Goal: Task Accomplishment & Management: Manage account settings

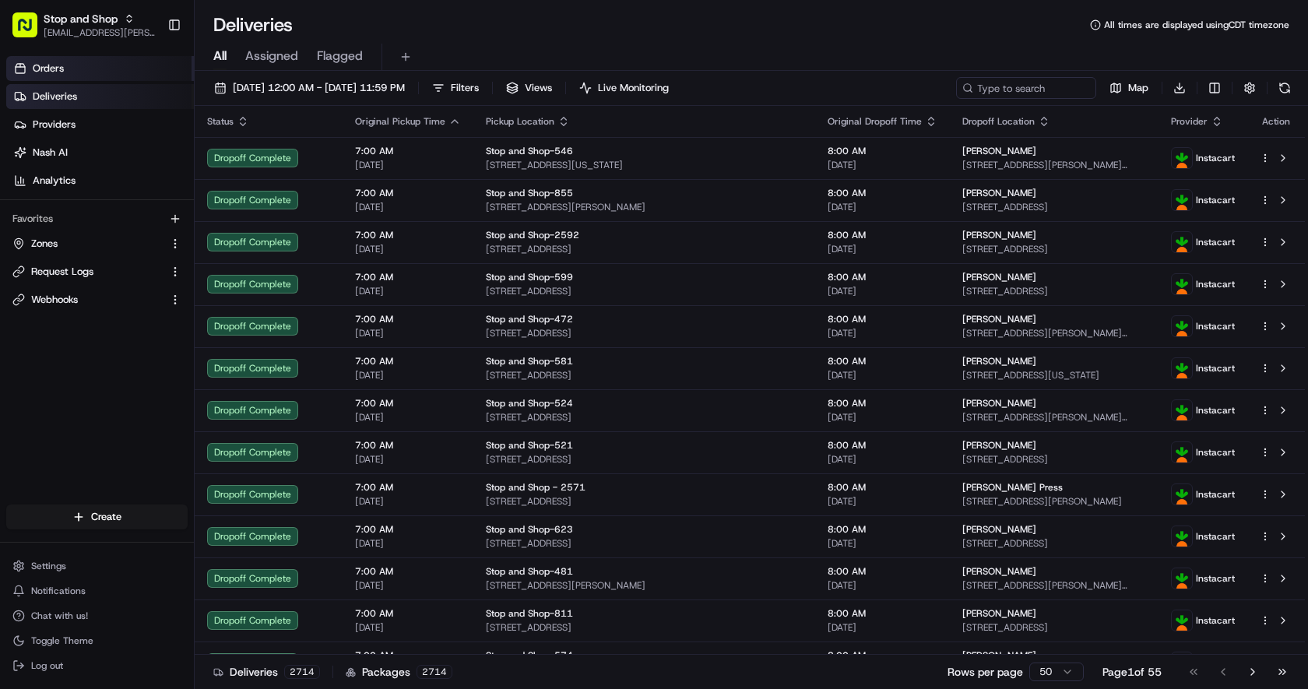
click at [34, 65] on span "Orders" at bounding box center [48, 68] width 31 height 14
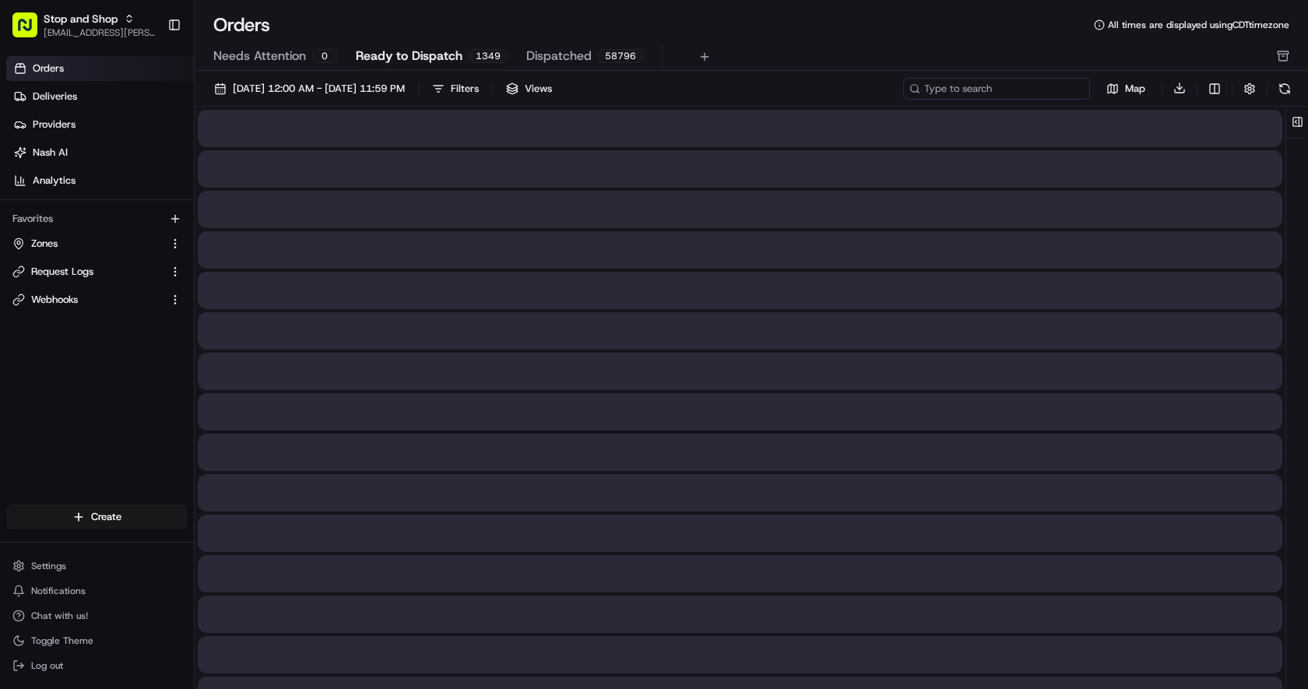
click at [1028, 86] on input at bounding box center [996, 89] width 187 height 22
paste input "m708178024"
type input "m708178024"
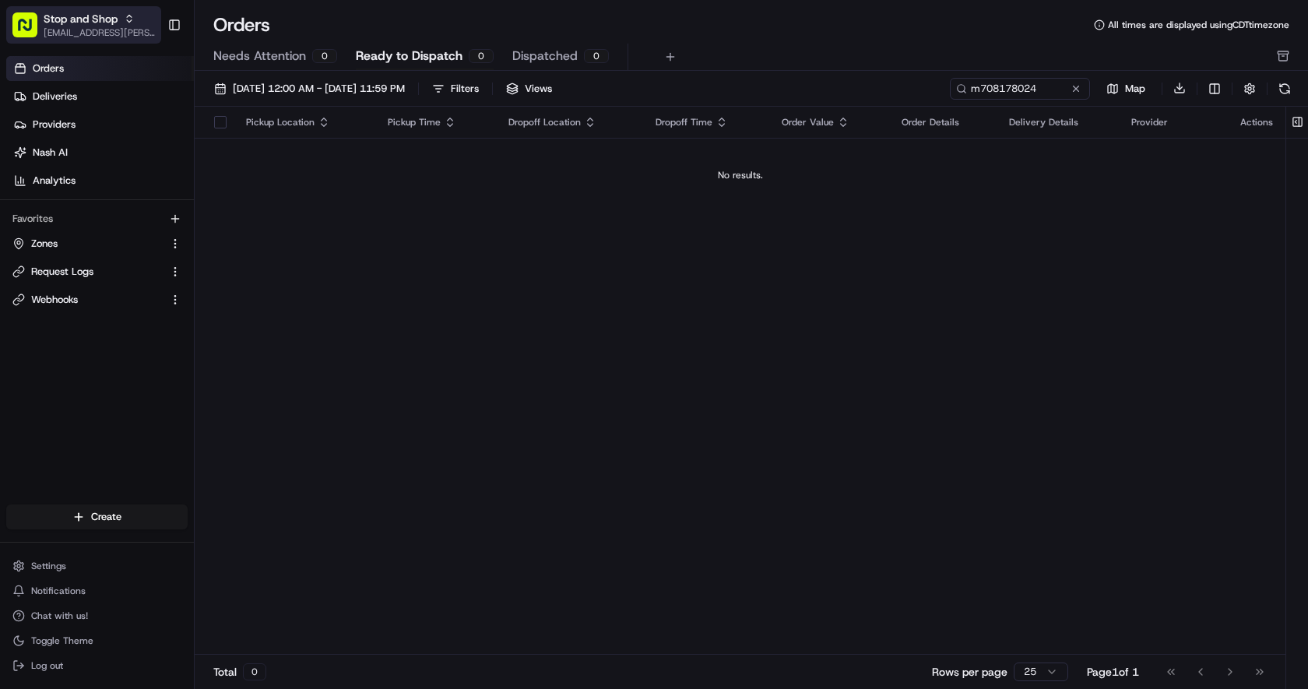
click at [107, 30] on span "[EMAIL_ADDRESS][PERSON_NAME][DOMAIN_NAME]" at bounding box center [99, 32] width 111 height 12
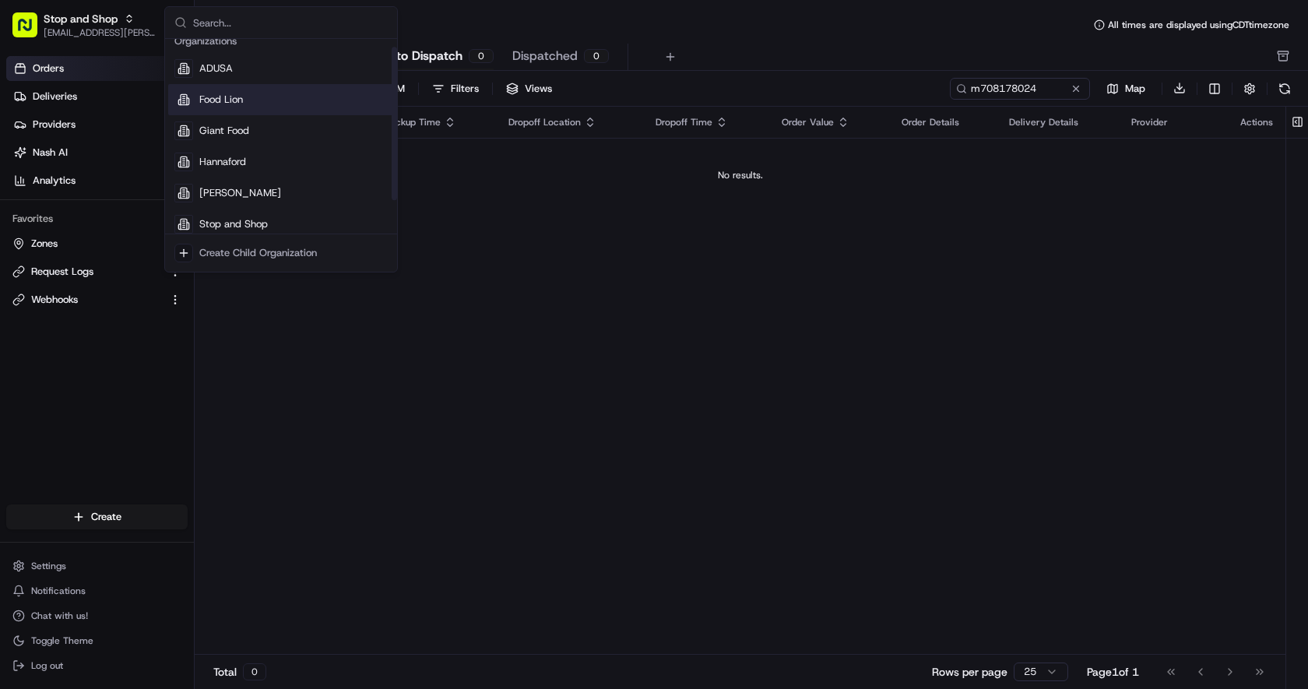
scroll to position [10, 0]
click at [215, 109] on div "Food Lion" at bounding box center [281, 101] width 226 height 31
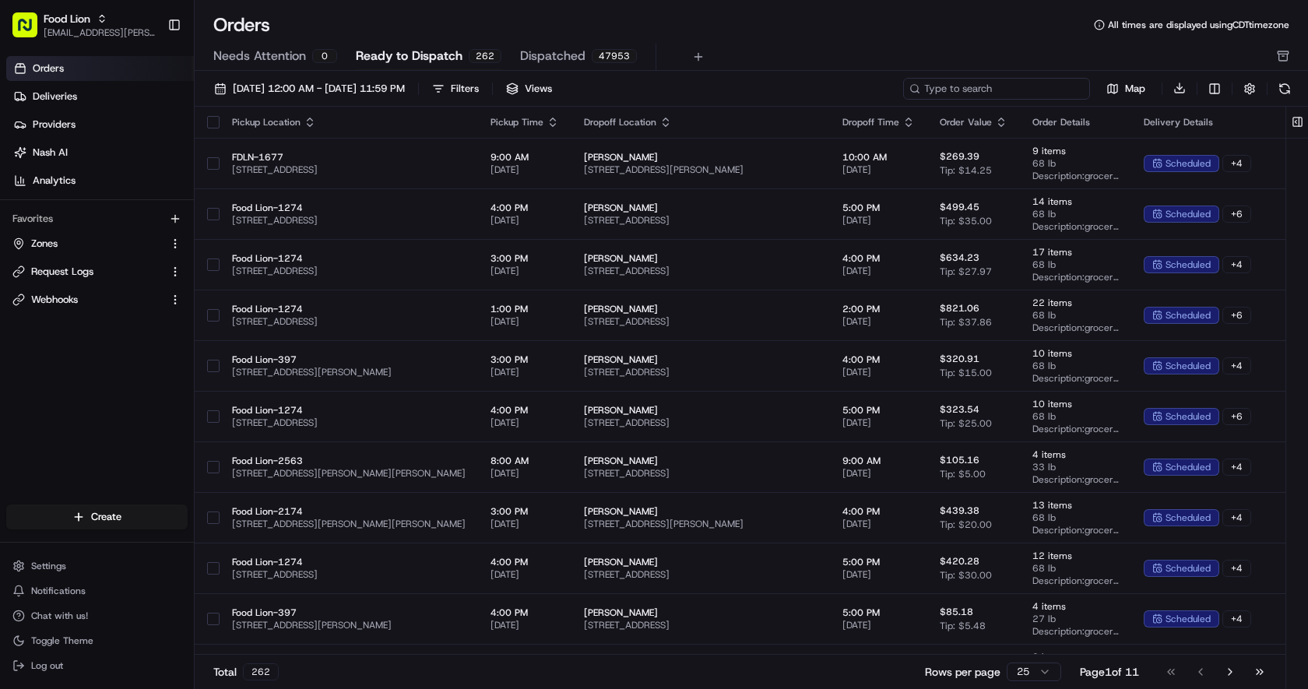
click at [1014, 90] on input at bounding box center [996, 89] width 187 height 22
paste input "m708178024"
type input "m708178024"
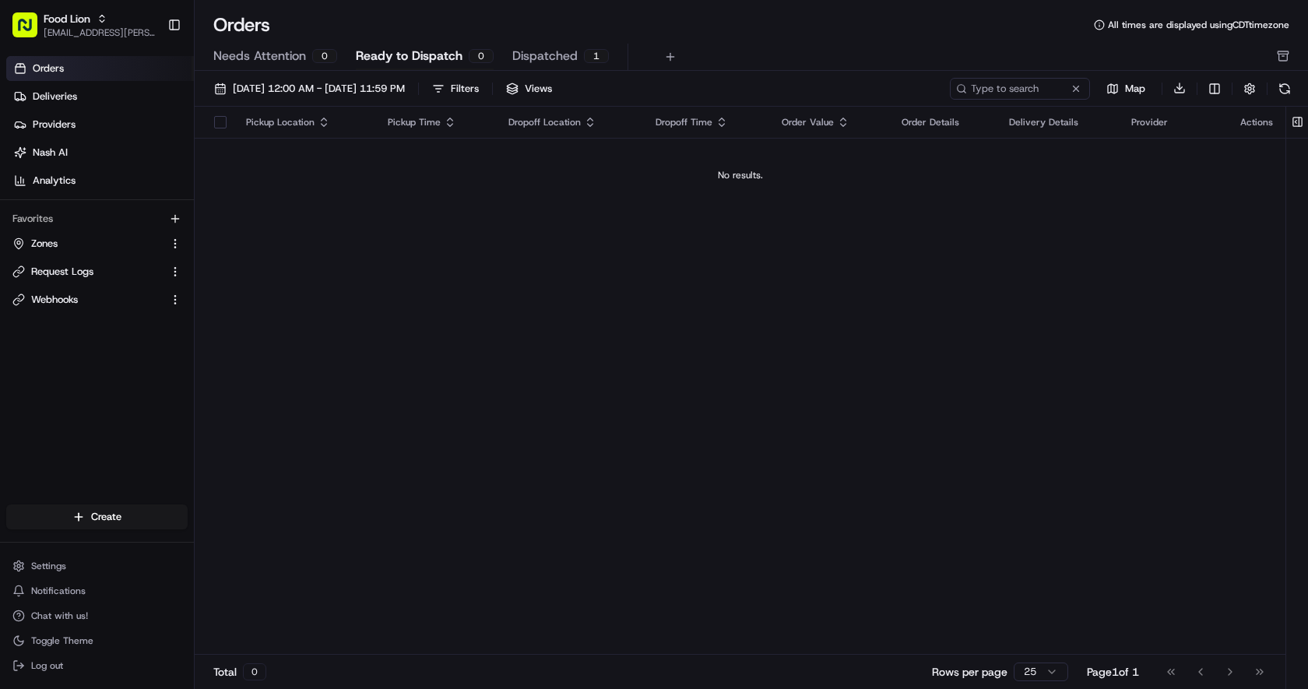
click at [539, 56] on span "Dispatched" at bounding box center [544, 56] width 65 height 19
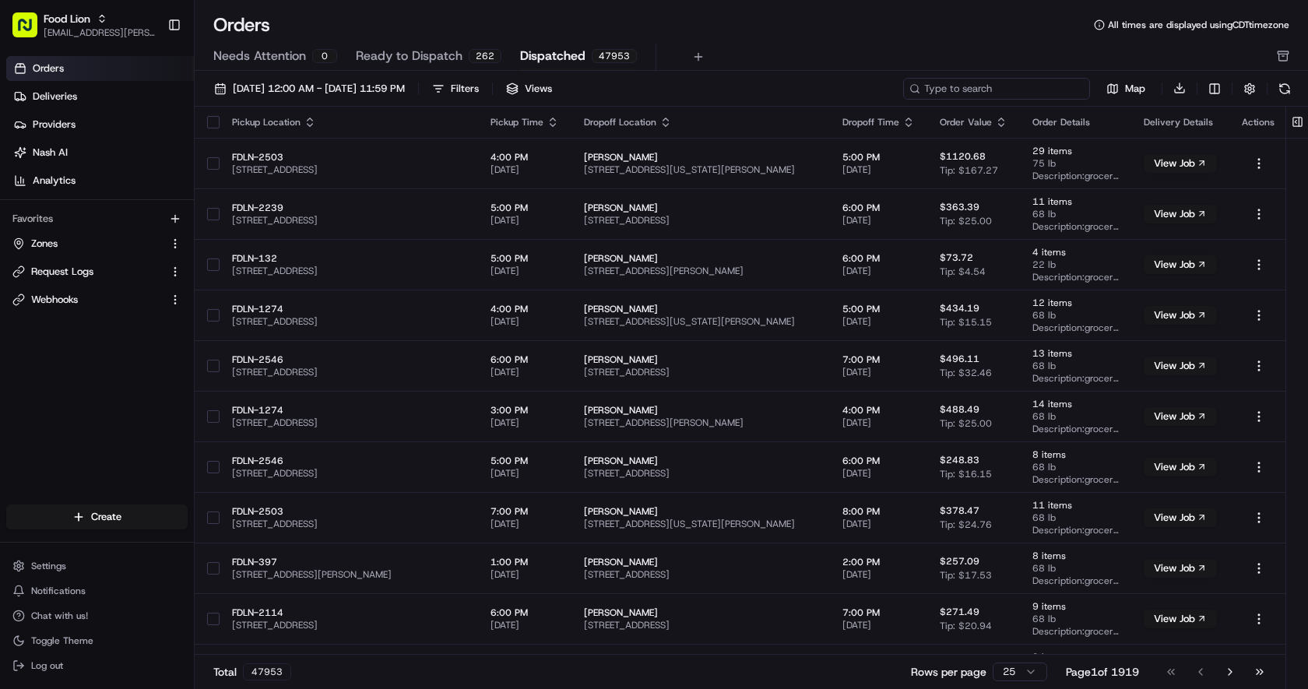
click at [1033, 85] on input at bounding box center [996, 89] width 187 height 22
paste input "m708178024"
type input "m708178024"
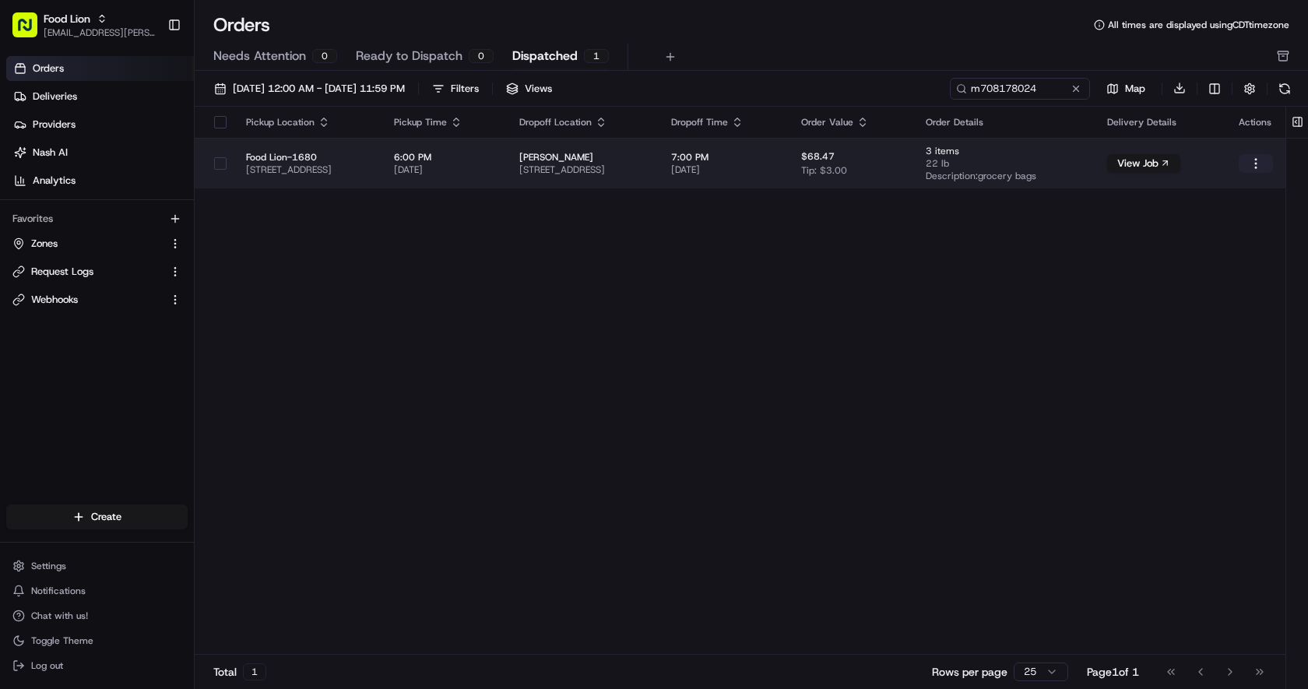
click at [1262, 165] on html "Food Lion archana.ravishankar@adusa.com Toggle Sidebar Orders Deliveries Provid…" at bounding box center [654, 344] width 1308 height 689
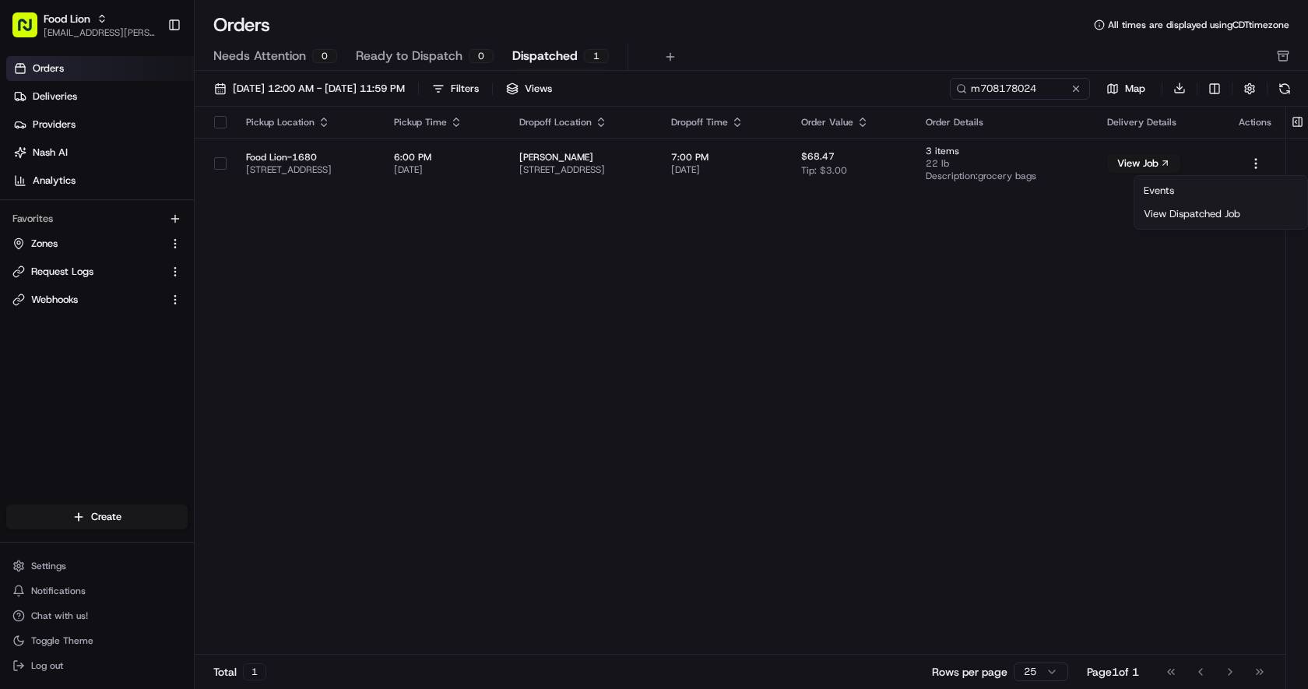
click at [583, 168] on html "Food Lion archana.ravishankar@adusa.com Toggle Sidebar Orders Deliveries Provid…" at bounding box center [654, 344] width 1308 height 689
click at [583, 168] on span "3471 US-21 #404, Fort Mill, SC 29715, USA" at bounding box center [582, 169] width 126 height 12
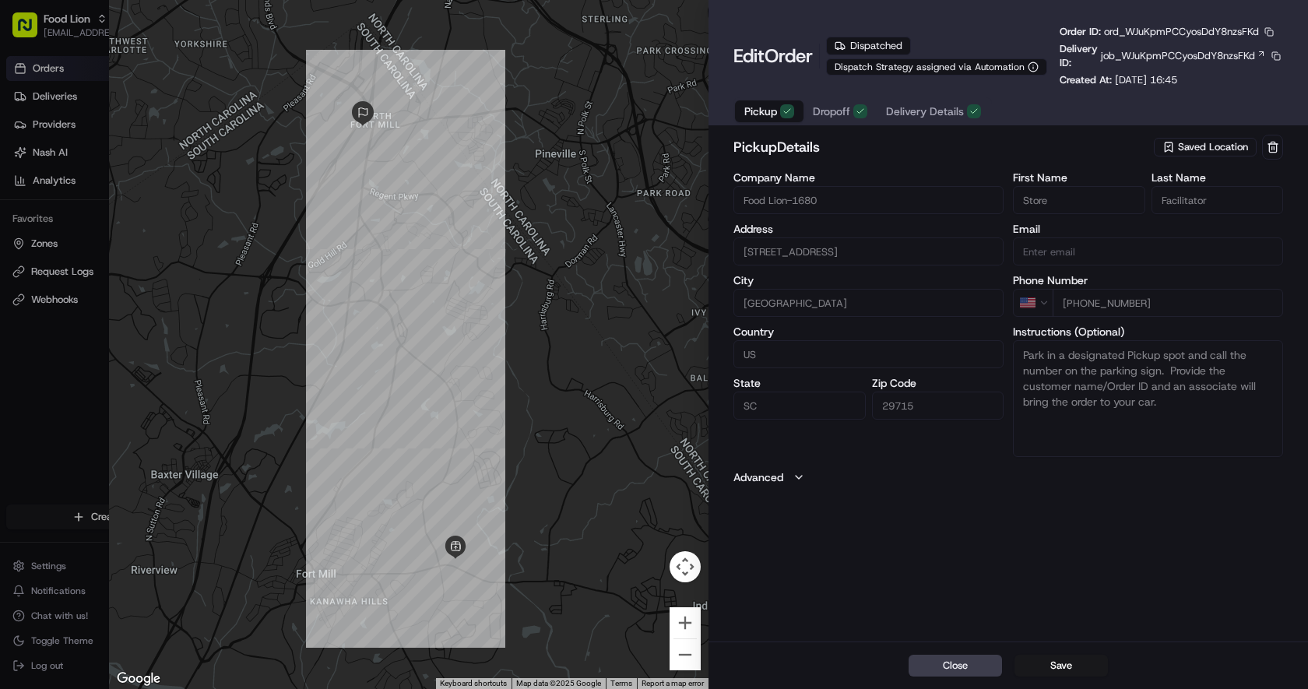
click at [835, 117] on span "Dropoff" at bounding box center [831, 112] width 37 height 16
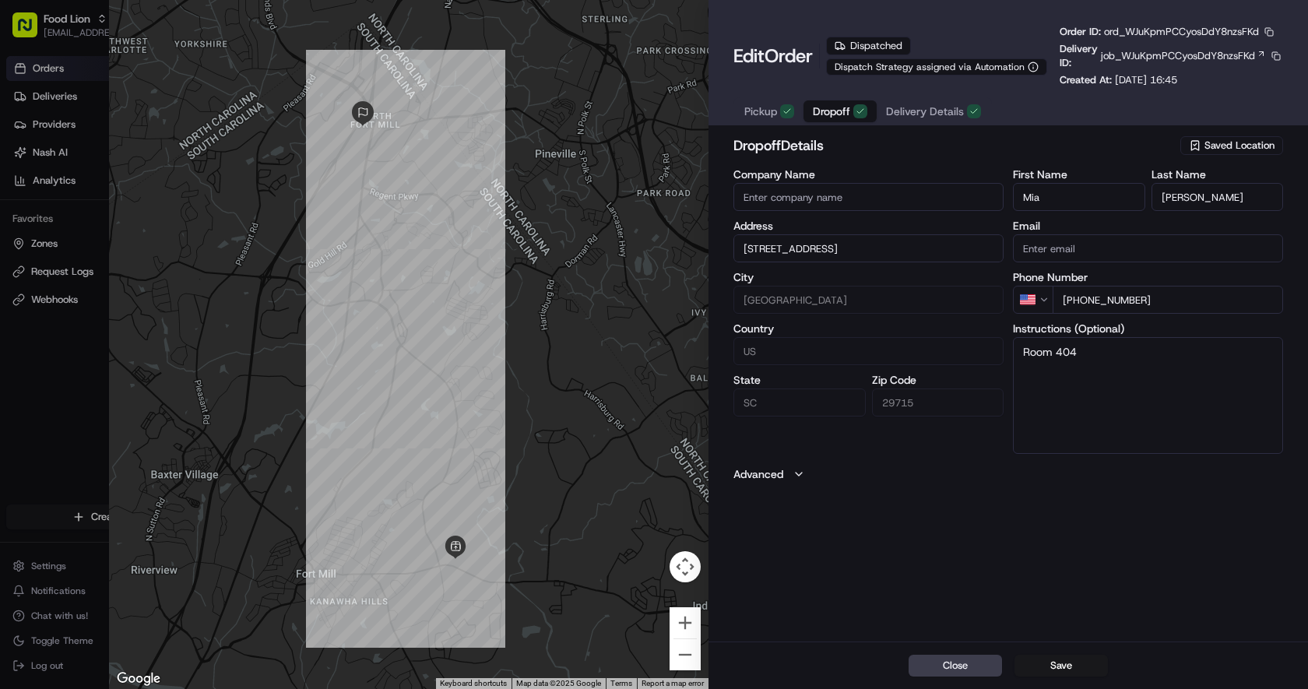
drag, startPoint x: 1162, startPoint y: 302, endPoint x: 1057, endPoint y: 297, distance: 105.2
click at [1057, 297] on input "+1 252 406 0184" at bounding box center [1167, 300] width 230 height 28
click at [991, 571] on div "dropoff Details Saved Location Company Name Address 3471 US-21, 404, Fort Mill,…" at bounding box center [1007, 387] width 599 height 510
click at [88, 392] on div at bounding box center [654, 344] width 1308 height 689
type input "+1"
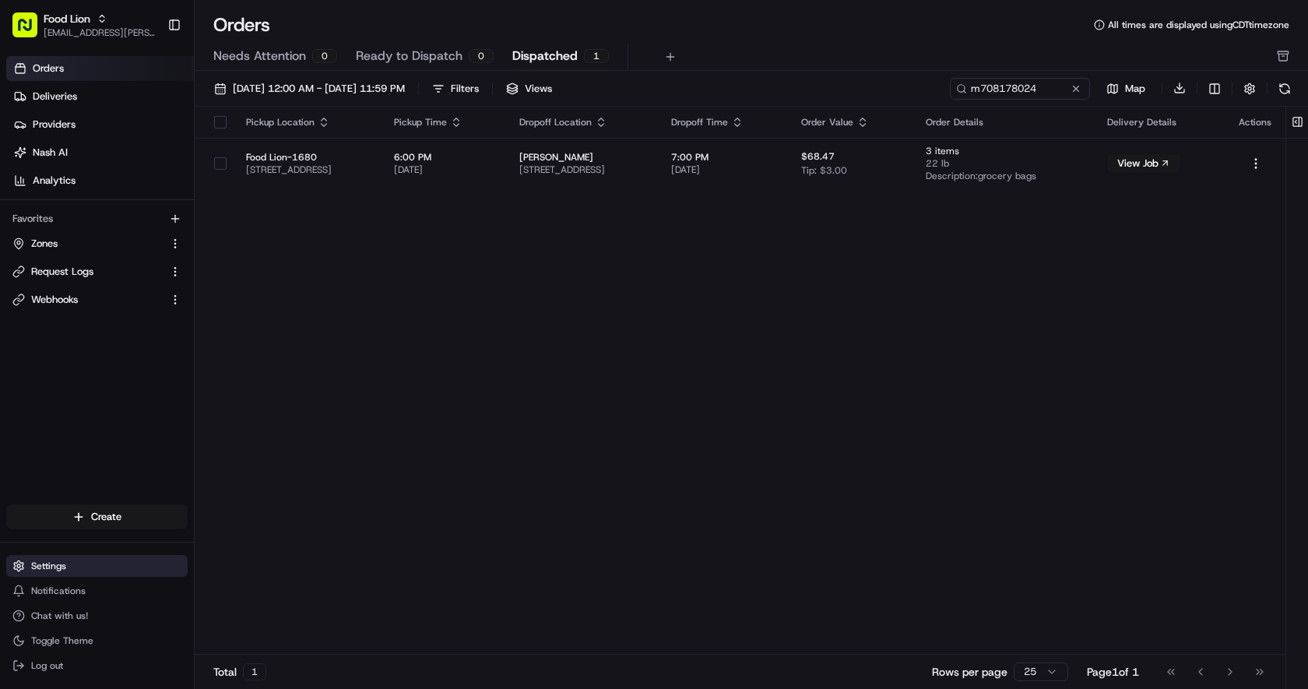
click at [54, 566] on span "Settings" at bounding box center [48, 566] width 35 height 12
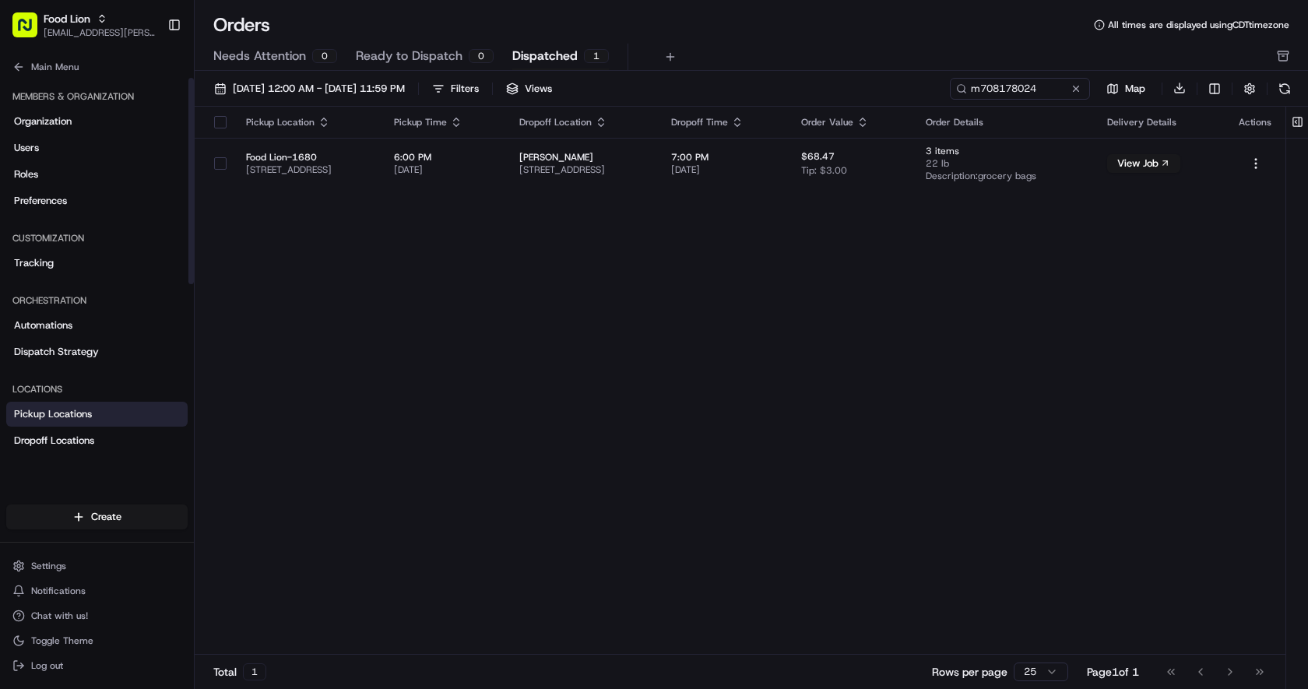
click at [87, 420] on span "Pickup Locations" at bounding box center [53, 414] width 78 height 14
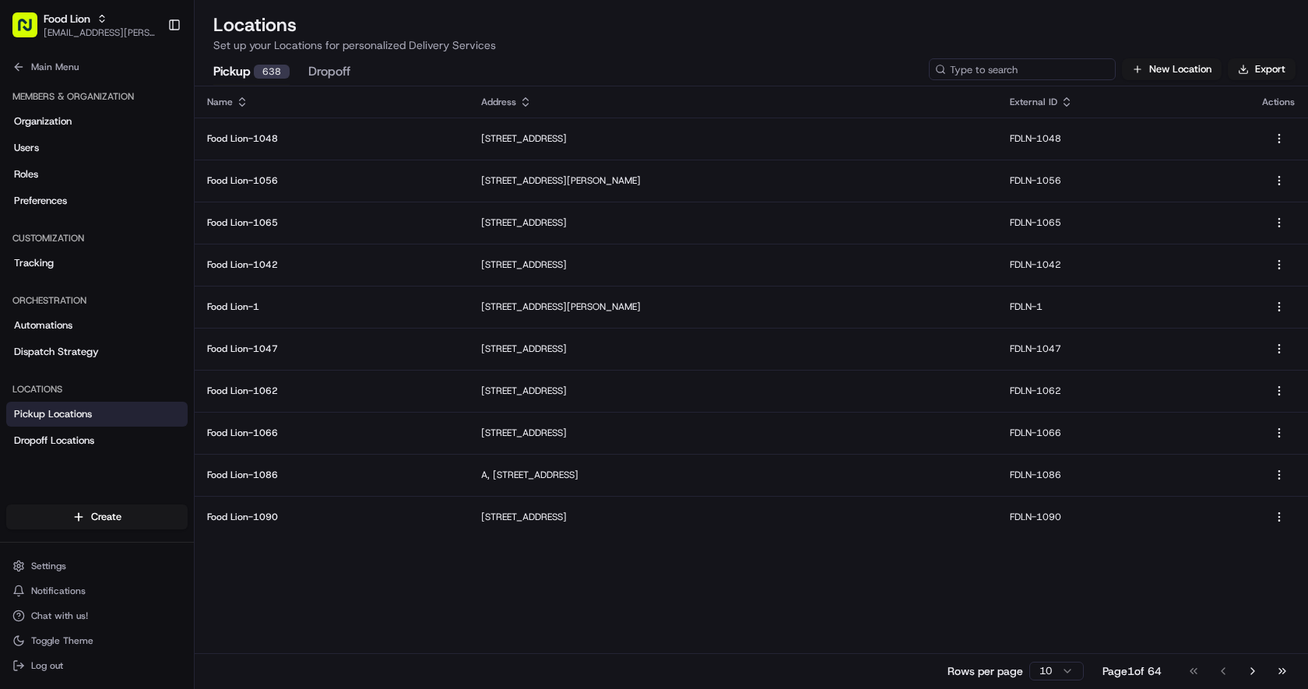
click at [1031, 67] on input at bounding box center [1022, 69] width 187 height 22
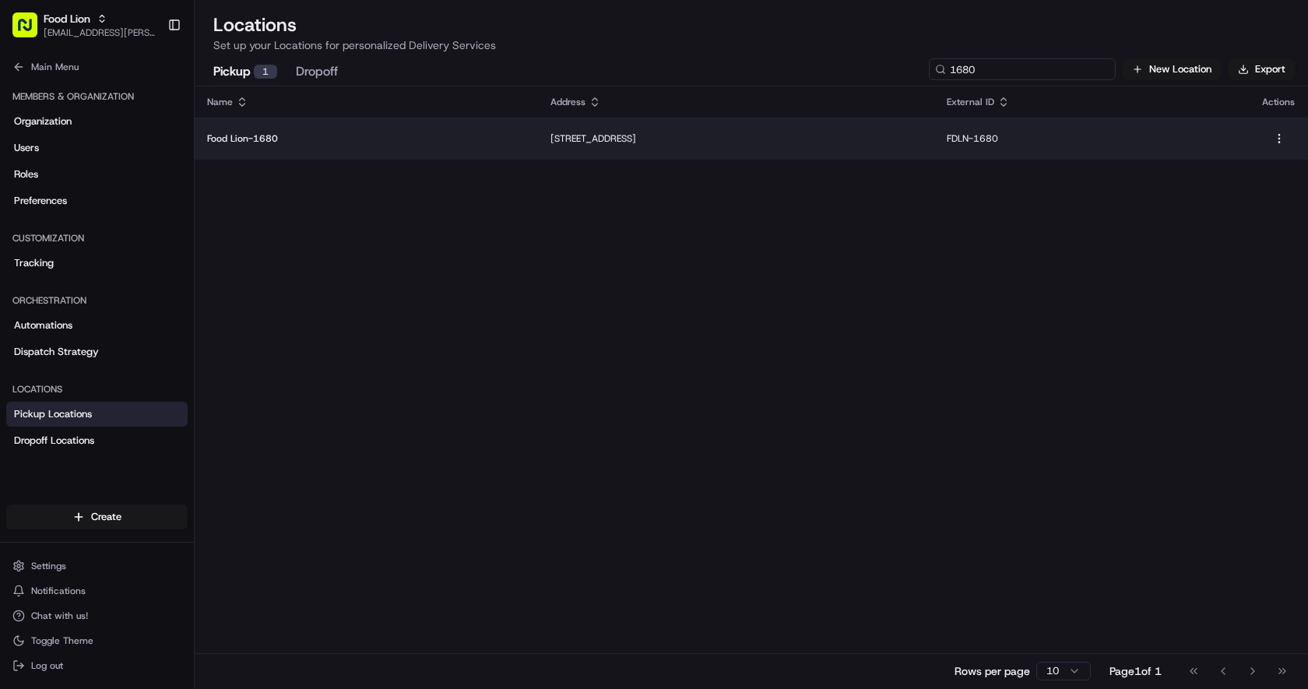
type input "1680"
click at [402, 134] on p "Food Lion-1680" at bounding box center [366, 138] width 318 height 12
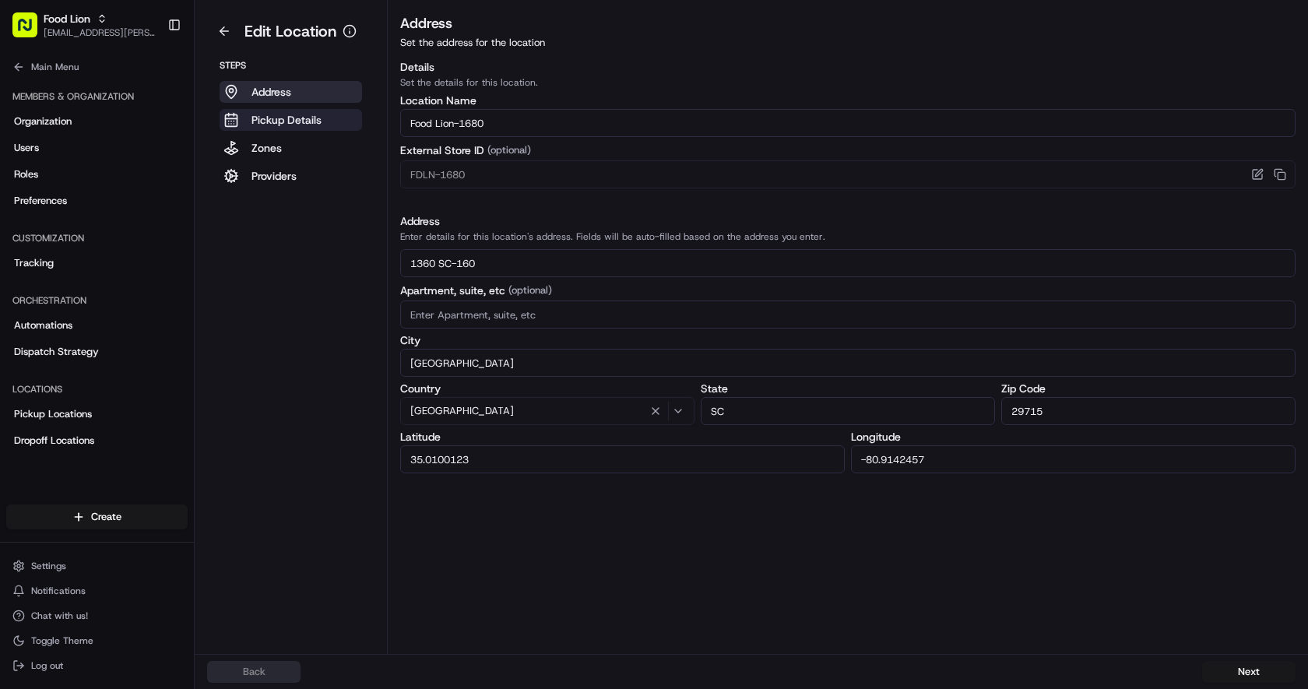
click at [310, 119] on p "Pickup Details" at bounding box center [286, 120] width 70 height 16
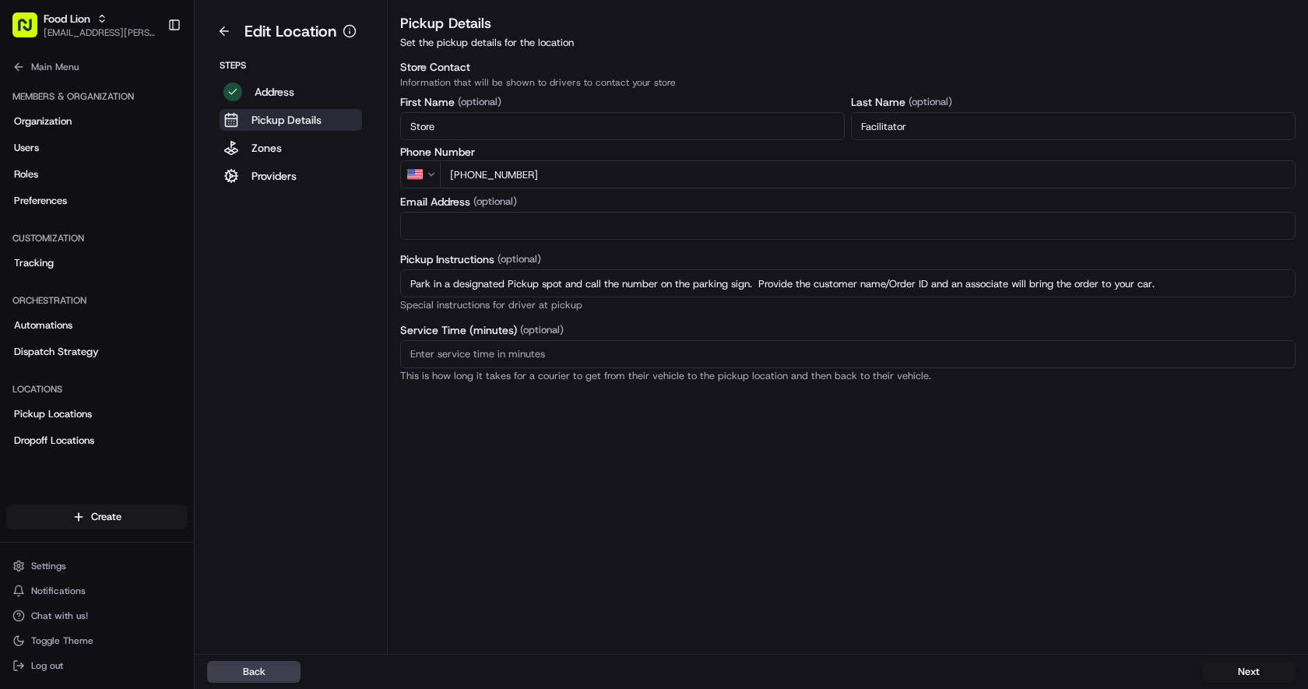
drag, startPoint x: 582, startPoint y: 176, endPoint x: 466, endPoint y: 174, distance: 116.8
click at [466, 174] on input "+1 2518035476499" at bounding box center [868, 174] width 856 height 28
type input "+1 803 547 6499"
click at [1251, 676] on button "Next" at bounding box center [1248, 672] width 93 height 22
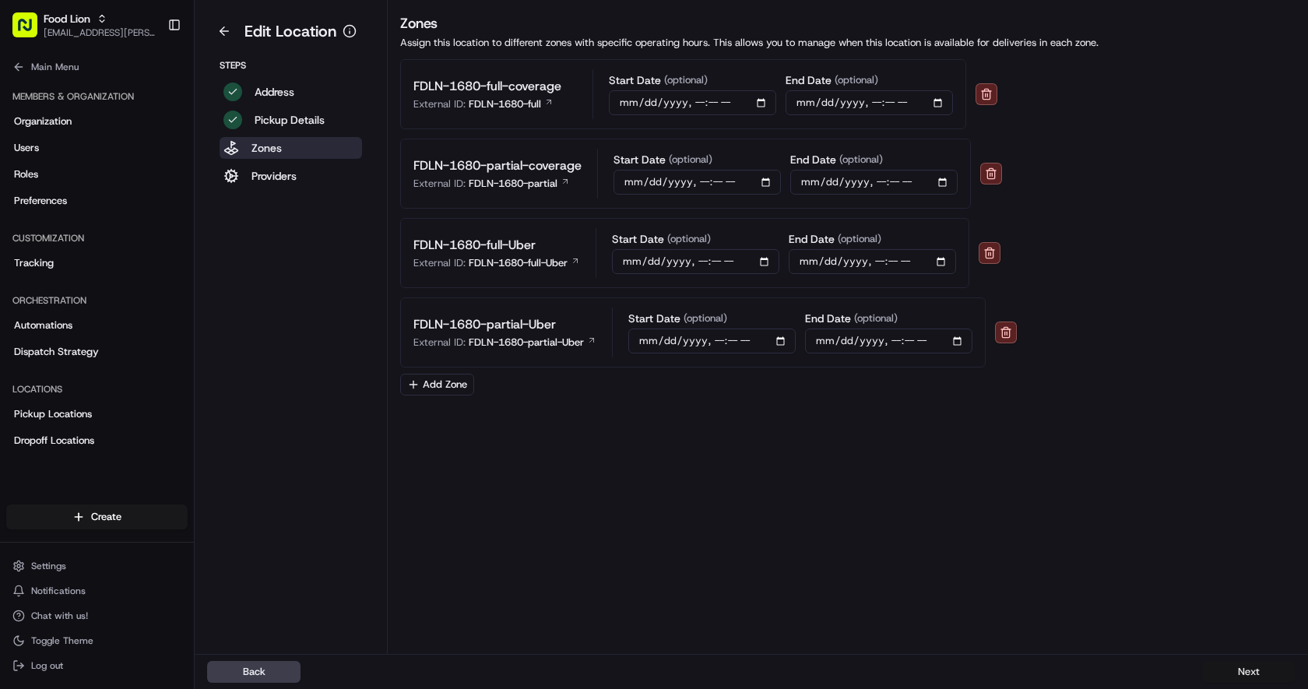
click at [1251, 675] on button "Next" at bounding box center [1248, 672] width 93 height 22
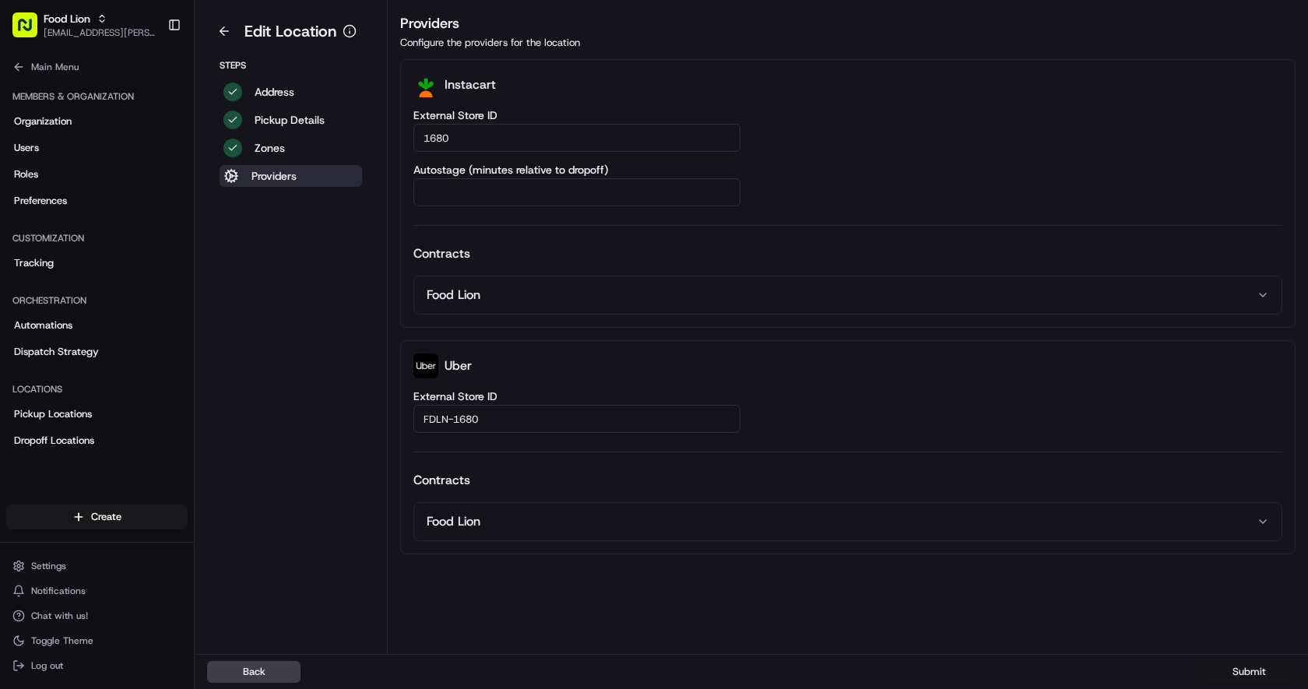
click at [1251, 675] on button "Submit" at bounding box center [1248, 672] width 93 height 22
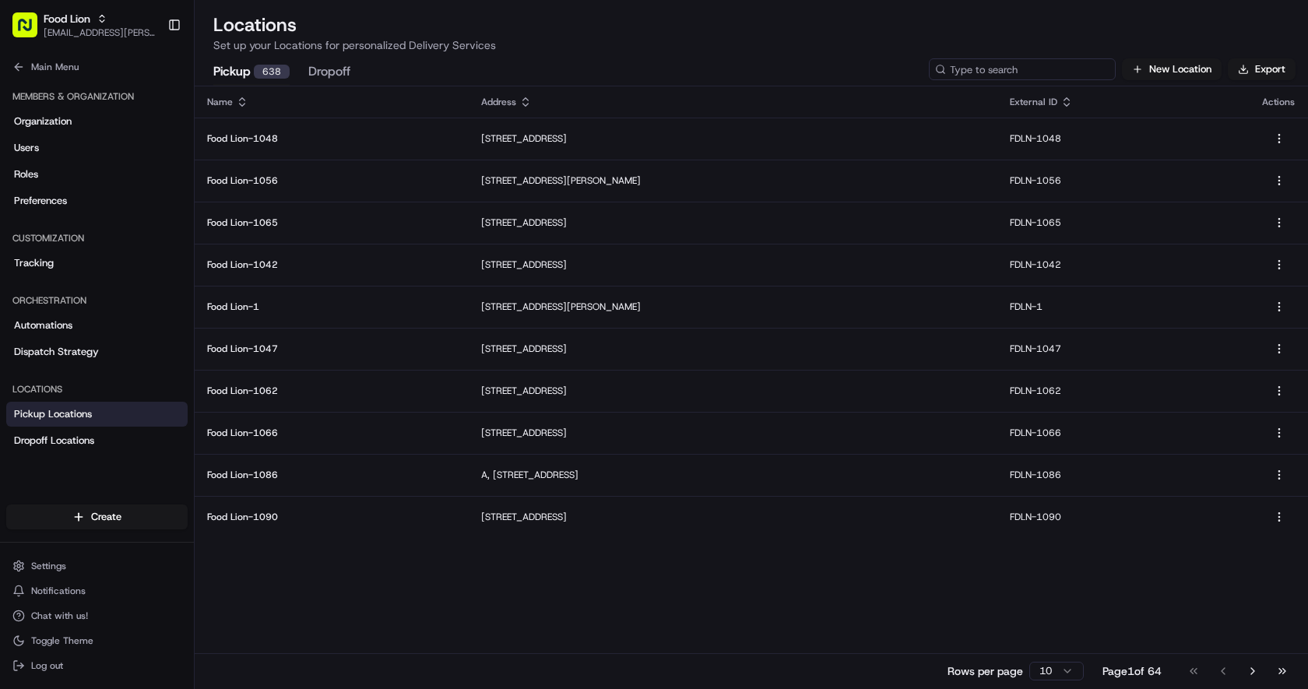
click at [1010, 72] on input at bounding box center [1022, 69] width 187 height 22
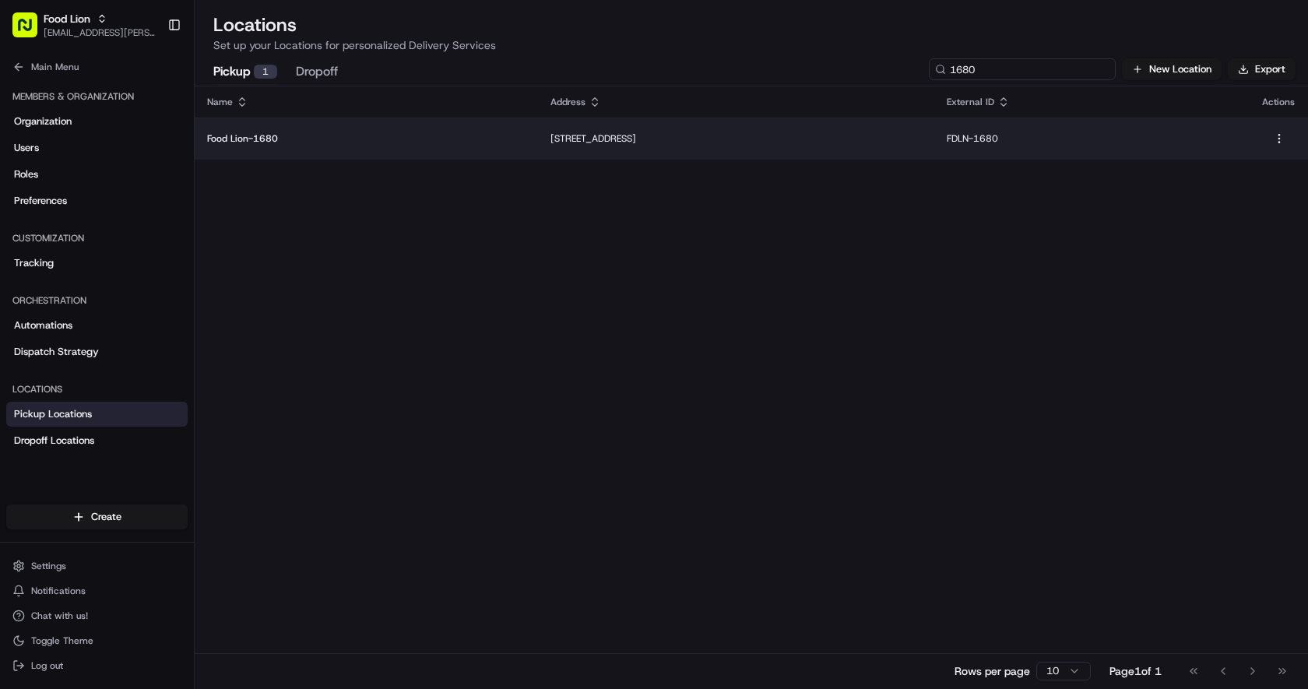
type input "1680"
click at [318, 135] on p "Food Lion-1680" at bounding box center [366, 138] width 318 height 12
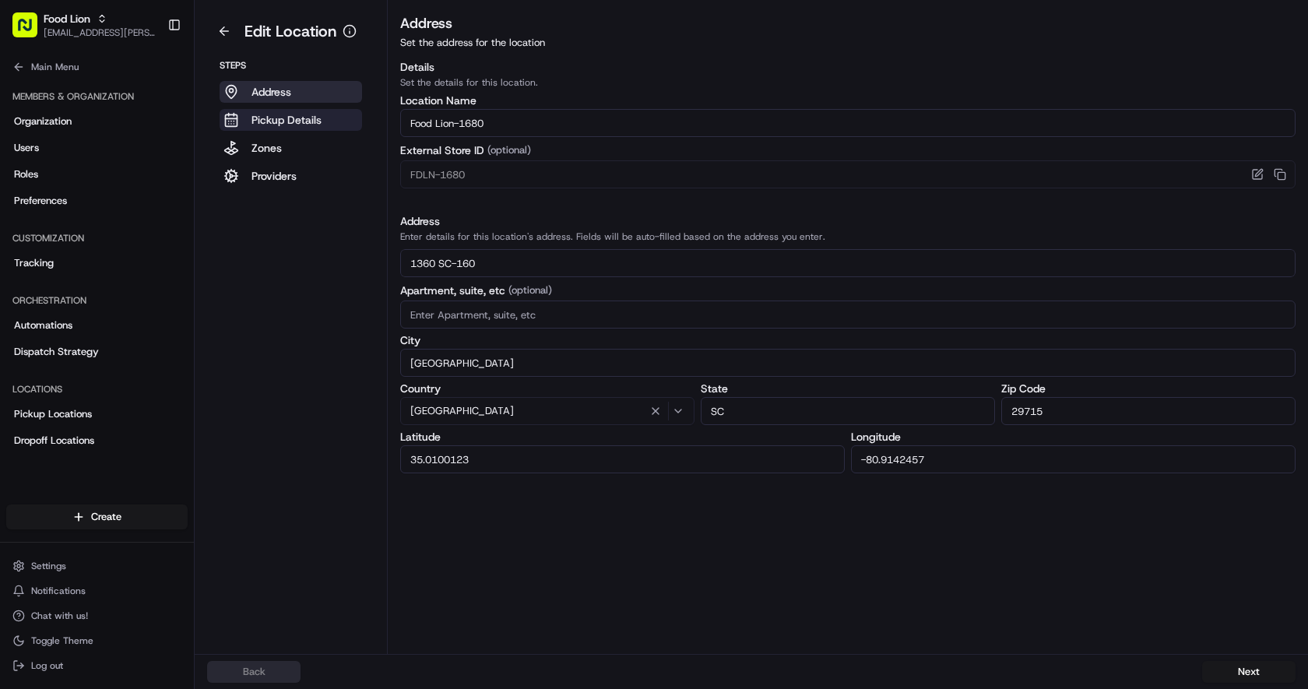
click at [313, 118] on p "Pickup Details" at bounding box center [286, 120] width 70 height 16
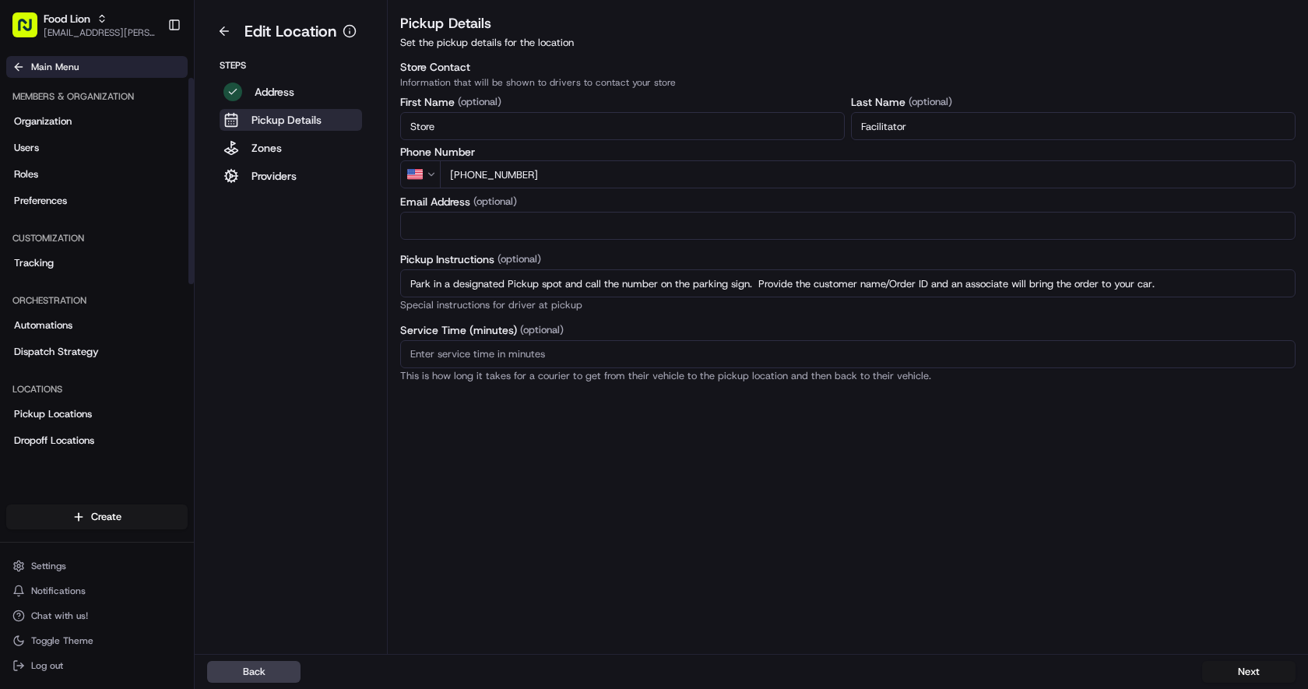
click at [63, 69] on span "Main Menu" at bounding box center [54, 67] width 47 height 12
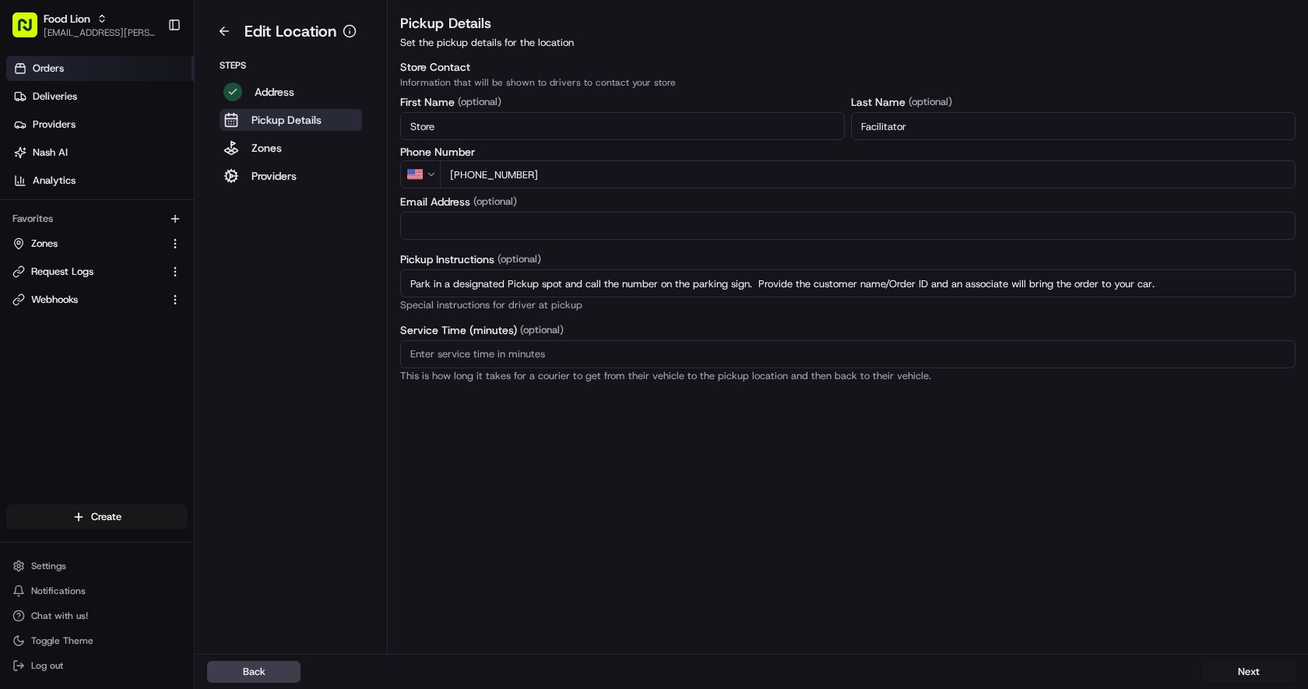
click at [82, 67] on link "Orders" at bounding box center [100, 68] width 188 height 25
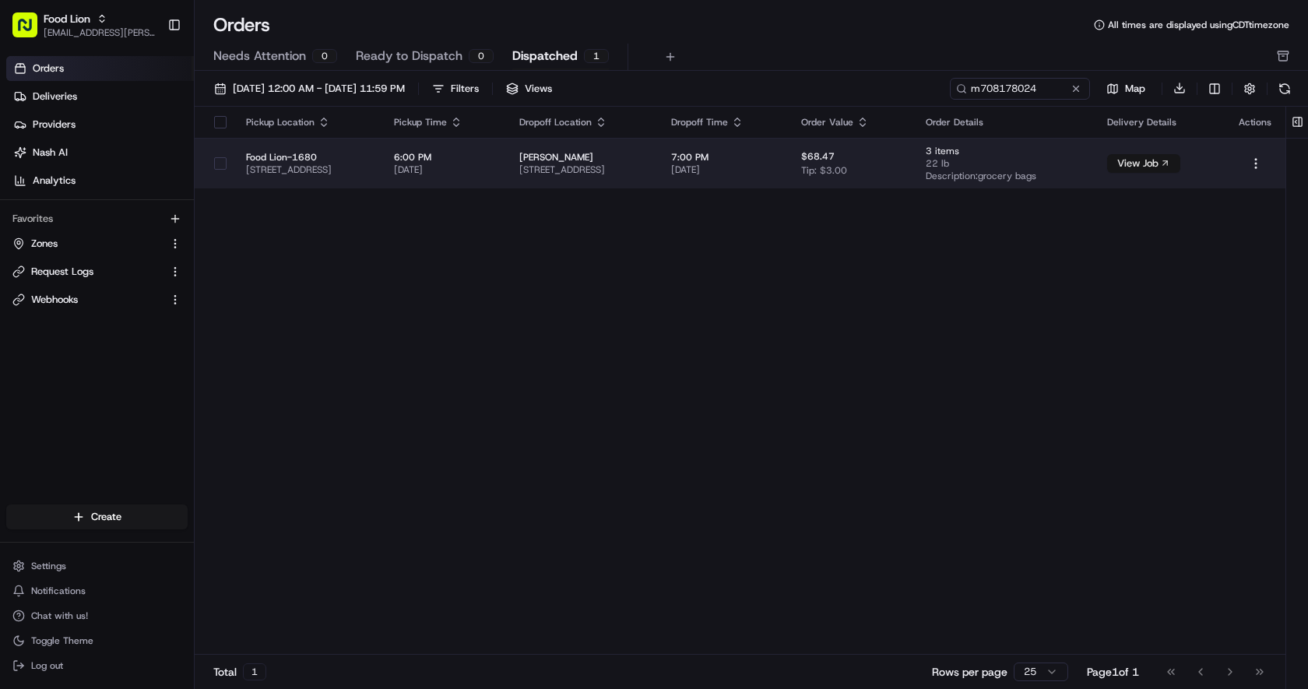
click at [1170, 162] on button "View Job" at bounding box center [1143, 163] width 73 height 19
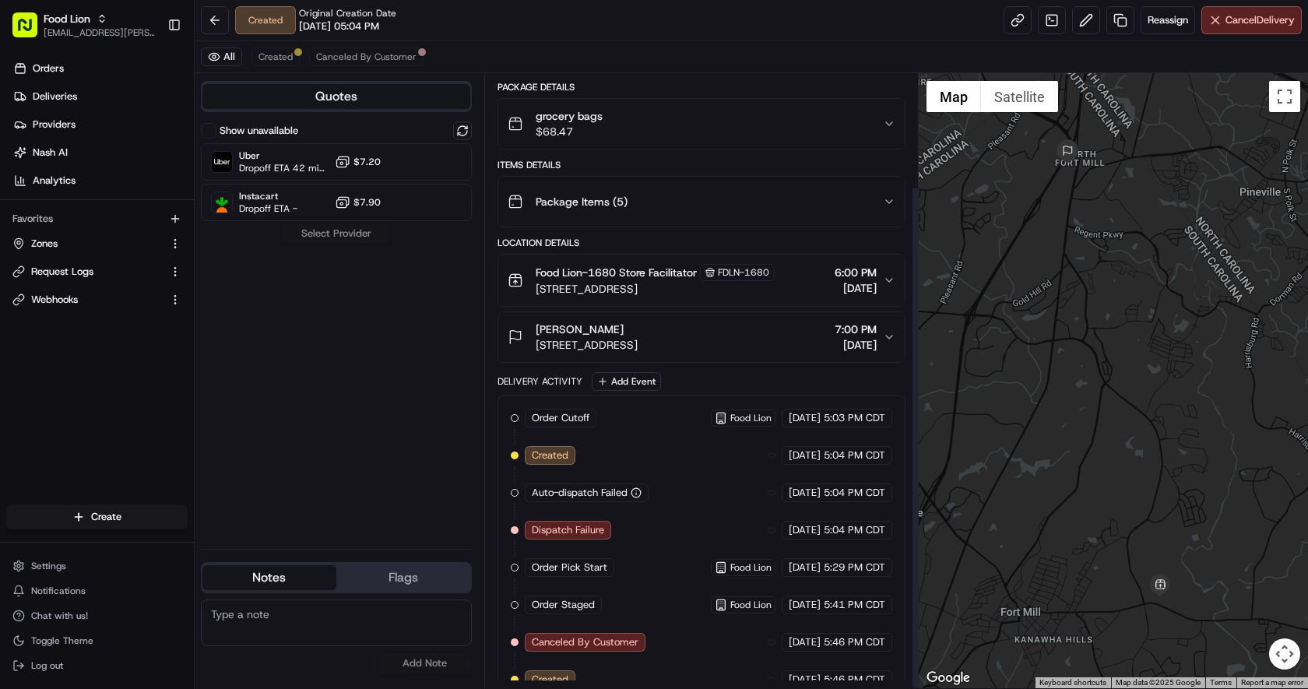
scroll to position [137, 0]
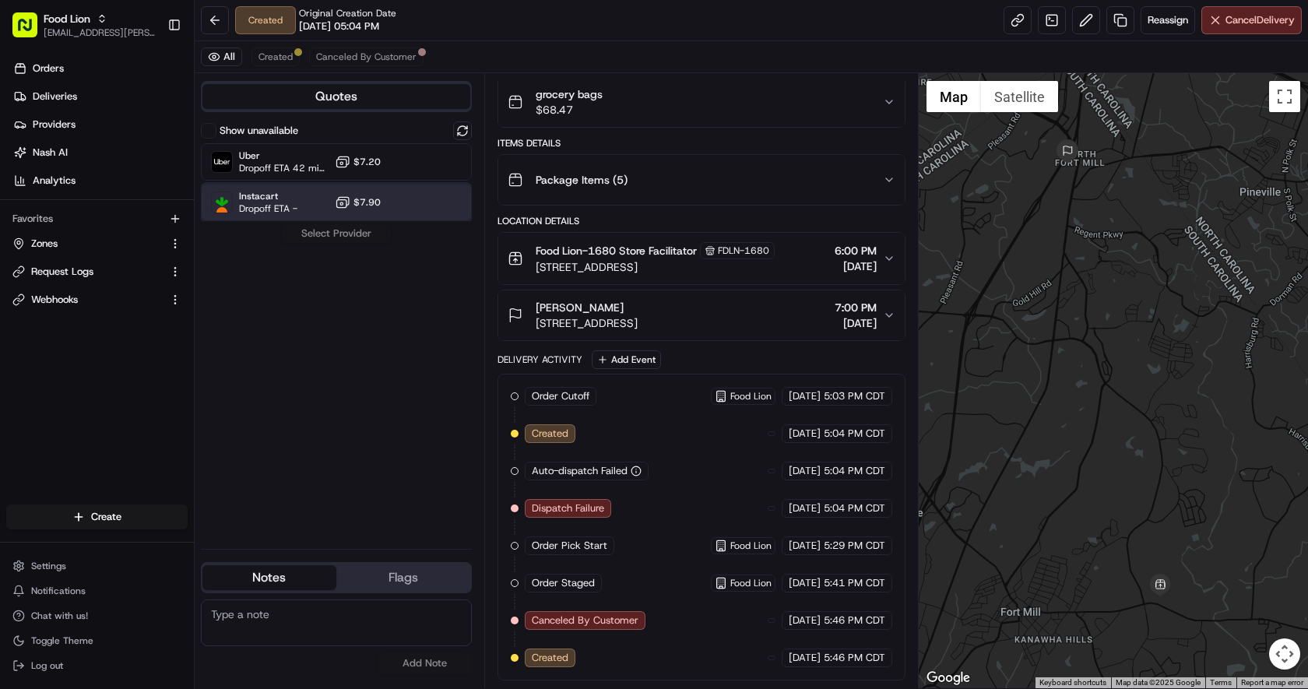
click at [282, 198] on span "Instacart" at bounding box center [268, 196] width 58 height 12
click at [65, 68] on link "Orders" at bounding box center [100, 68] width 188 height 25
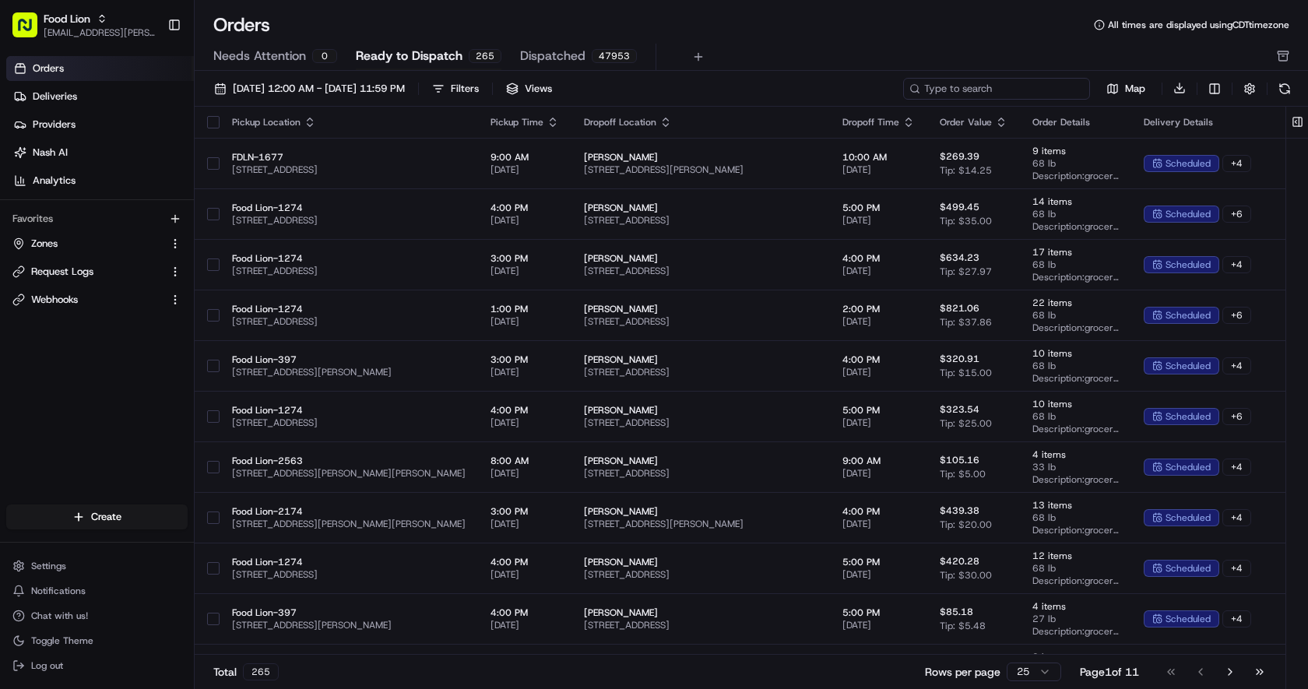
click at [1011, 93] on input at bounding box center [996, 89] width 187 height 22
paste input "Screenshot 2025-08-23 at 5.45.24 PM"
type input "Screenshot 2025-08-23 at 5.45.24 PM"
paste input "m708178024"
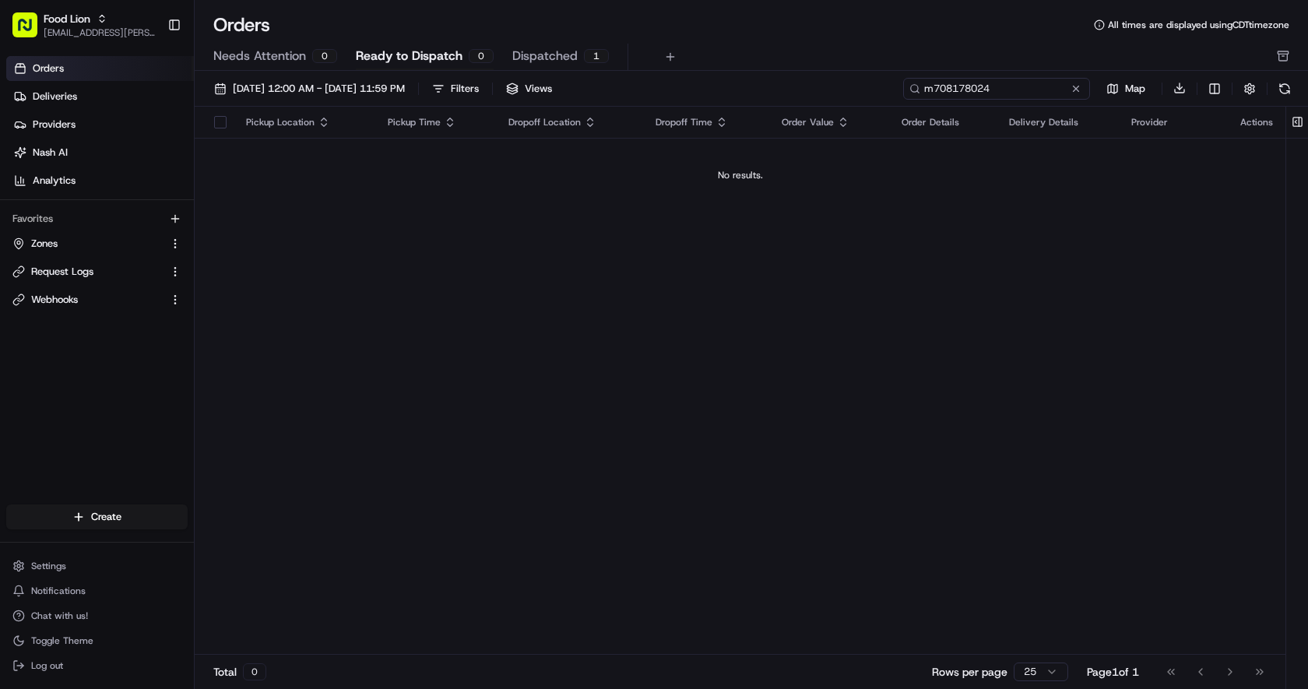
type input "m708178024"
click at [564, 60] on span "Dispatched" at bounding box center [544, 56] width 65 height 19
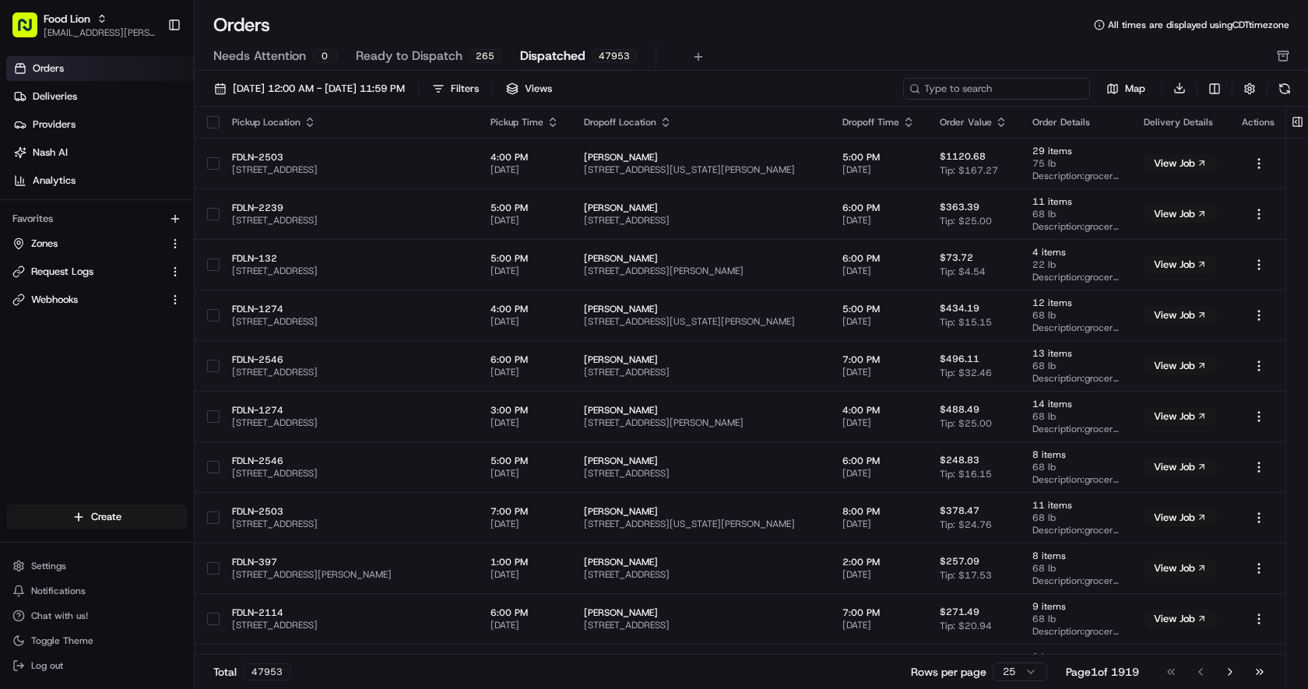
click at [1027, 85] on input at bounding box center [996, 89] width 187 height 22
paste input "m708178024"
type input "m708178024"
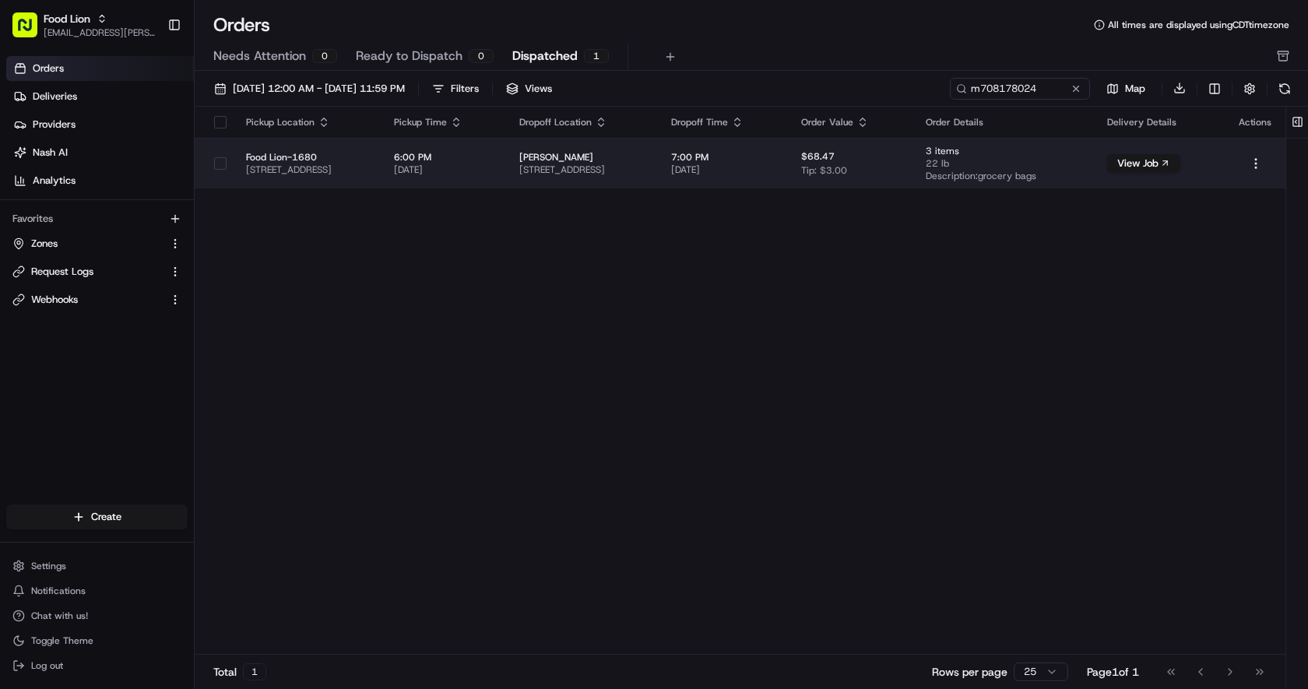
click at [645, 163] on span "3471 US-21 #404, Fort Mill, SC 29715, USA" at bounding box center [582, 169] width 126 height 12
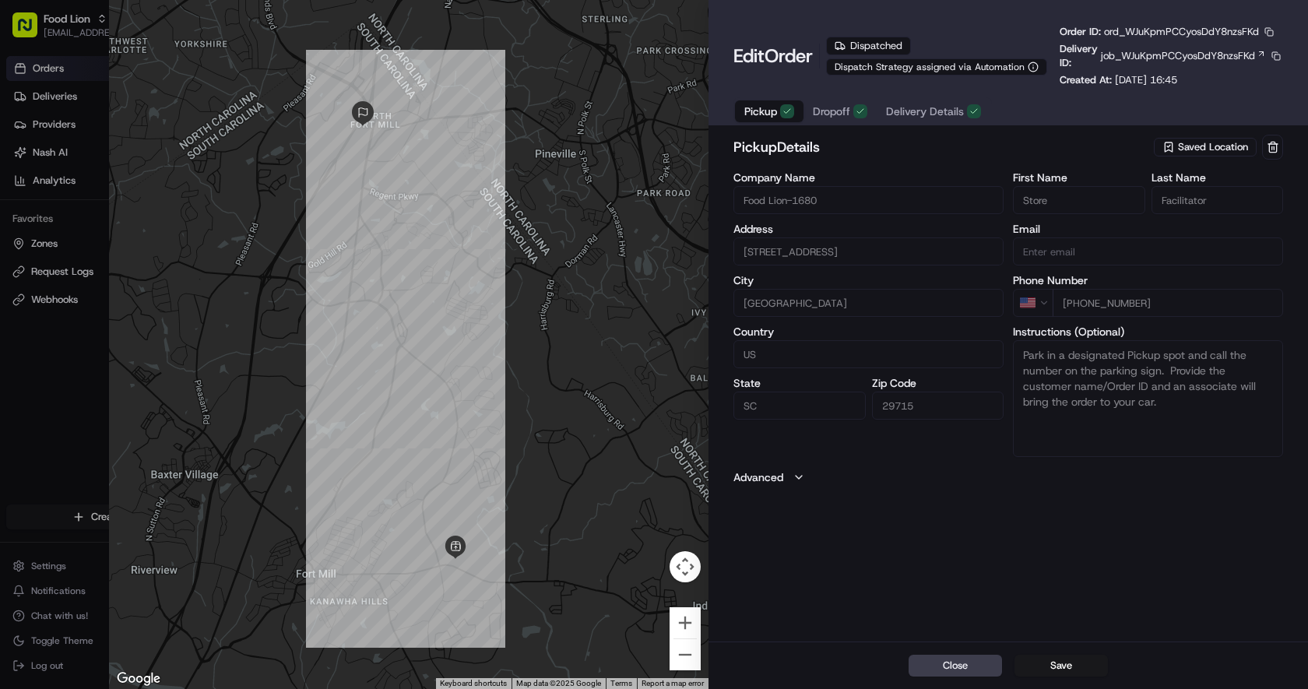
click at [778, 51] on span "Order" at bounding box center [788, 56] width 48 height 25
click at [757, 60] on h1 "Edit Order" at bounding box center [772, 56] width 79 height 25
click at [835, 114] on span "Dropoff" at bounding box center [831, 112] width 37 height 16
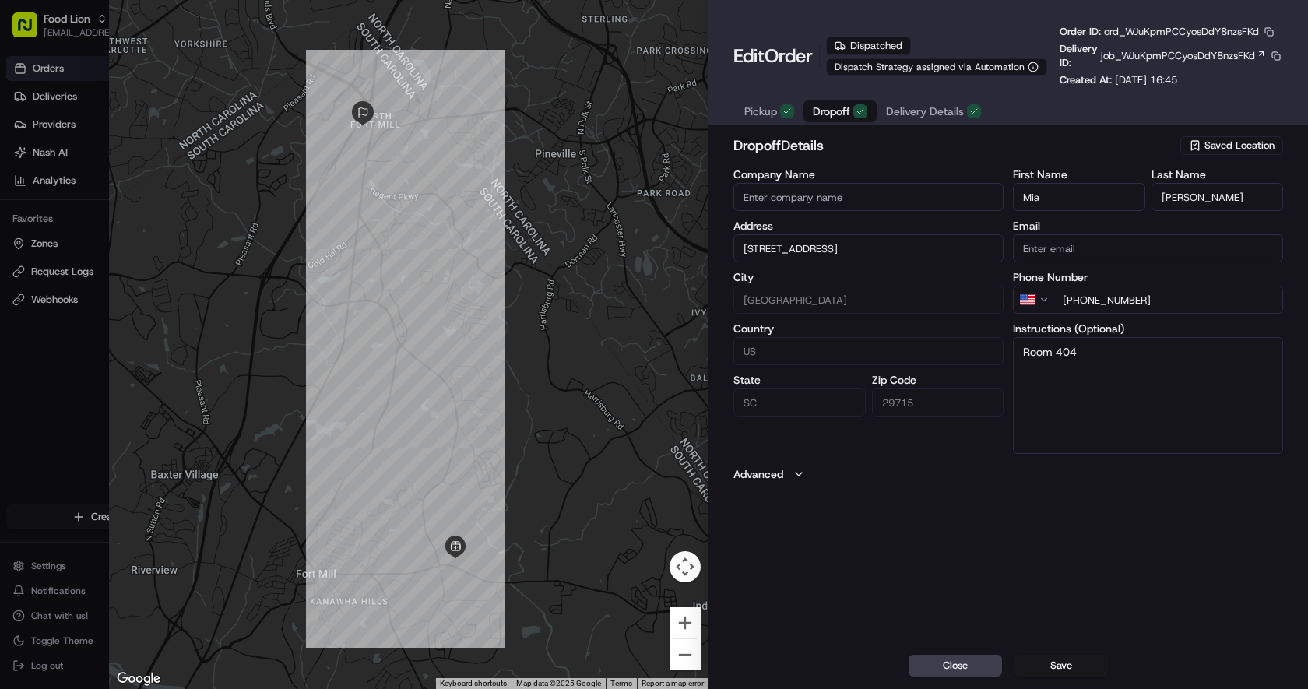
click at [922, 117] on span "Delivery Details" at bounding box center [925, 112] width 78 height 16
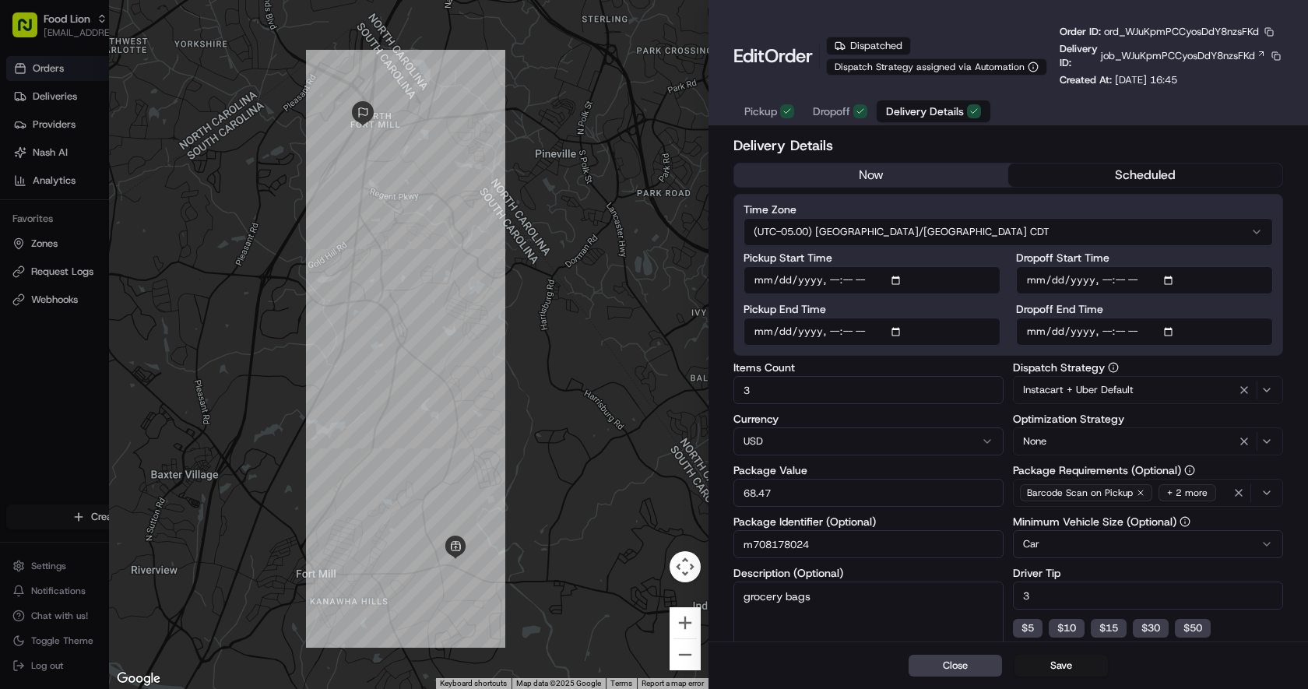
click at [755, 113] on span "Pickup" at bounding box center [760, 112] width 33 height 16
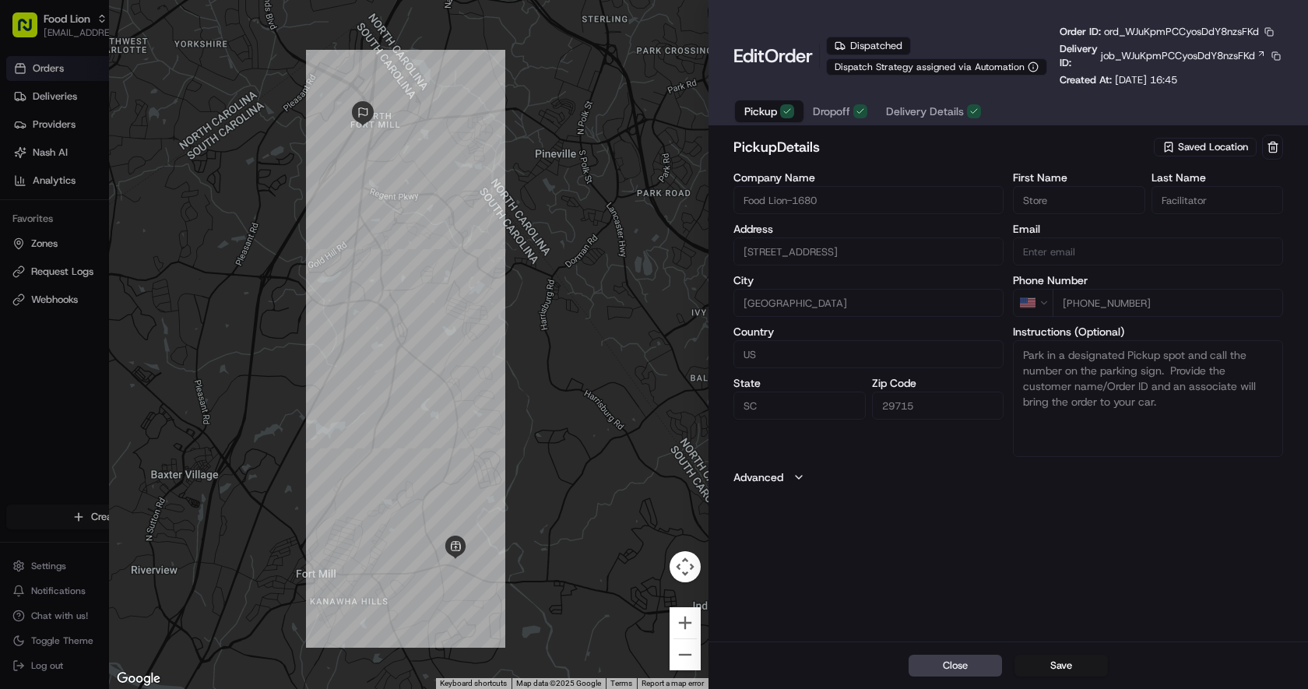
click at [841, 114] on span "Dropoff" at bounding box center [831, 112] width 37 height 16
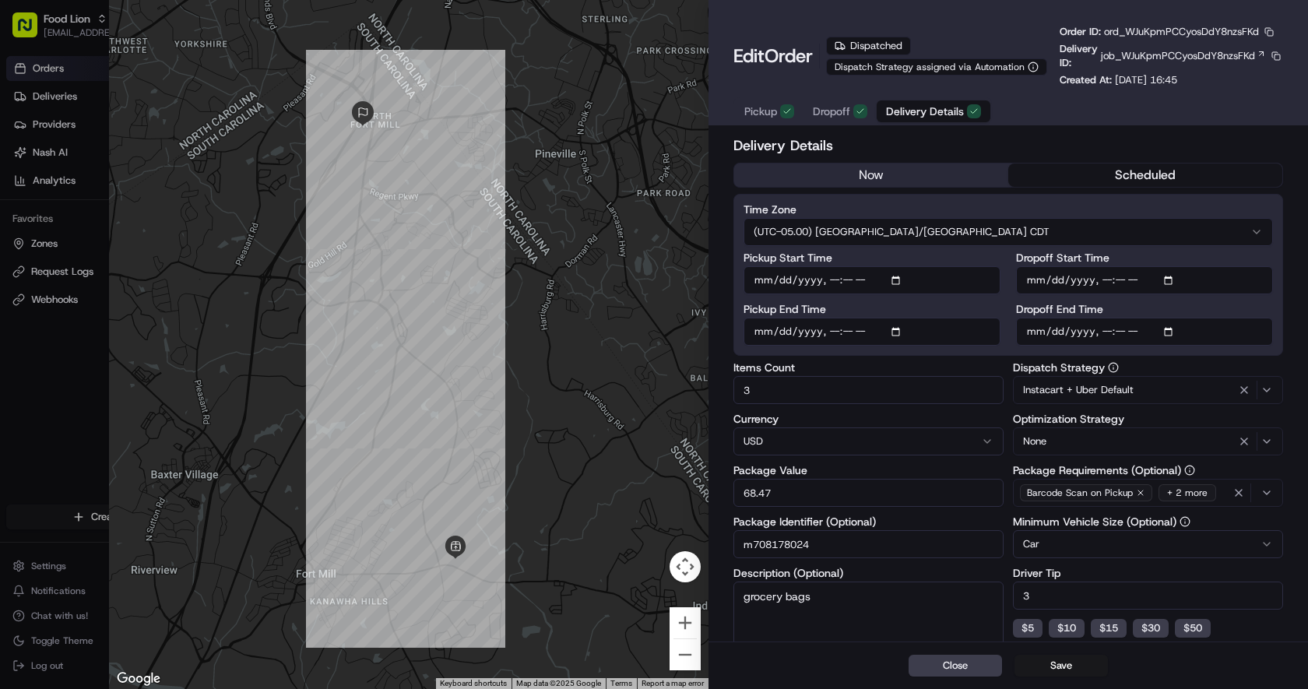
click at [933, 108] on span "Delivery Details" at bounding box center [925, 112] width 78 height 16
click at [751, 115] on span "Pickup" at bounding box center [760, 112] width 33 height 16
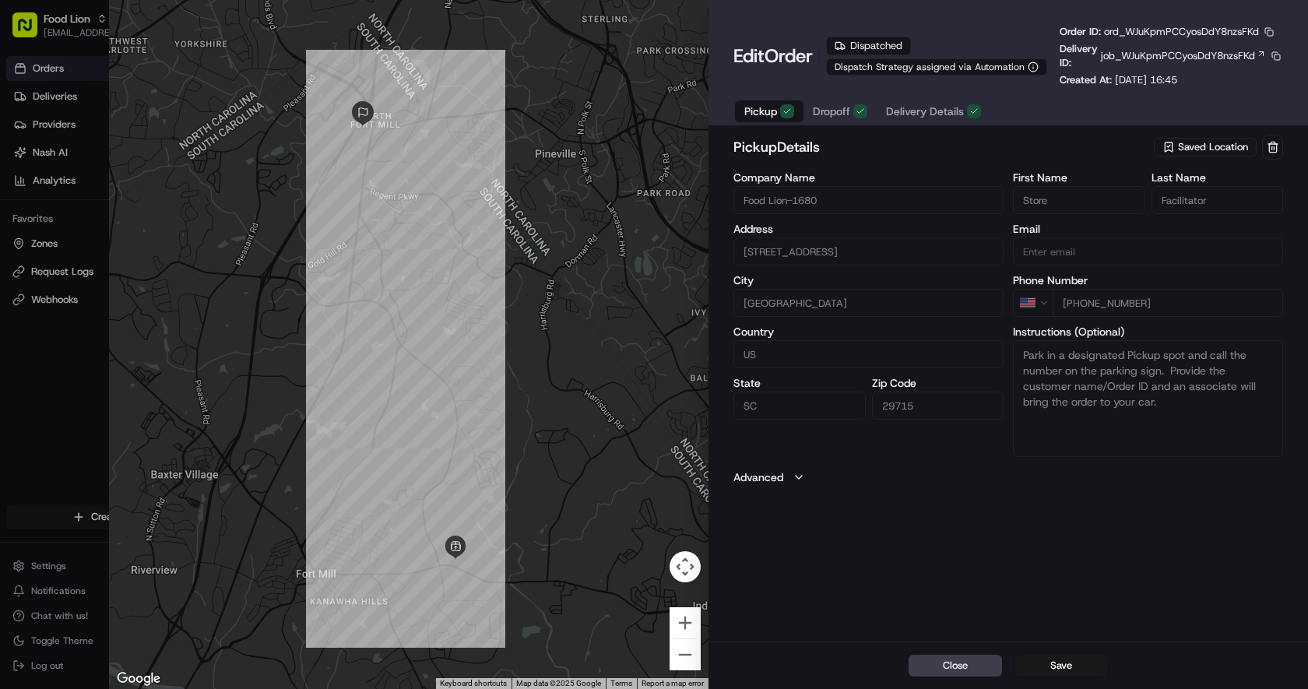
click at [794, 474] on icon "button" at bounding box center [798, 477] width 12 height 12
click at [951, 664] on button "Close" at bounding box center [954, 666] width 93 height 22
type input "+1"
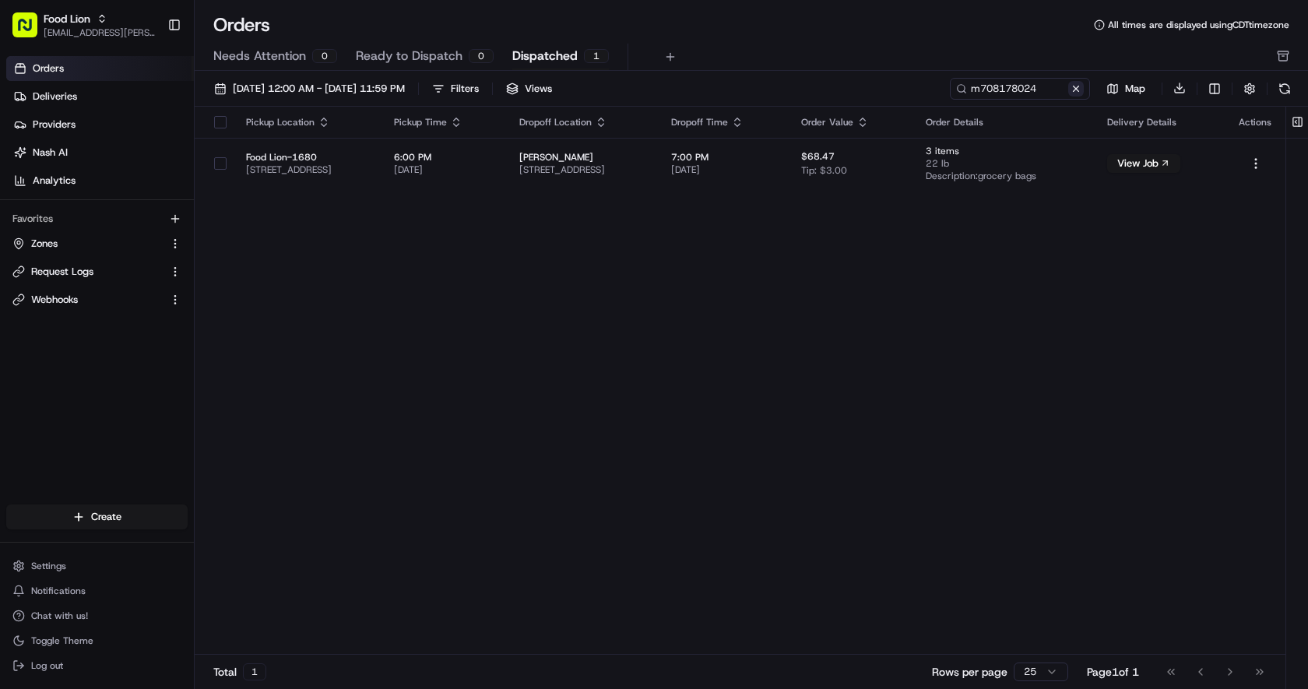
click at [1073, 90] on button at bounding box center [1076, 89] width 16 height 16
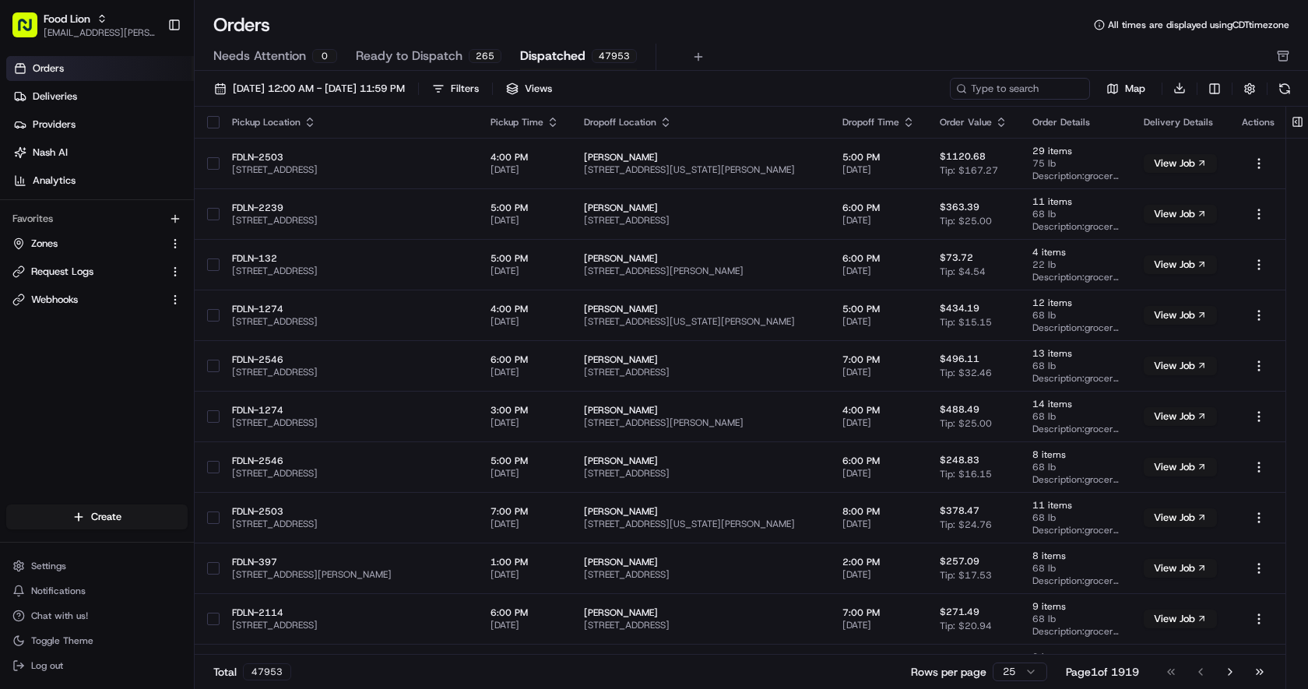
click at [535, 56] on span "Dispatched" at bounding box center [552, 56] width 65 height 19
click at [1013, 86] on input at bounding box center [996, 89] width 187 height 22
paste input "m704592740"
type input "m704592740"
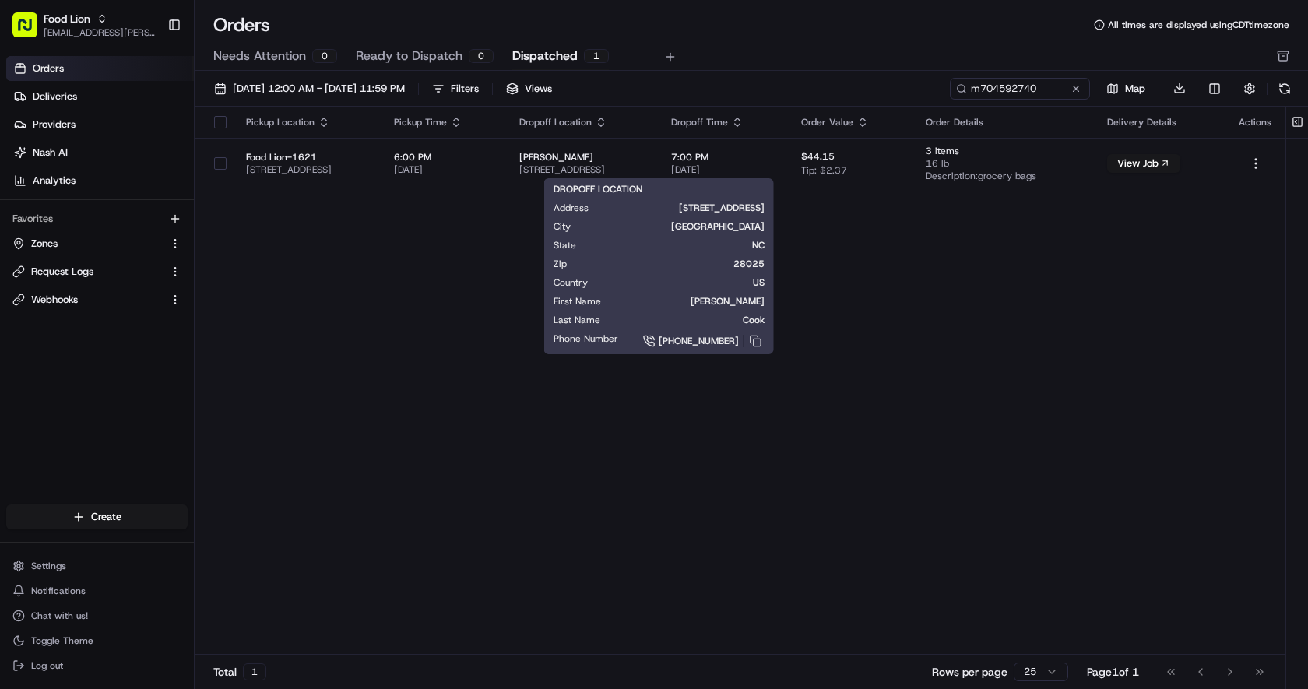
drag, startPoint x: 819, startPoint y: 209, endPoint x: 611, endPoint y: 205, distance: 207.9
click at [611, 205] on div "DROPOFF LOCATION Address 700 Highway 49 S, Trlr 7, Concord, NC 28025 City Conco…" at bounding box center [659, 266] width 230 height 176
copy span "700 Highway 49 S, Trlr 7, Concord, NC 28025"
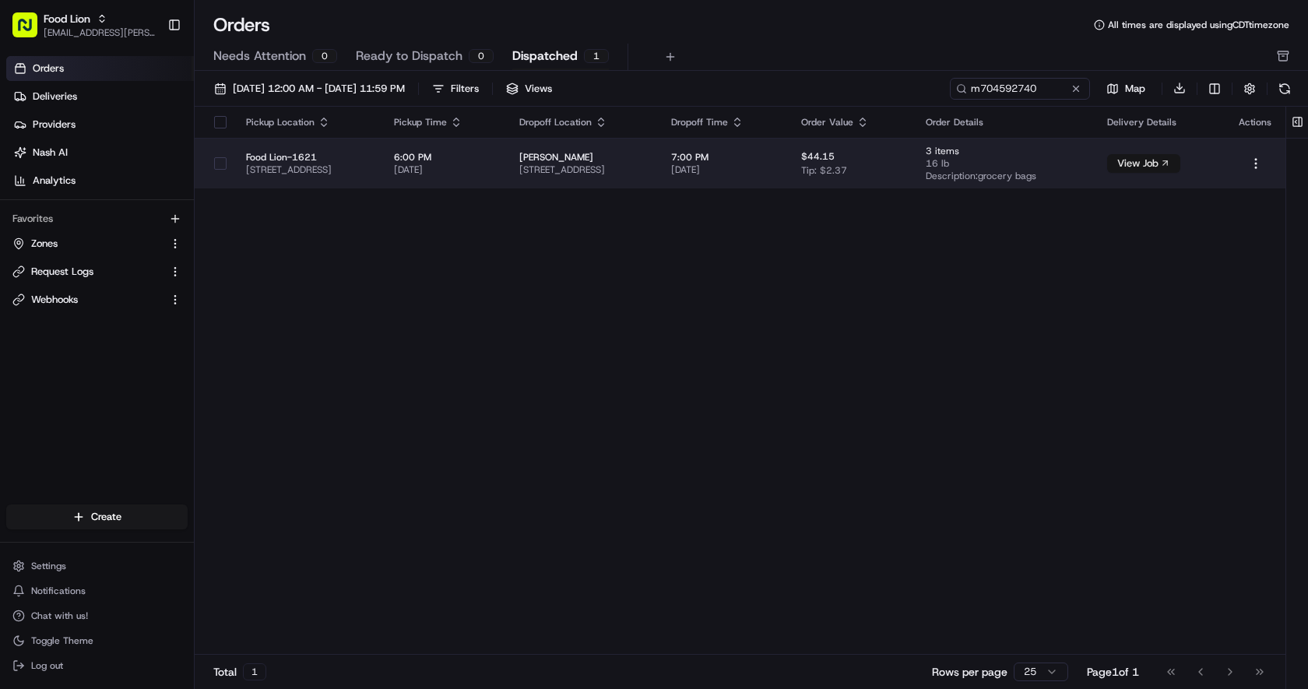
click at [1180, 162] on button "View Job" at bounding box center [1143, 163] width 73 height 19
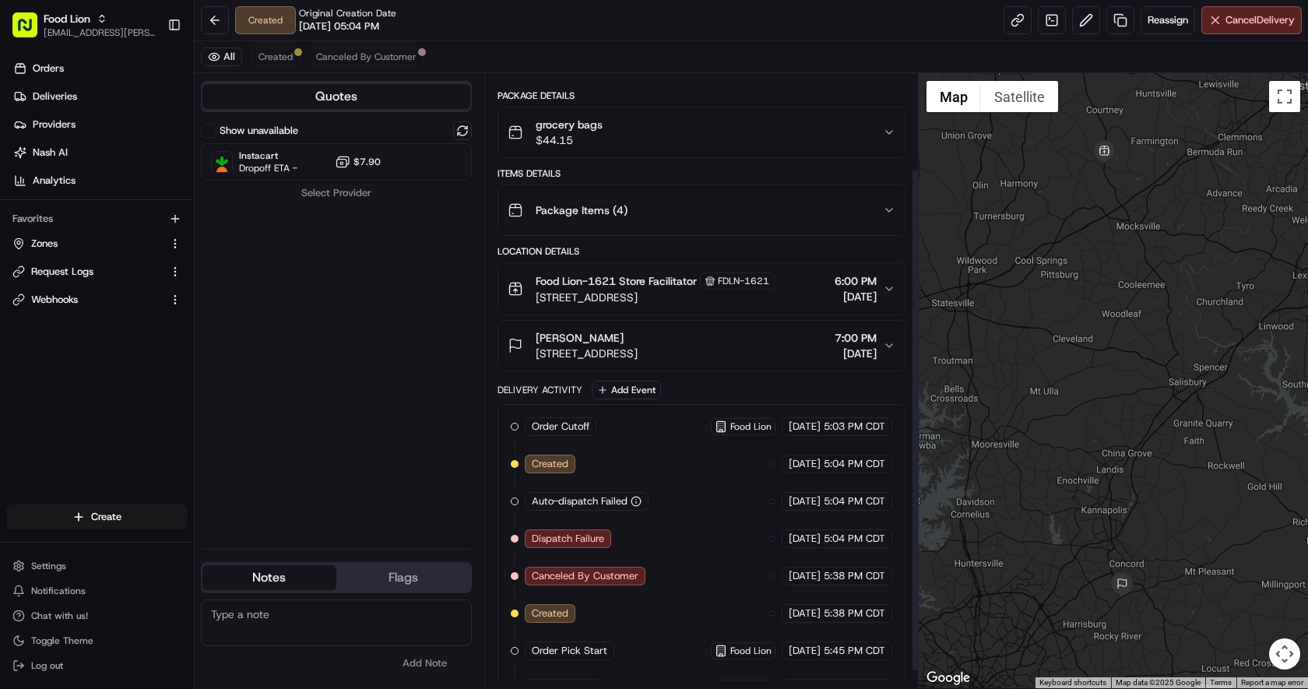
scroll to position [137, 0]
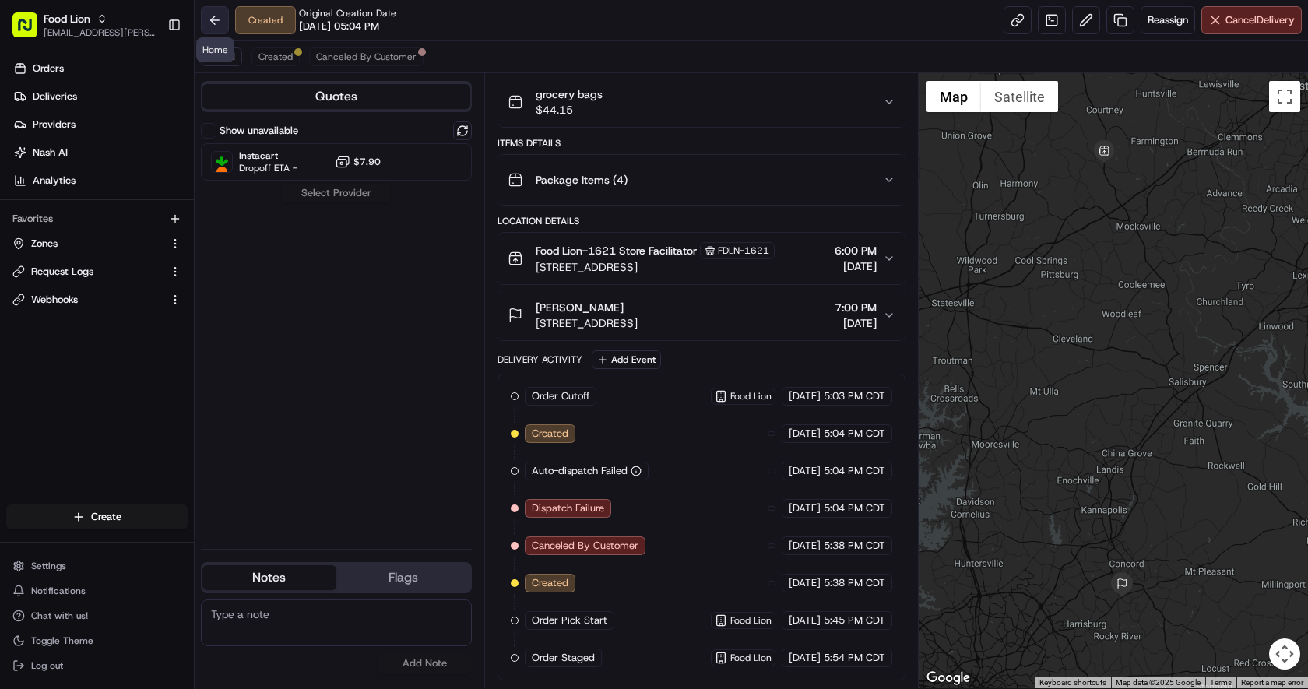
click at [214, 22] on button at bounding box center [215, 20] width 28 height 28
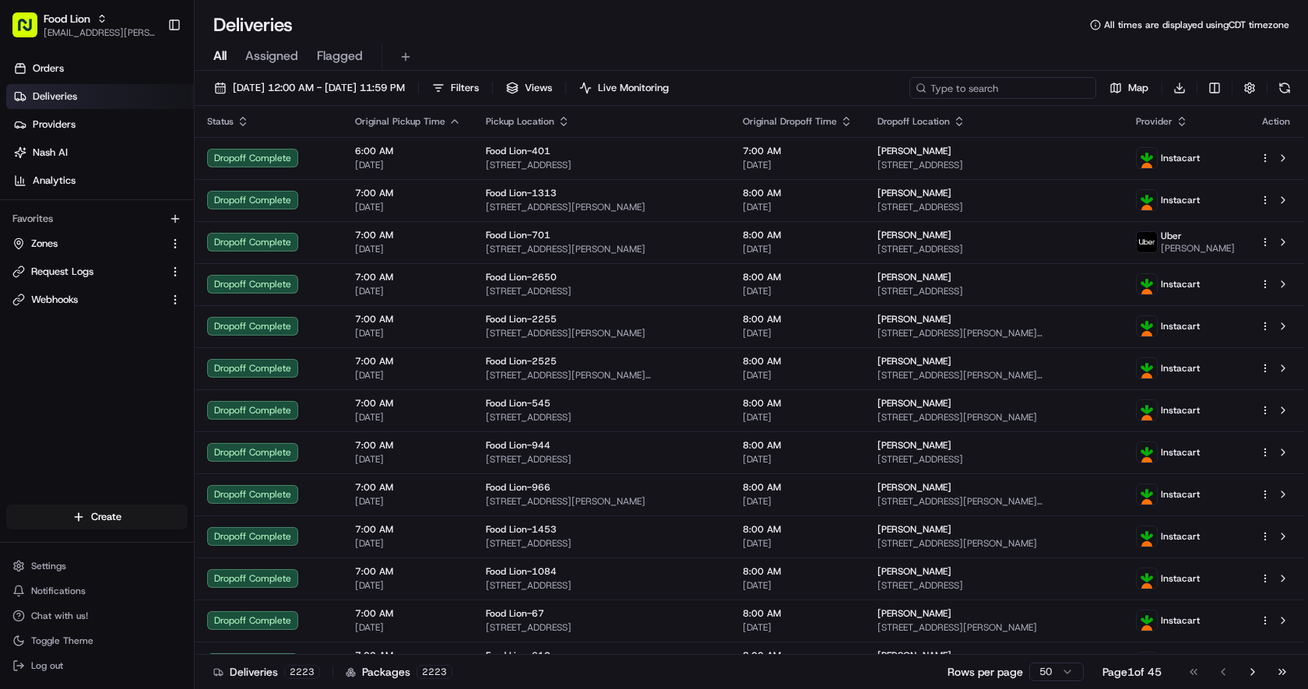
click at [1007, 89] on input at bounding box center [1002, 88] width 187 height 22
paste input "m704592740"
type input "m704592740"
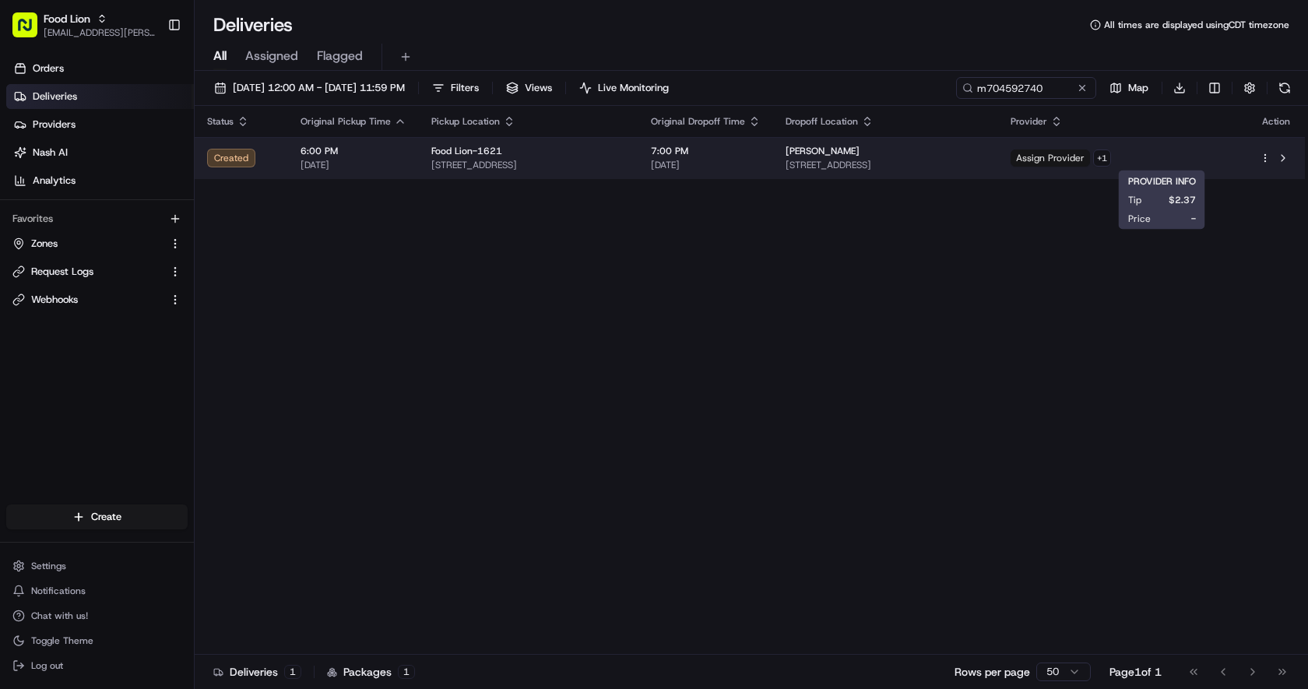
click at [1090, 155] on span "Assign Provider" at bounding box center [1049, 157] width 79 height 17
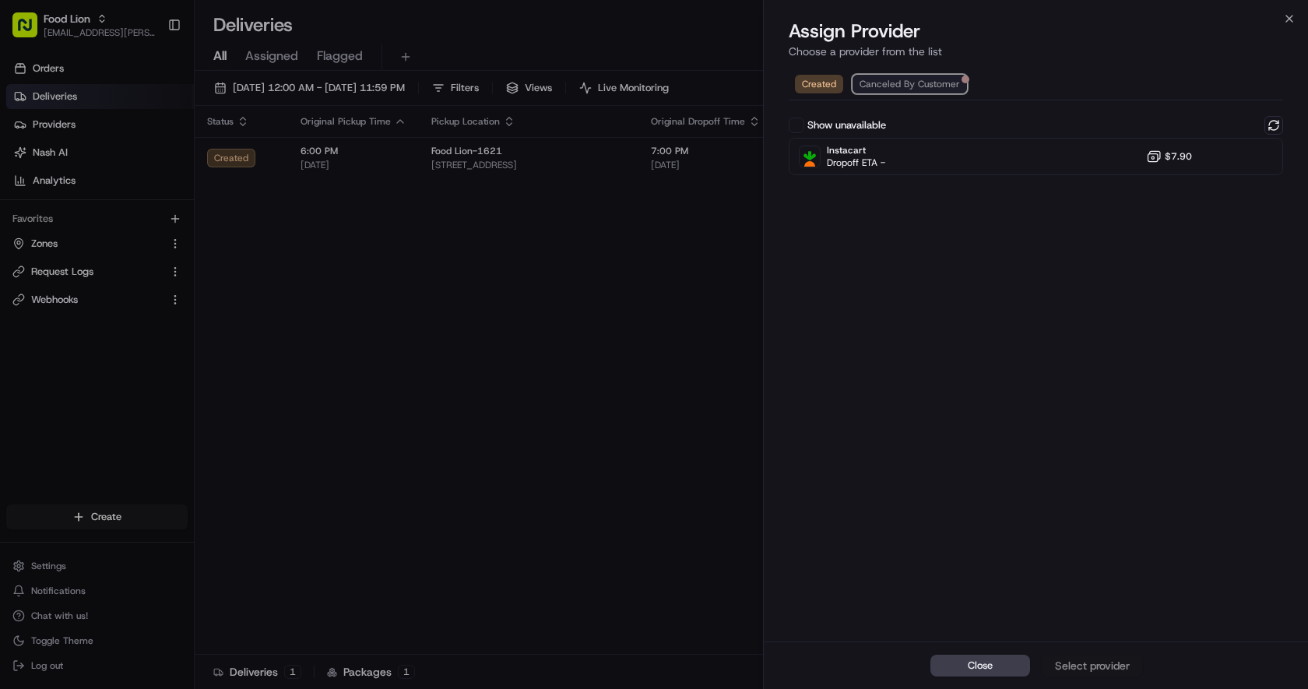
click at [917, 88] on span "Canceled By Customer" at bounding box center [909, 84] width 100 height 12
click at [1082, 666] on div "Close Not allowed to assign" at bounding box center [1036, 664] width 544 height 47
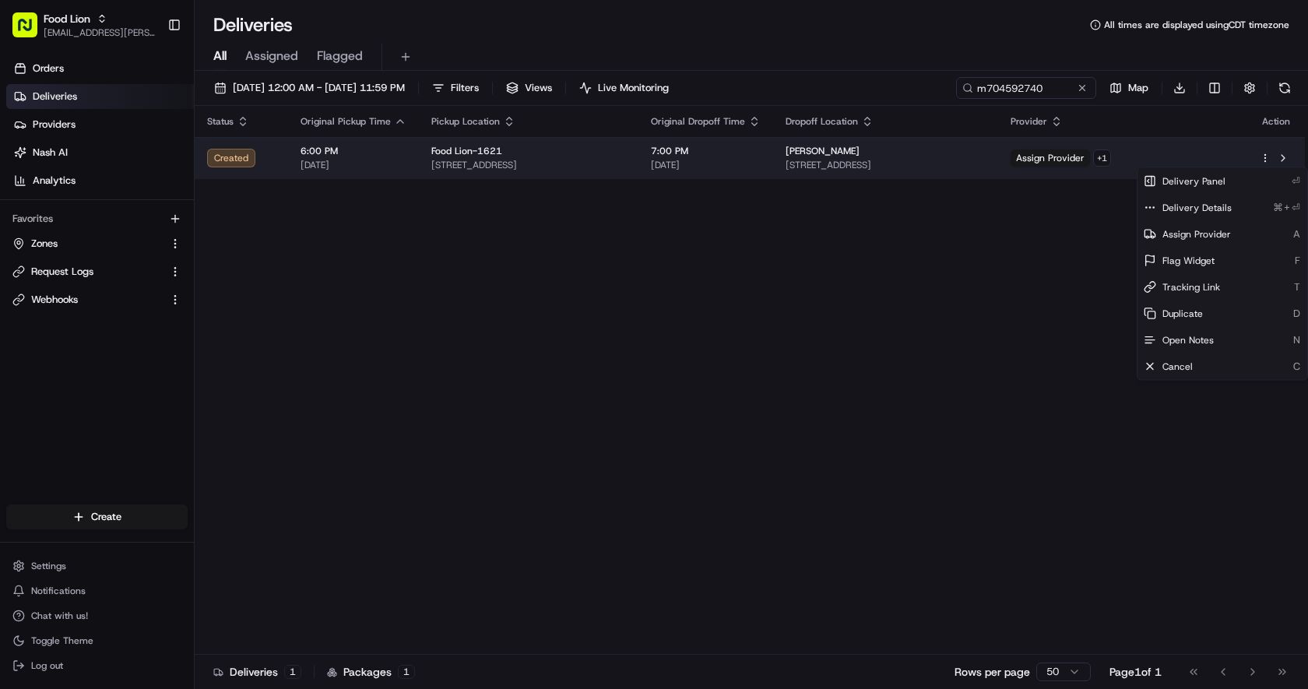
click at [1263, 160] on html "Food Lion archana.ravishankar@adusa.com Toggle Sidebar Orders Deliveries Provid…" at bounding box center [654, 344] width 1308 height 689
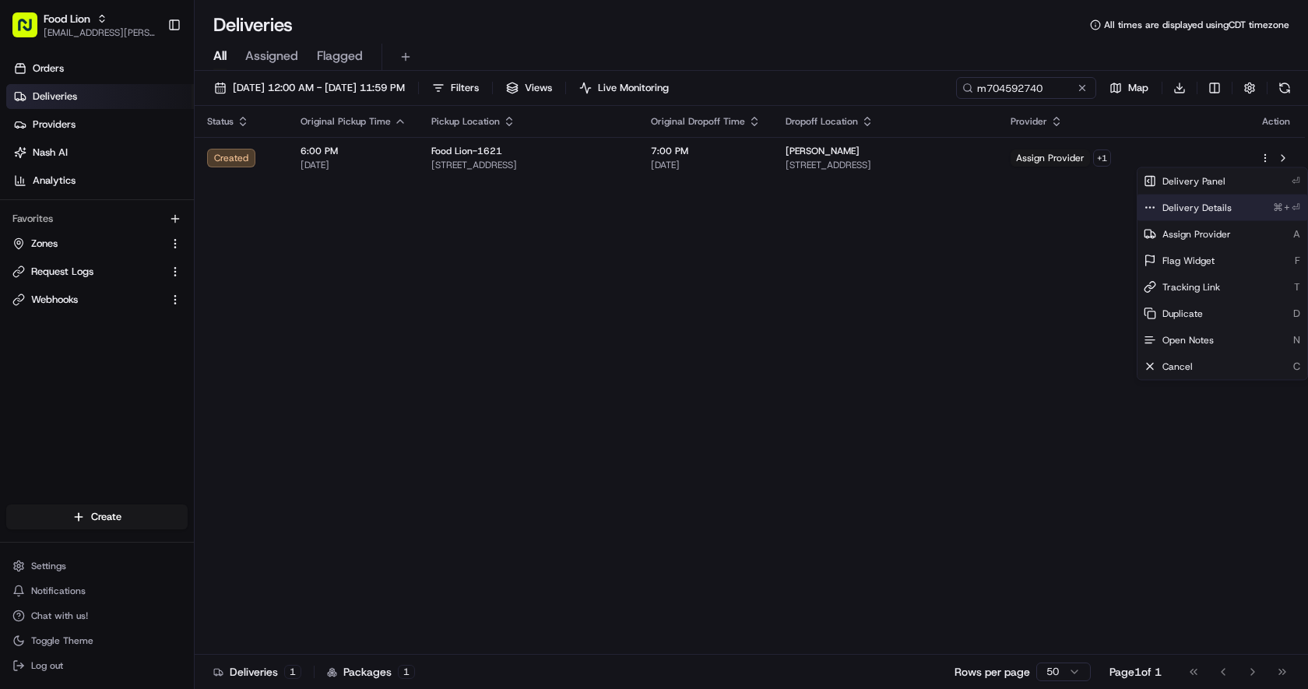
click at [1170, 206] on span "Delivery Details" at bounding box center [1196, 208] width 69 height 12
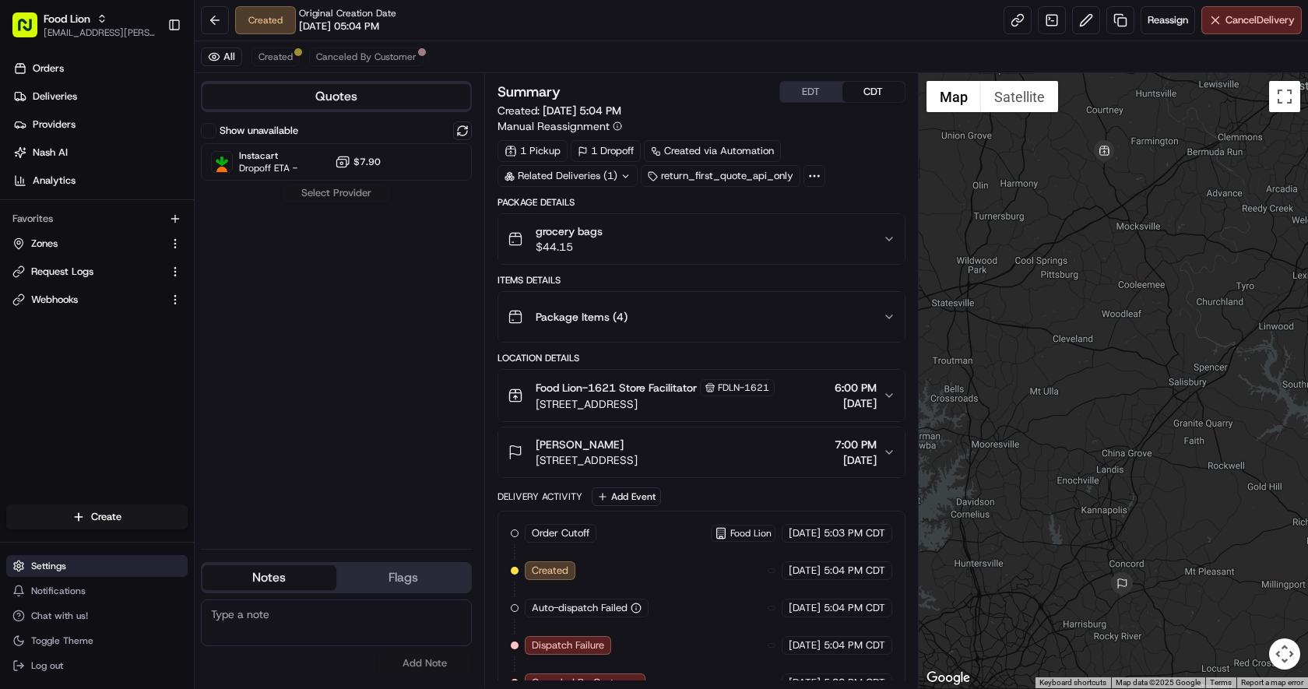
click at [58, 575] on button "Settings" at bounding box center [96, 566] width 181 height 22
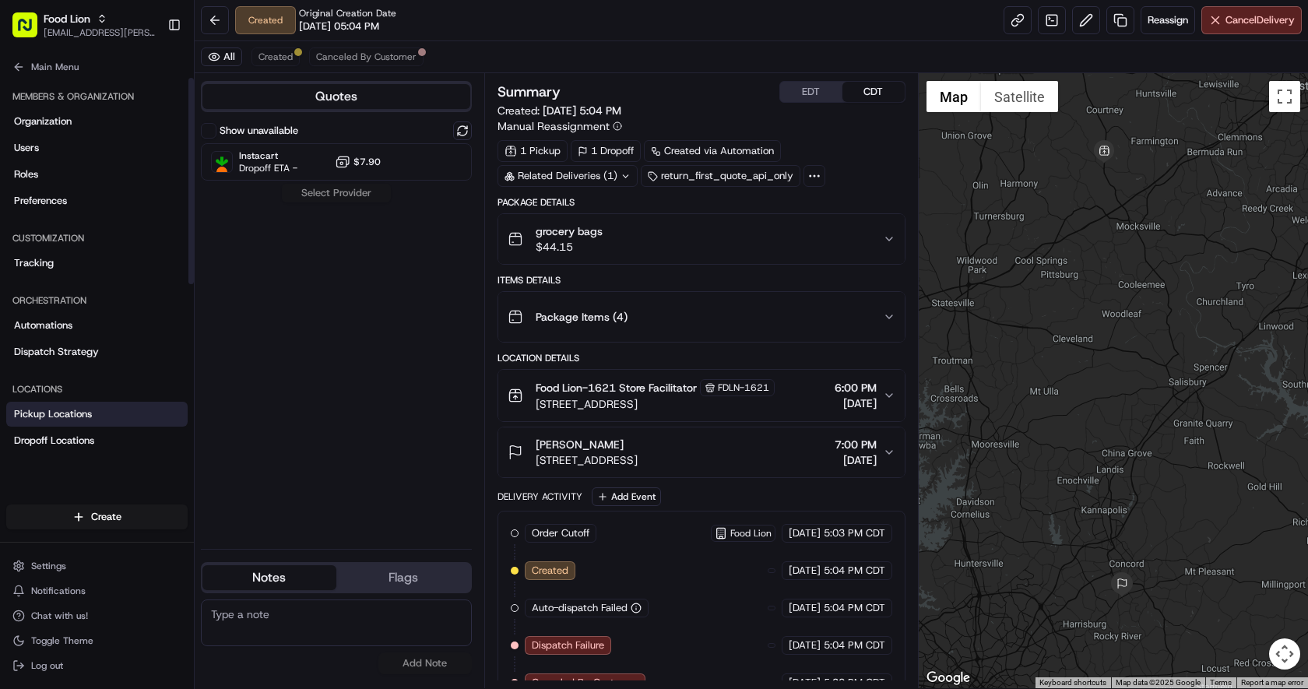
click at [82, 412] on span "Pickup Locations" at bounding box center [53, 414] width 78 height 14
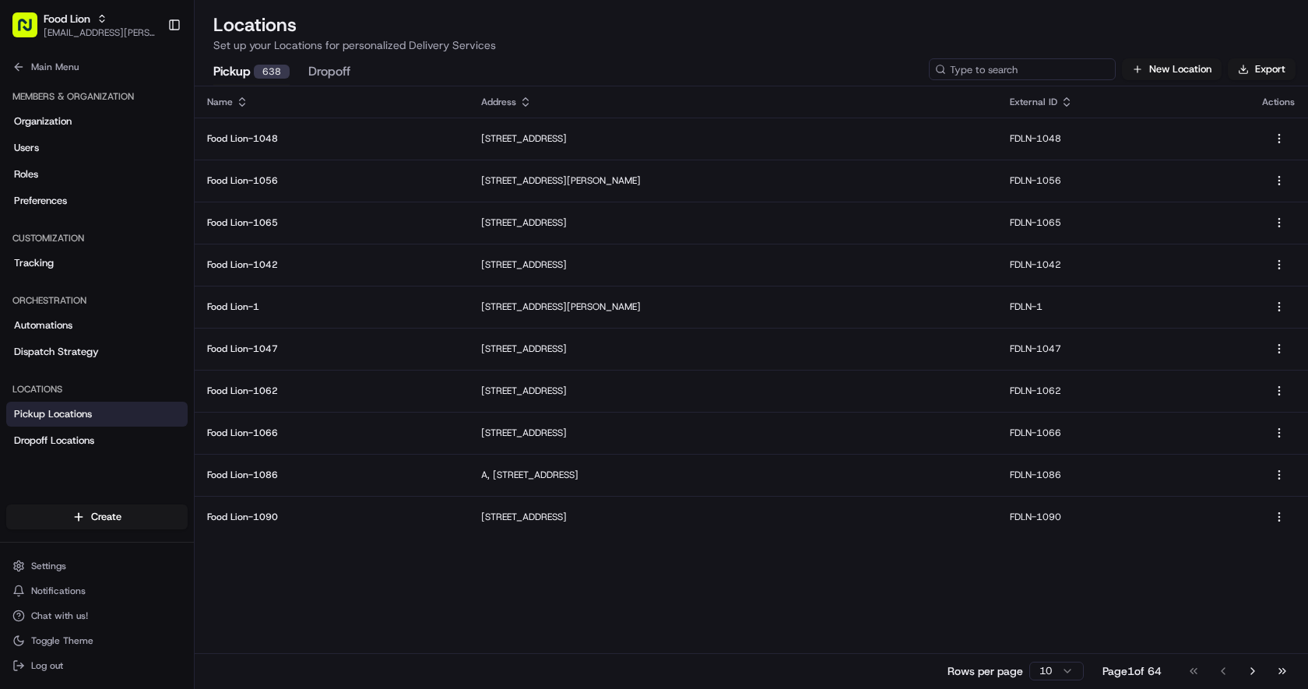
click at [1018, 72] on input at bounding box center [1022, 69] width 187 height 22
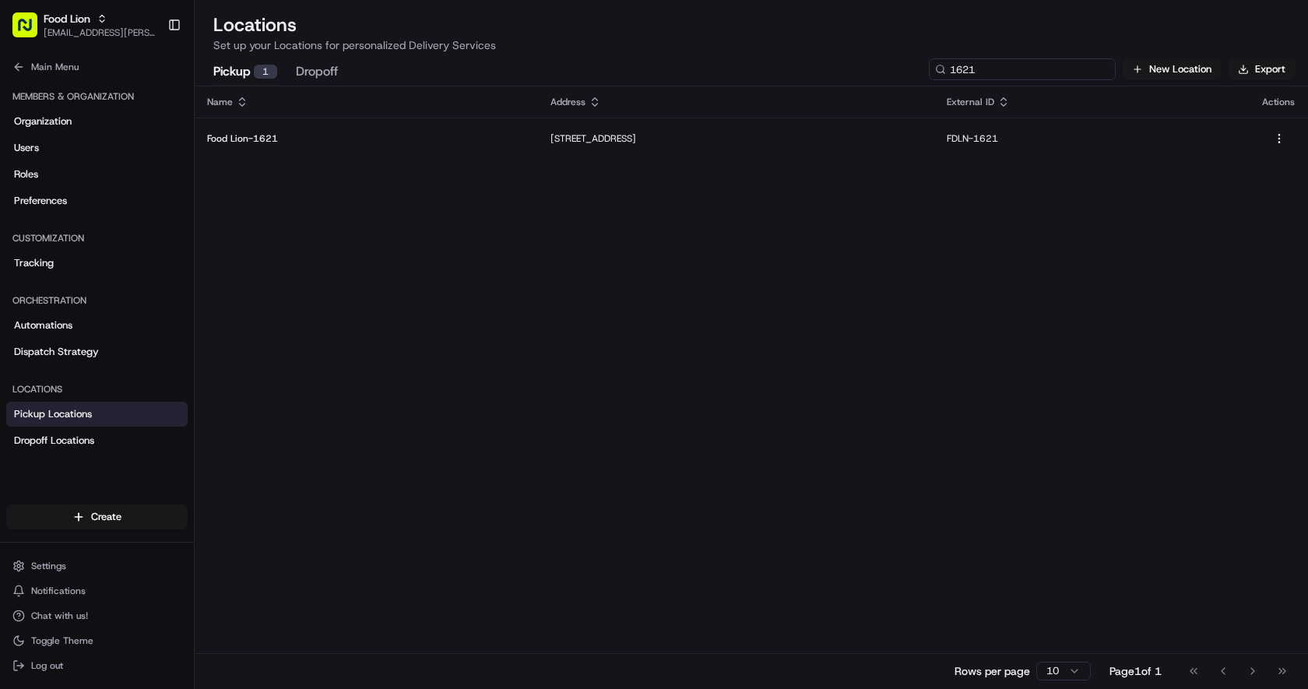
type input "1621"
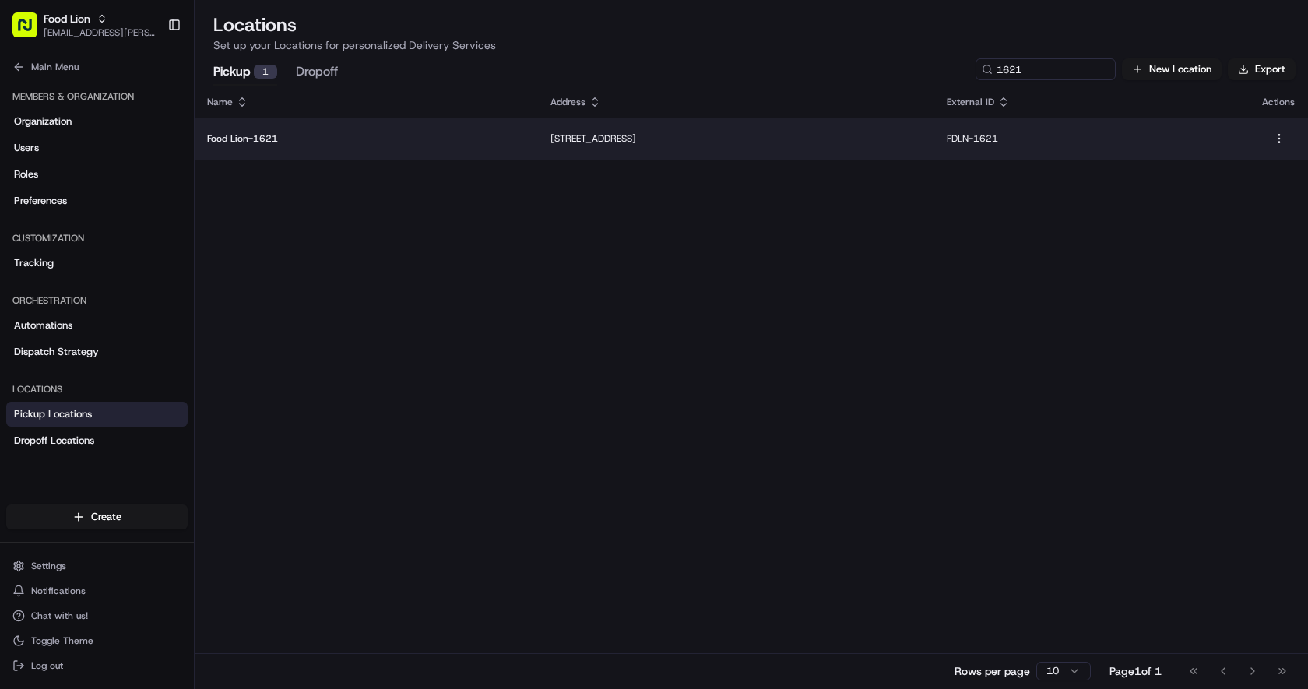
click at [360, 143] on p "Food Lion-1621" at bounding box center [366, 138] width 318 height 12
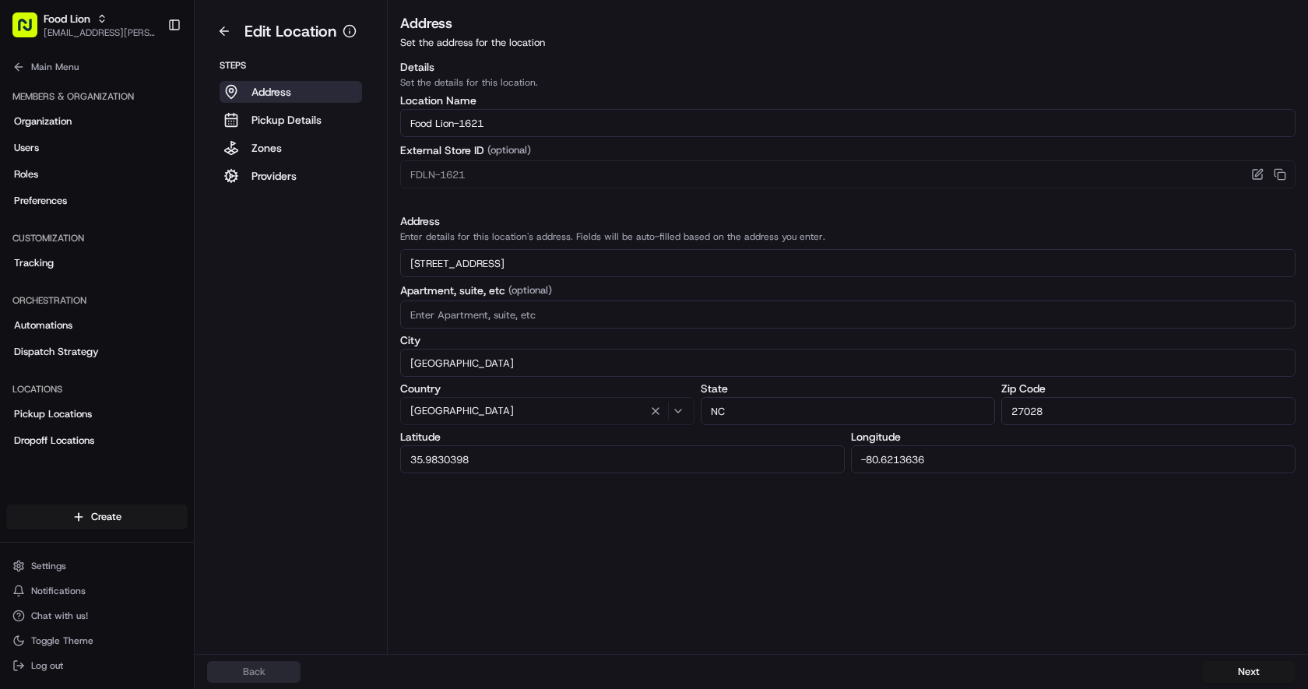
click at [468, 365] on input "[GEOGRAPHIC_DATA]" at bounding box center [847, 363] width 895 height 28
drag, startPoint x: 479, startPoint y: 360, endPoint x: 335, endPoint y: 360, distance: 144.0
click at [335, 360] on div "Edit Location Steps Address Pickup Details Zones Providers Address Set the addr…" at bounding box center [751, 327] width 1113 height 654
paste input "[GEOGRAPHIC_DATA]"
type input "[GEOGRAPHIC_DATA]"
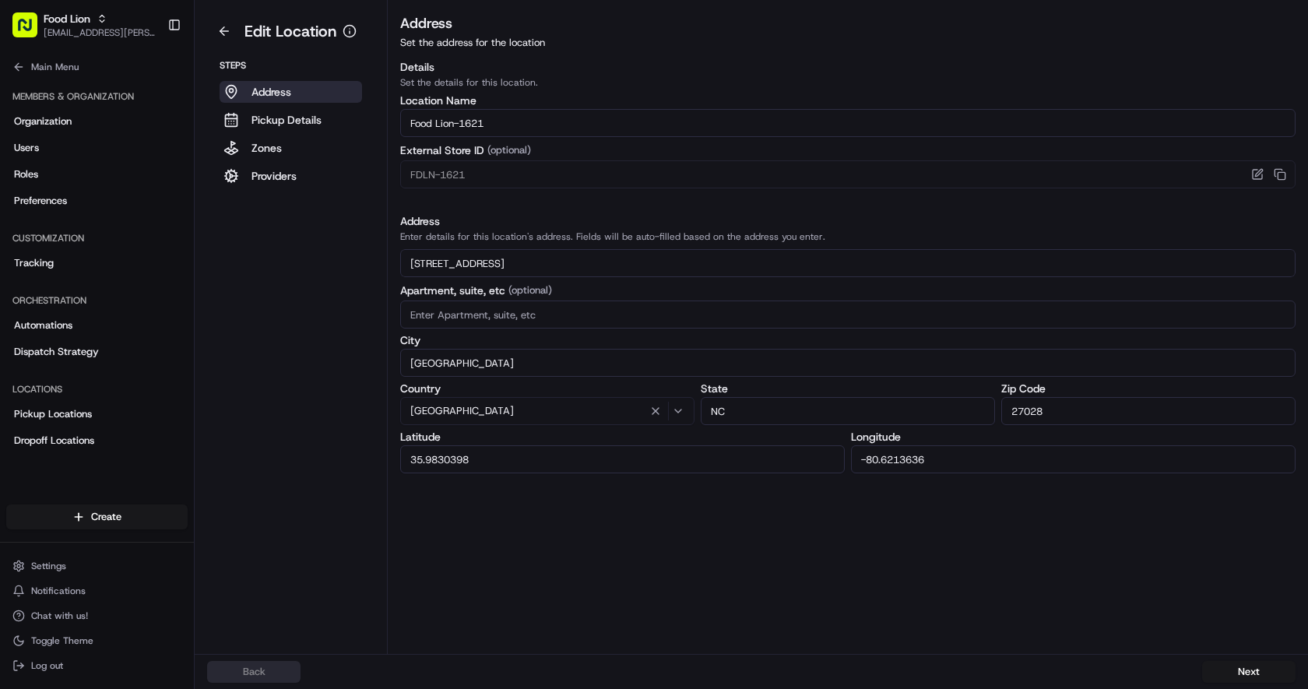
click at [1038, 413] on input "27028" at bounding box center [1148, 411] width 294 height 28
paste input "8025"
type input "28025"
click at [1250, 674] on button "Next" at bounding box center [1248, 672] width 93 height 22
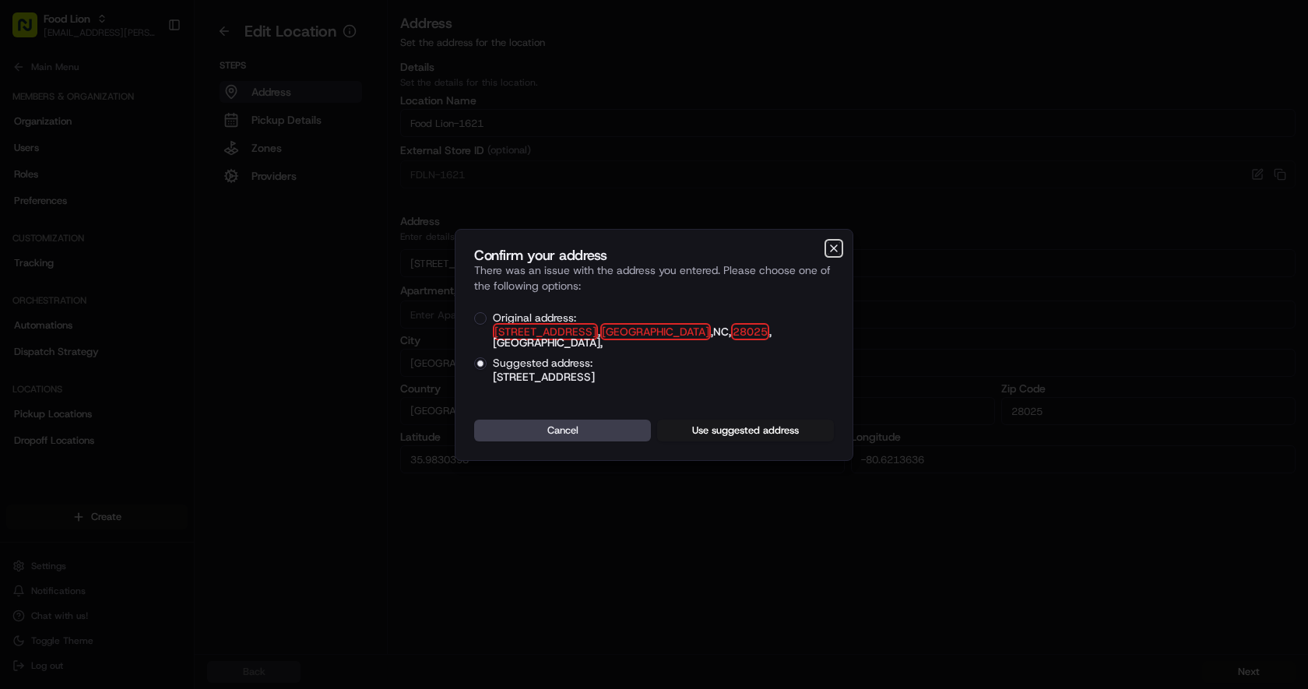
click at [837, 252] on icon "button" at bounding box center [834, 248] width 12 height 12
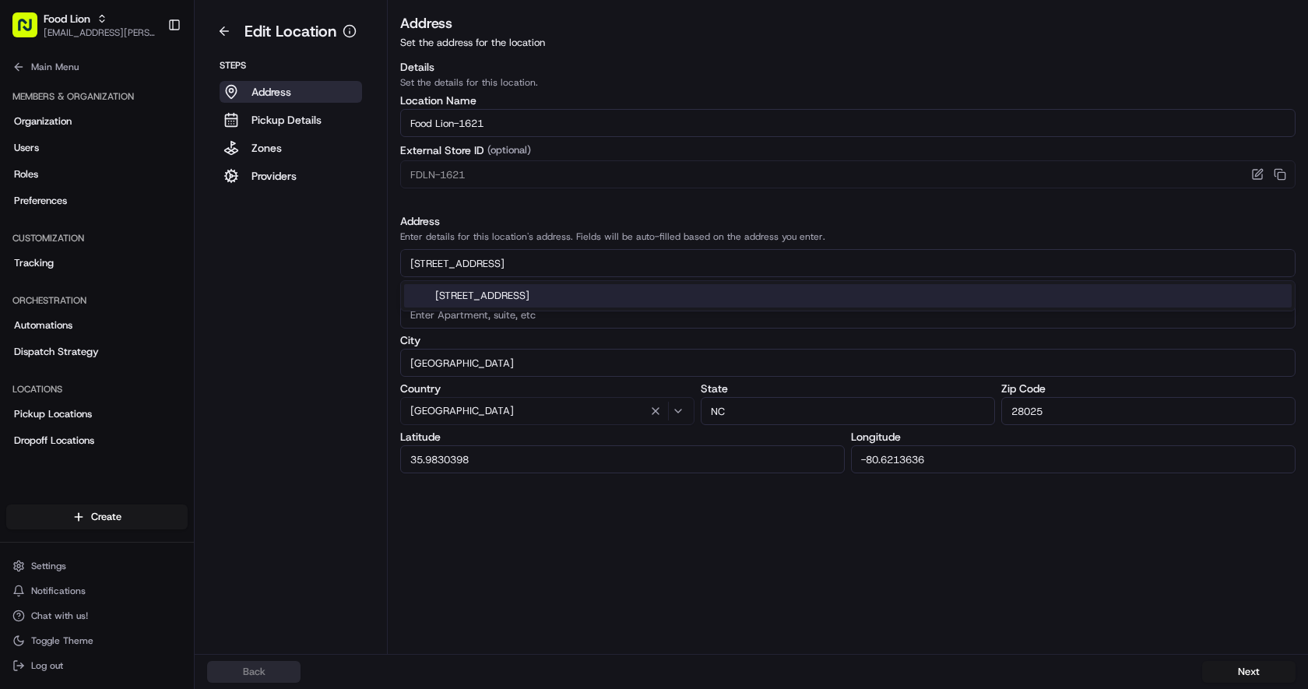
drag, startPoint x: 532, startPoint y: 262, endPoint x: 286, endPoint y: 264, distance: 245.2
click at [286, 264] on div "Edit Location Steps Address Pickup Details Zones Providers Address Set the addr…" at bounding box center [751, 327] width 1113 height 654
paste input "S-601"
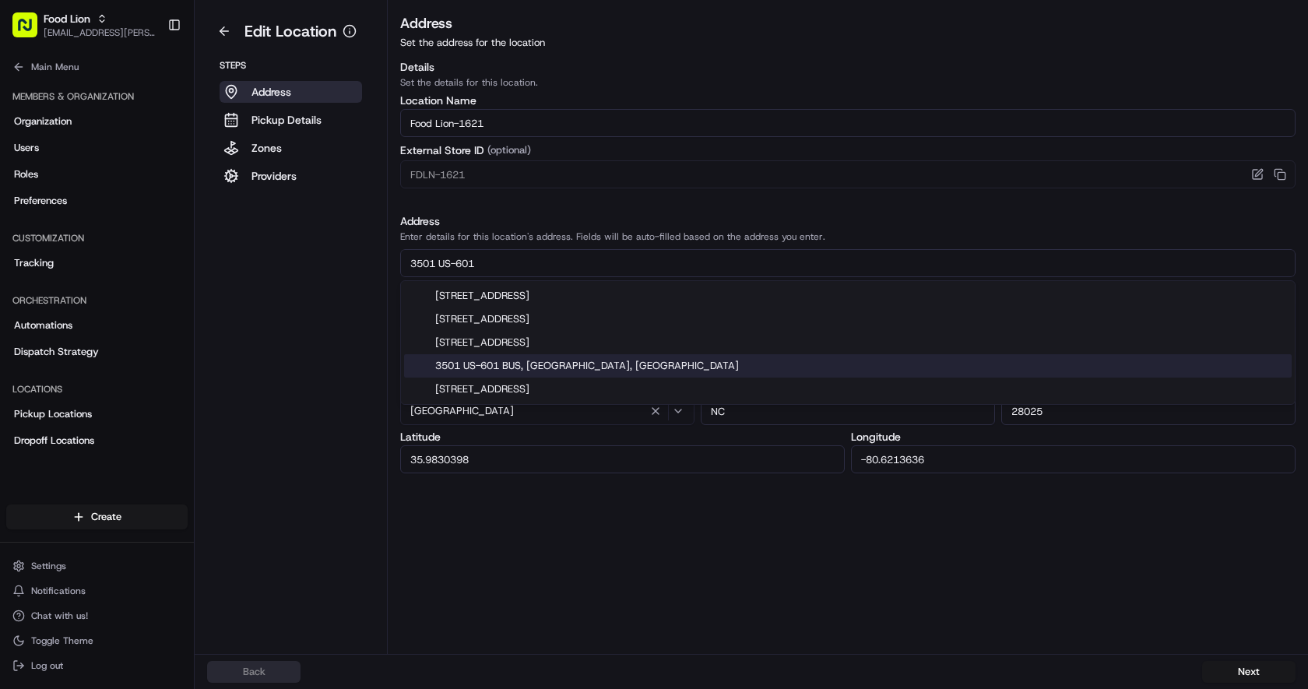
type input "3501 US-601"
click at [592, 578] on div "Address Set the address for the location Details Set the details for this locat…" at bounding box center [848, 332] width 920 height 641
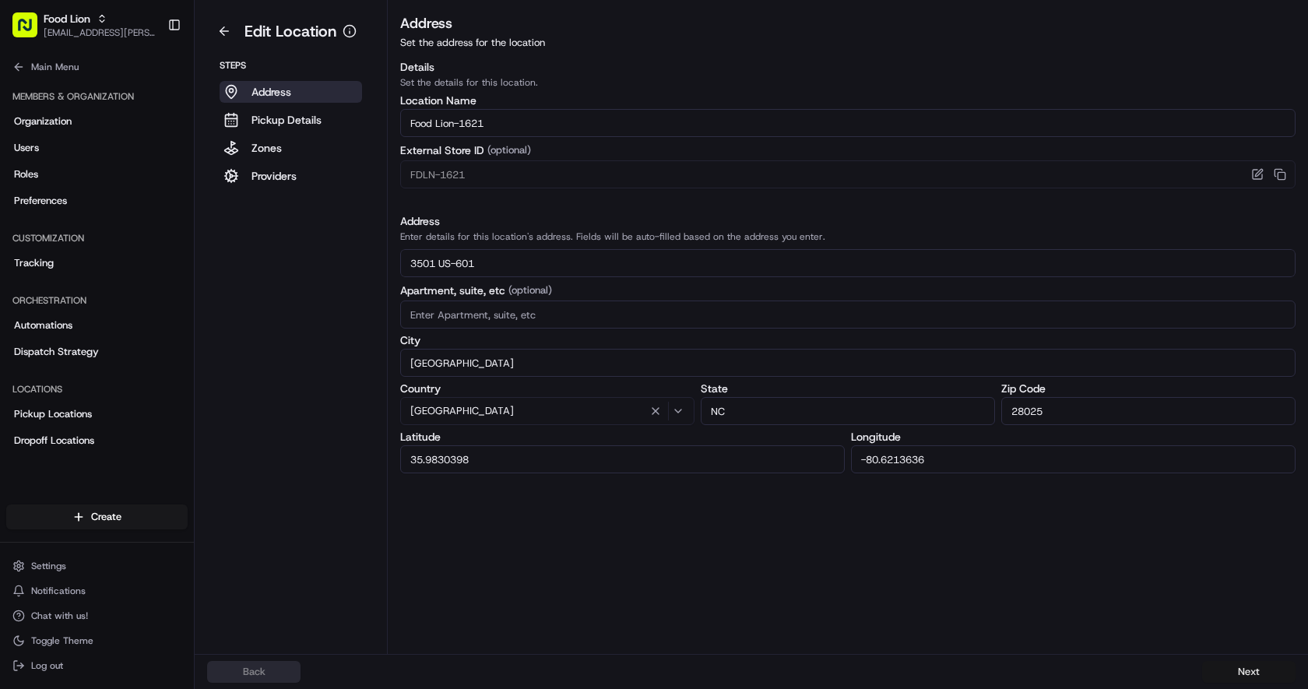
click at [1242, 672] on button "Next" at bounding box center [1248, 672] width 93 height 22
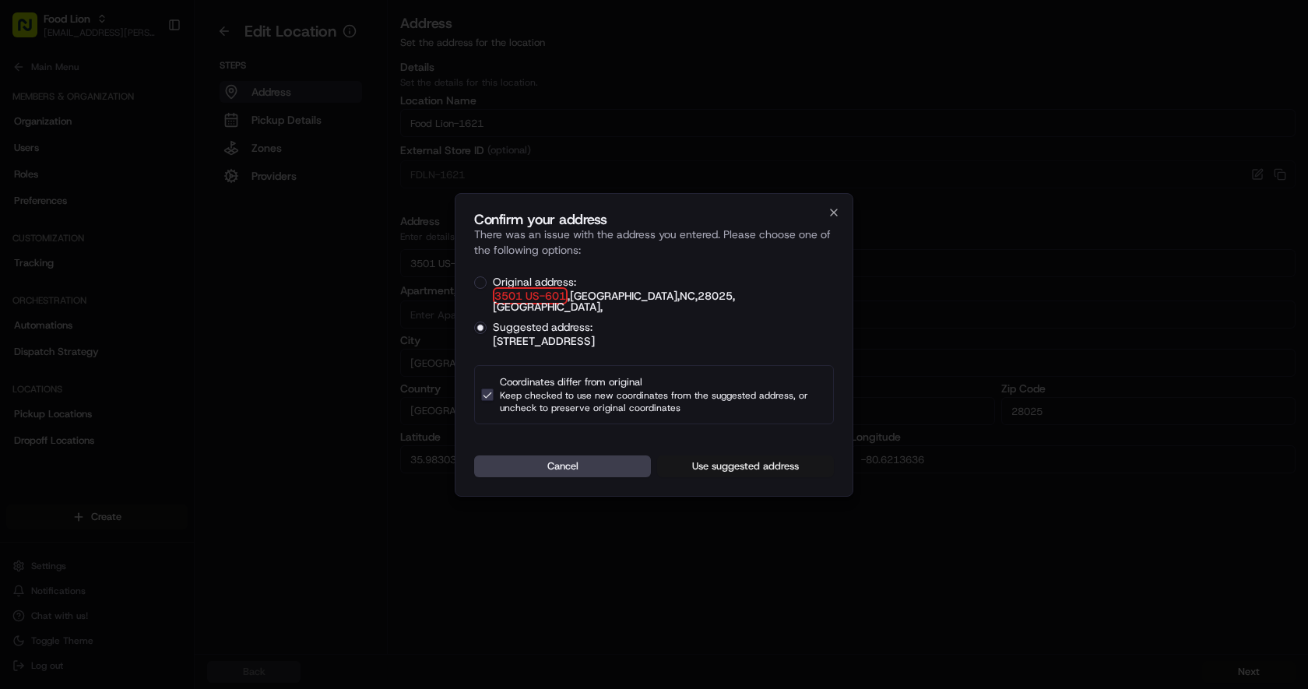
click at [766, 466] on button "Use suggested address" at bounding box center [745, 466] width 177 height 22
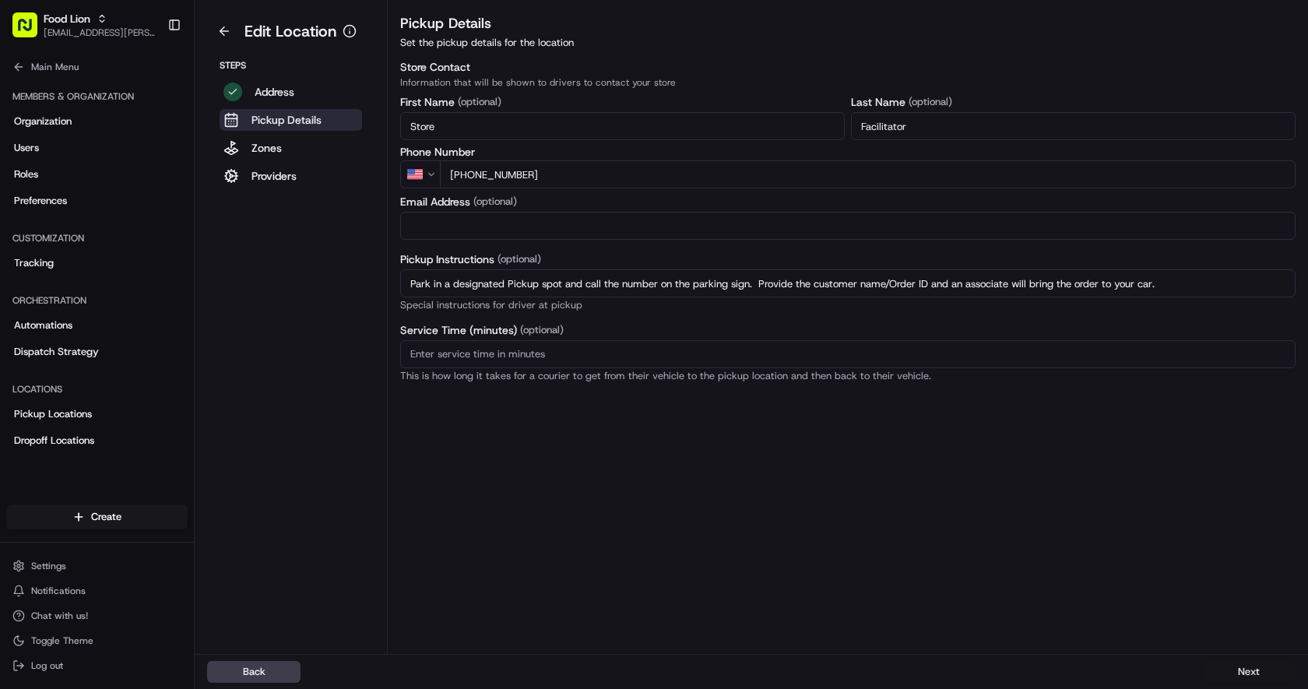
click at [1246, 673] on button "Next" at bounding box center [1248, 672] width 93 height 22
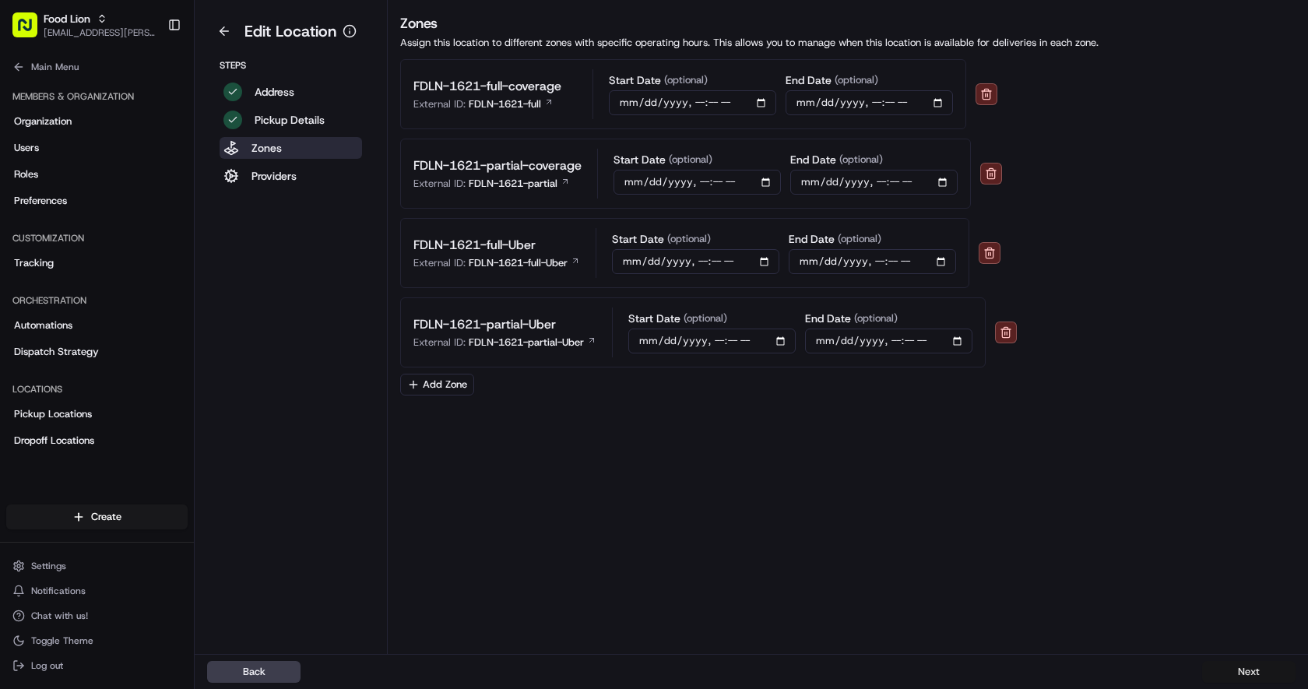
click at [1246, 673] on button "Next" at bounding box center [1248, 672] width 93 height 22
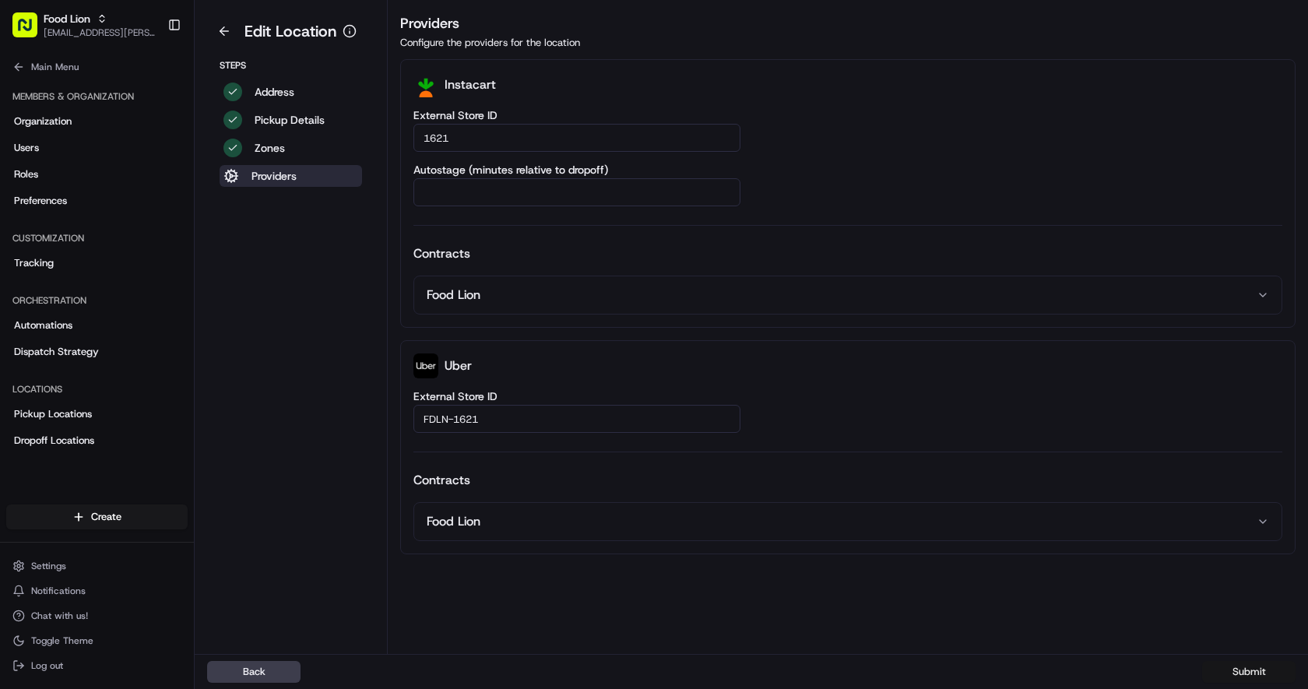
click at [1246, 673] on button "Submit" at bounding box center [1248, 672] width 93 height 22
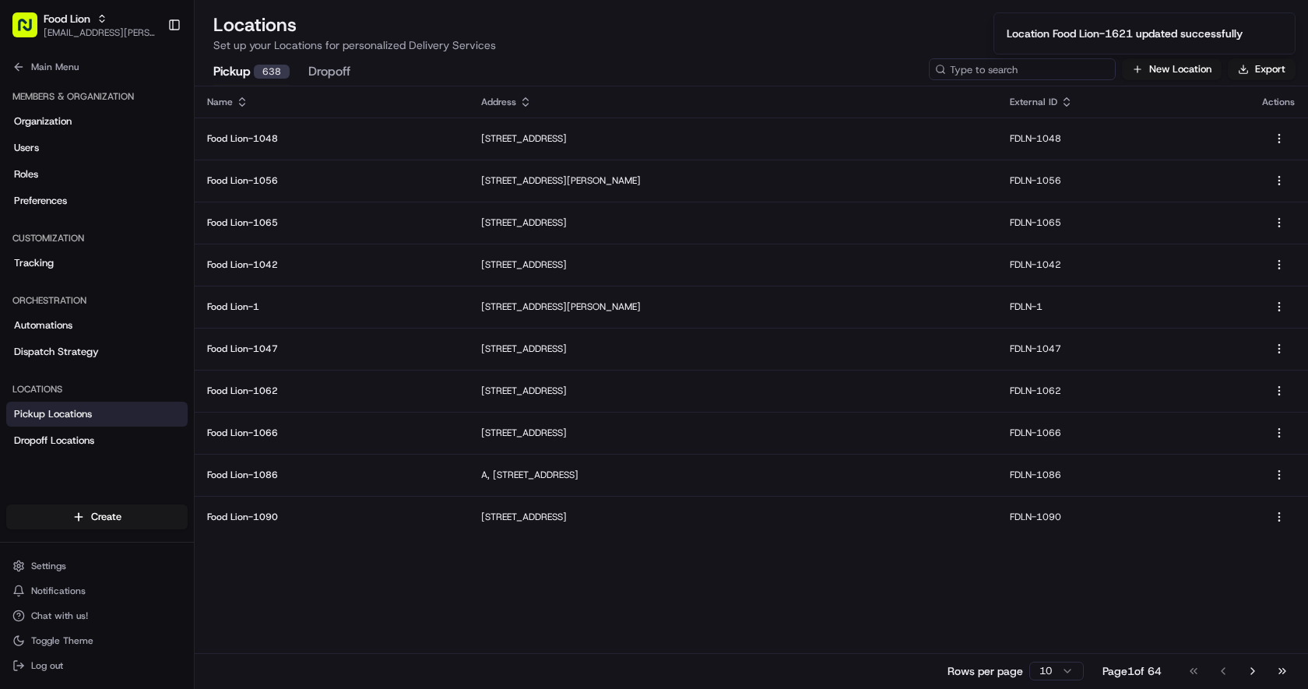
click at [1035, 69] on input at bounding box center [1022, 69] width 187 height 22
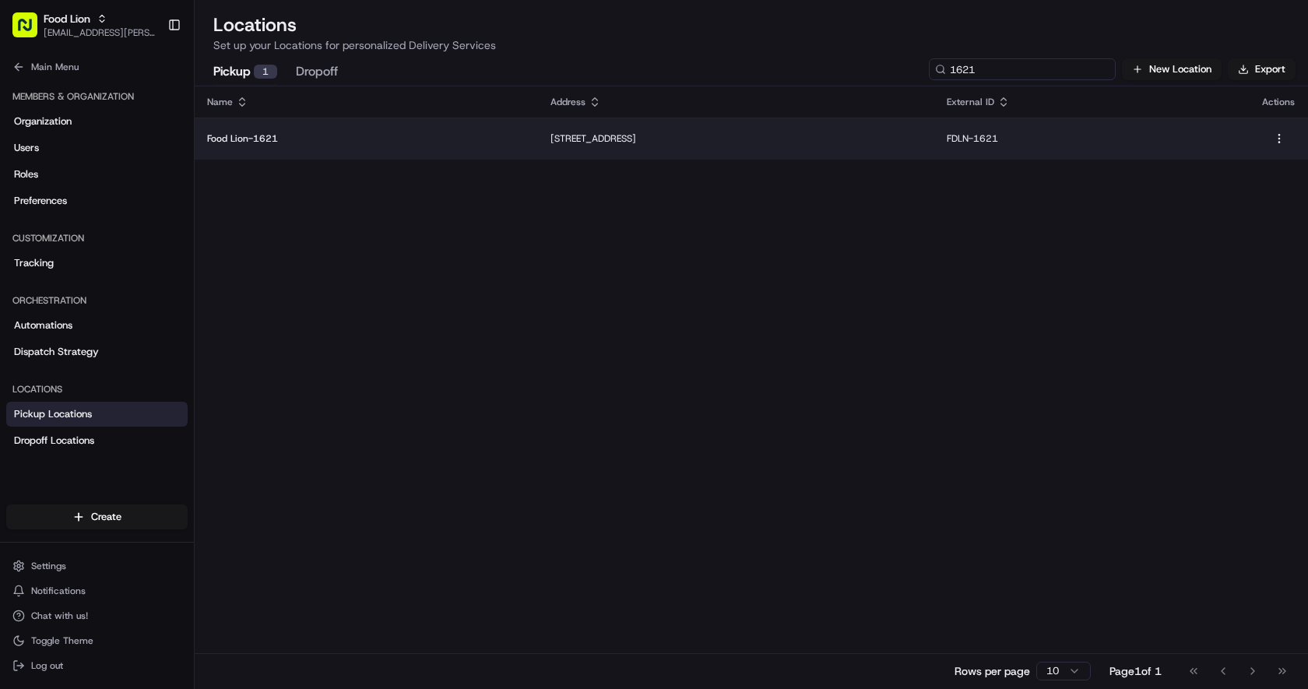
type input "1621"
click at [336, 140] on p "Food Lion-1621" at bounding box center [366, 138] width 318 height 12
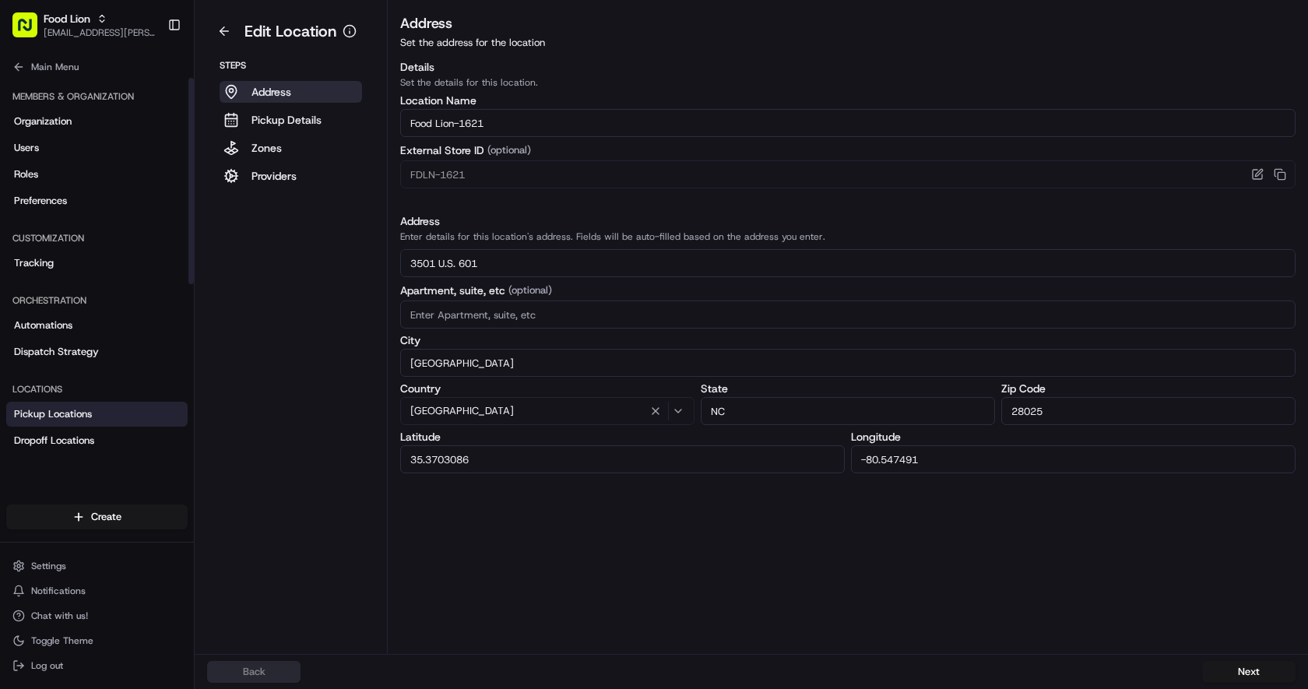
click at [88, 407] on span "Pickup Locations" at bounding box center [53, 414] width 78 height 14
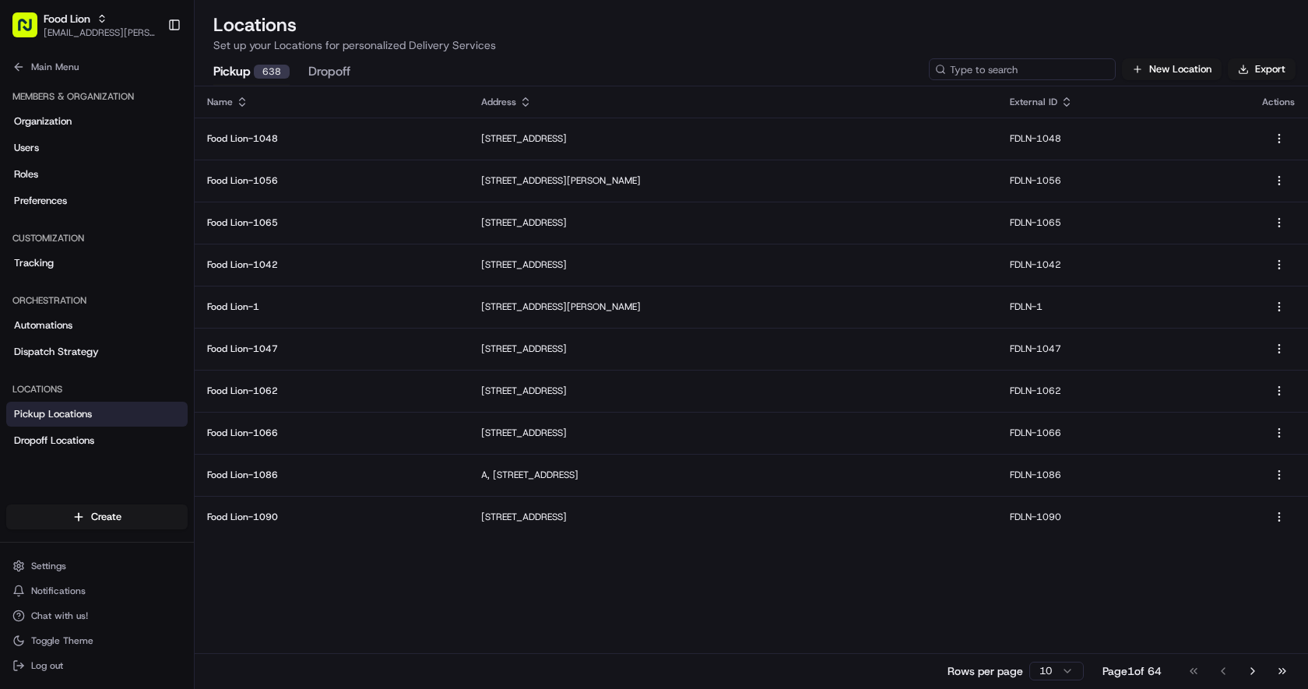
click at [1007, 72] on input at bounding box center [1022, 69] width 187 height 22
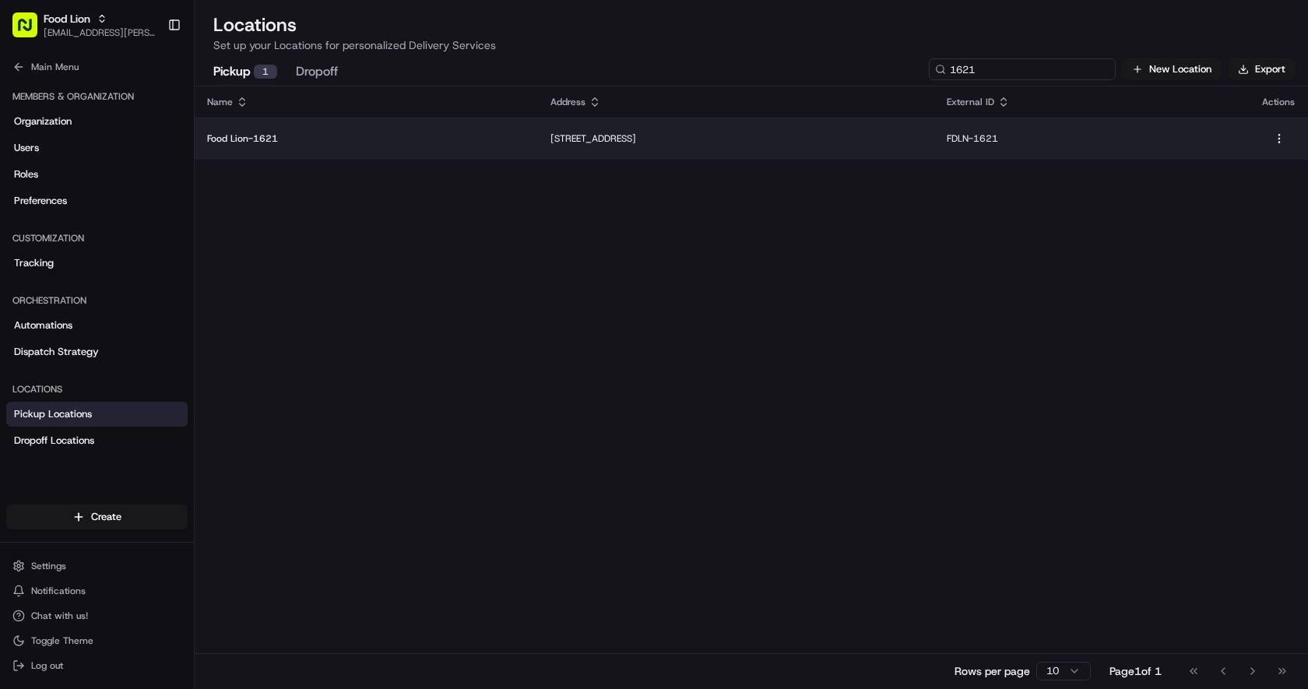
type input "1621"
click at [606, 134] on p "[STREET_ADDRESS]" at bounding box center [735, 138] width 371 height 12
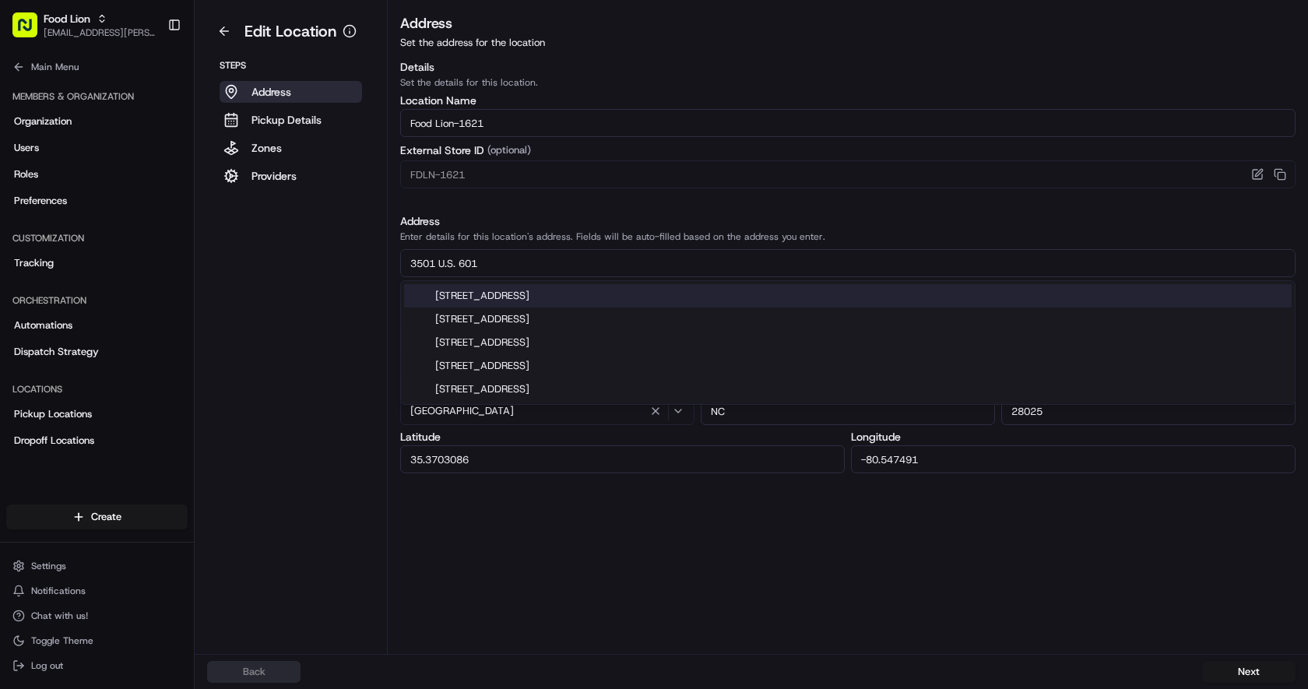
drag, startPoint x: 475, startPoint y: 265, endPoint x: 386, endPoint y: 265, distance: 88.7
click at [386, 265] on div "Edit Location Steps Address Pickup Details Zones Providers Address Set the addr…" at bounding box center [751, 327] width 1113 height 654
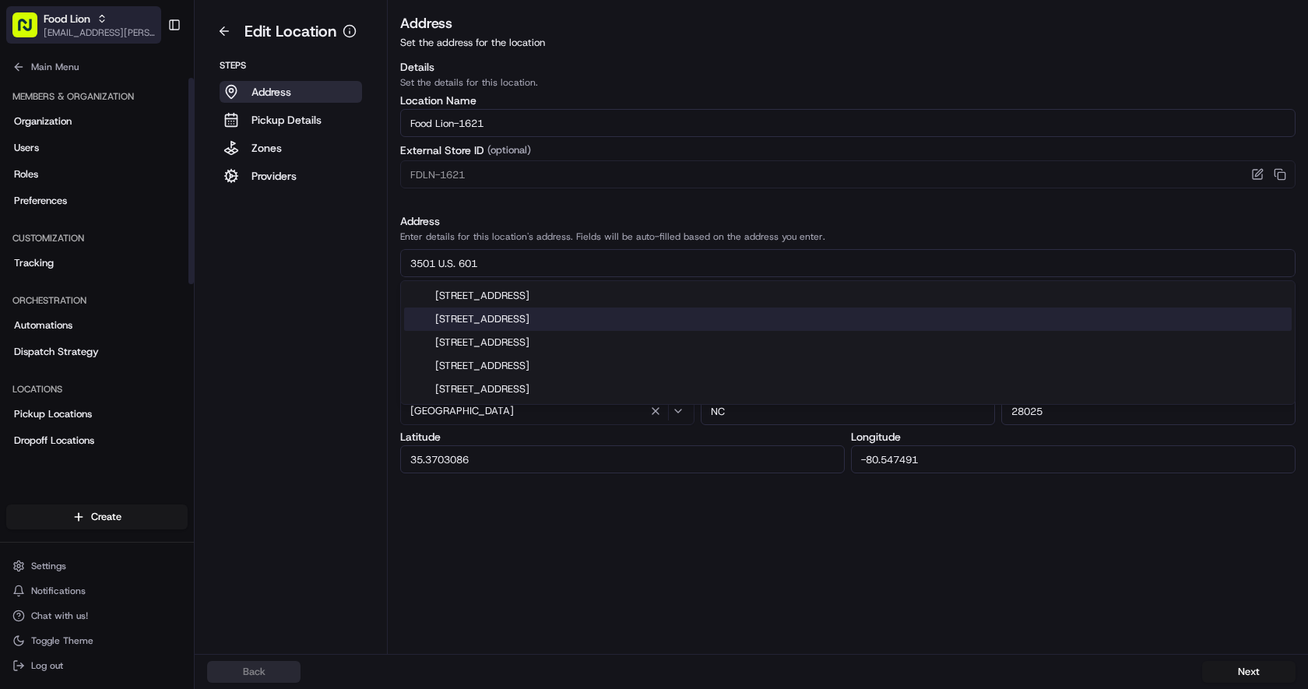
click at [70, 26] on span "[EMAIL_ADDRESS][PERSON_NAME][DOMAIN_NAME]" at bounding box center [99, 32] width 111 height 12
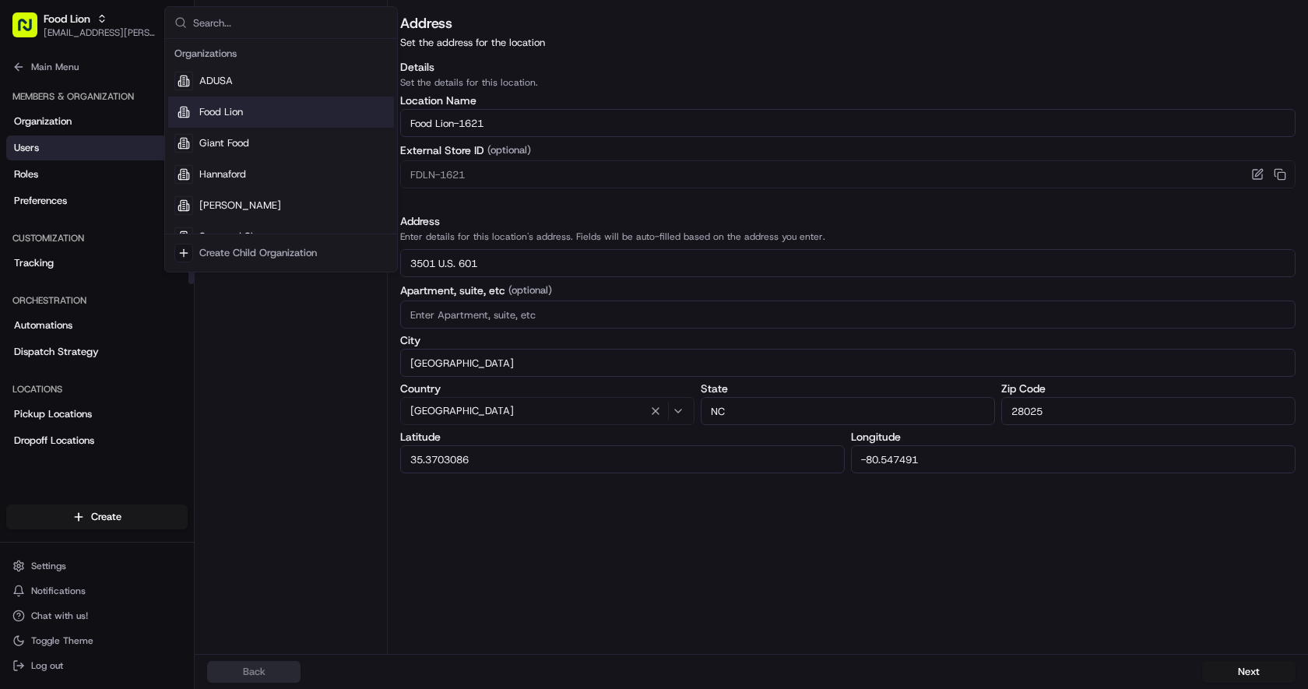
click at [103, 151] on link "Users" at bounding box center [96, 147] width 181 height 25
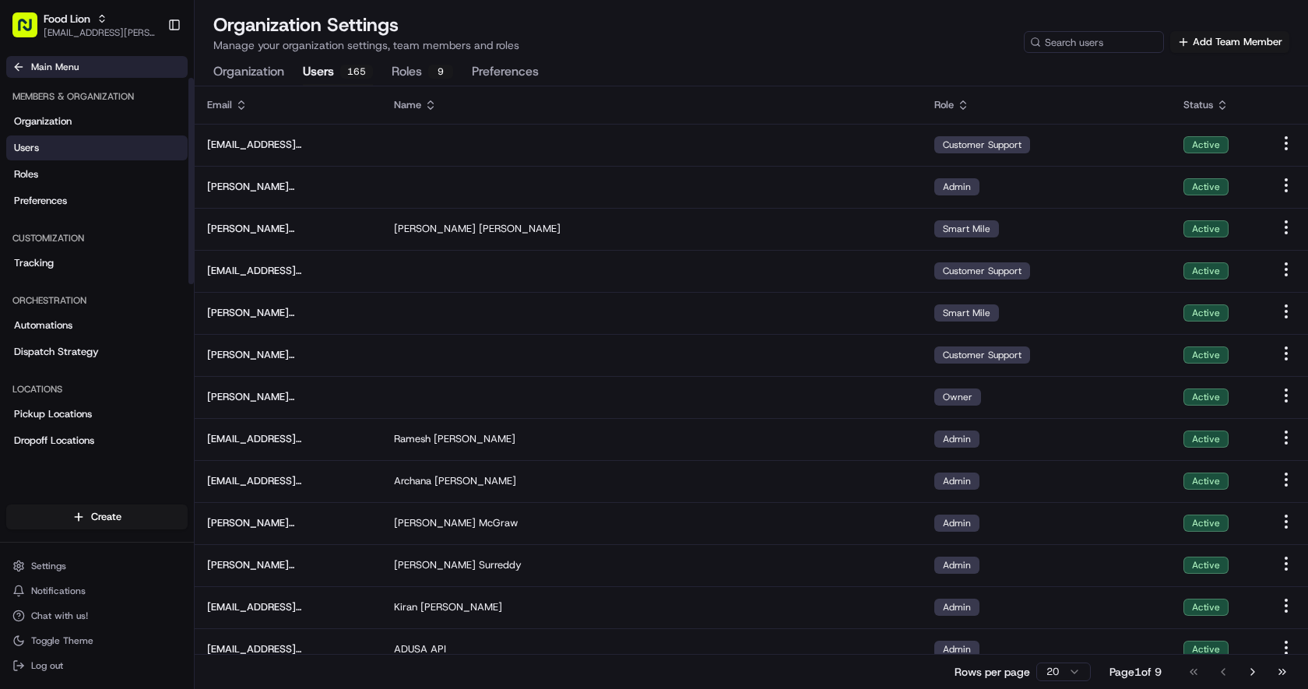
click at [25, 69] on button "Main Menu" at bounding box center [96, 67] width 181 height 22
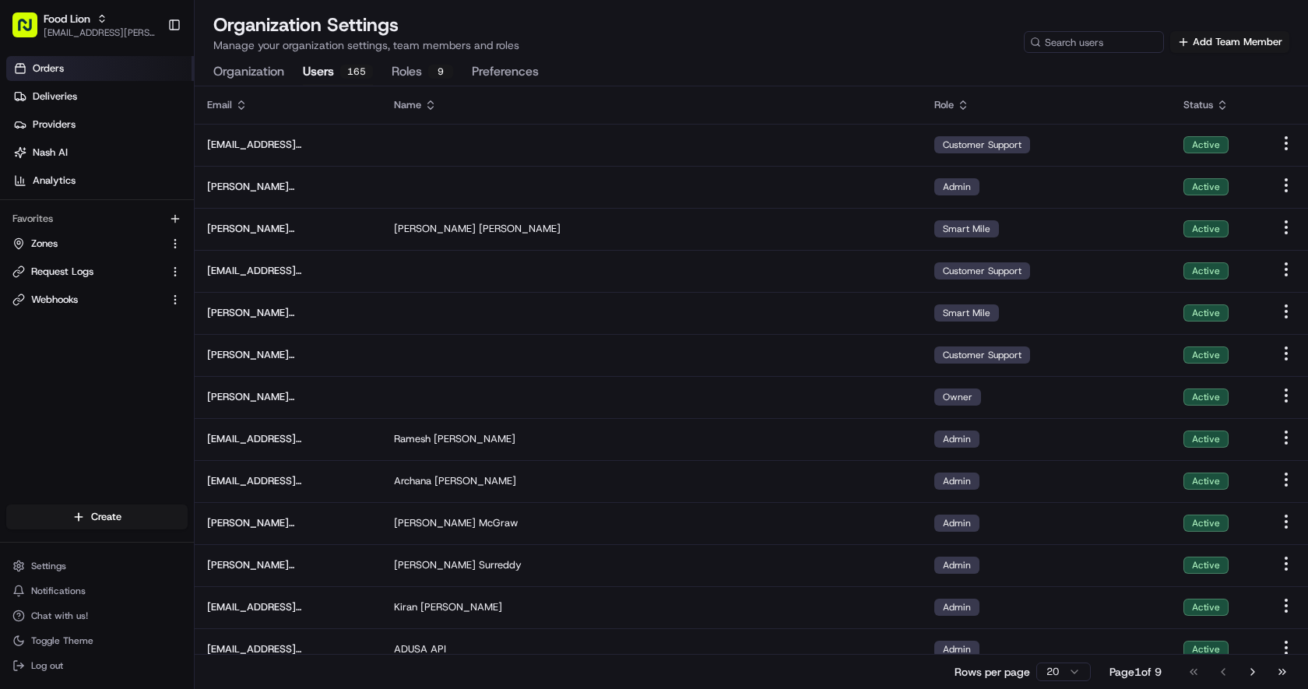
click at [97, 77] on link "Orders" at bounding box center [100, 68] width 188 height 25
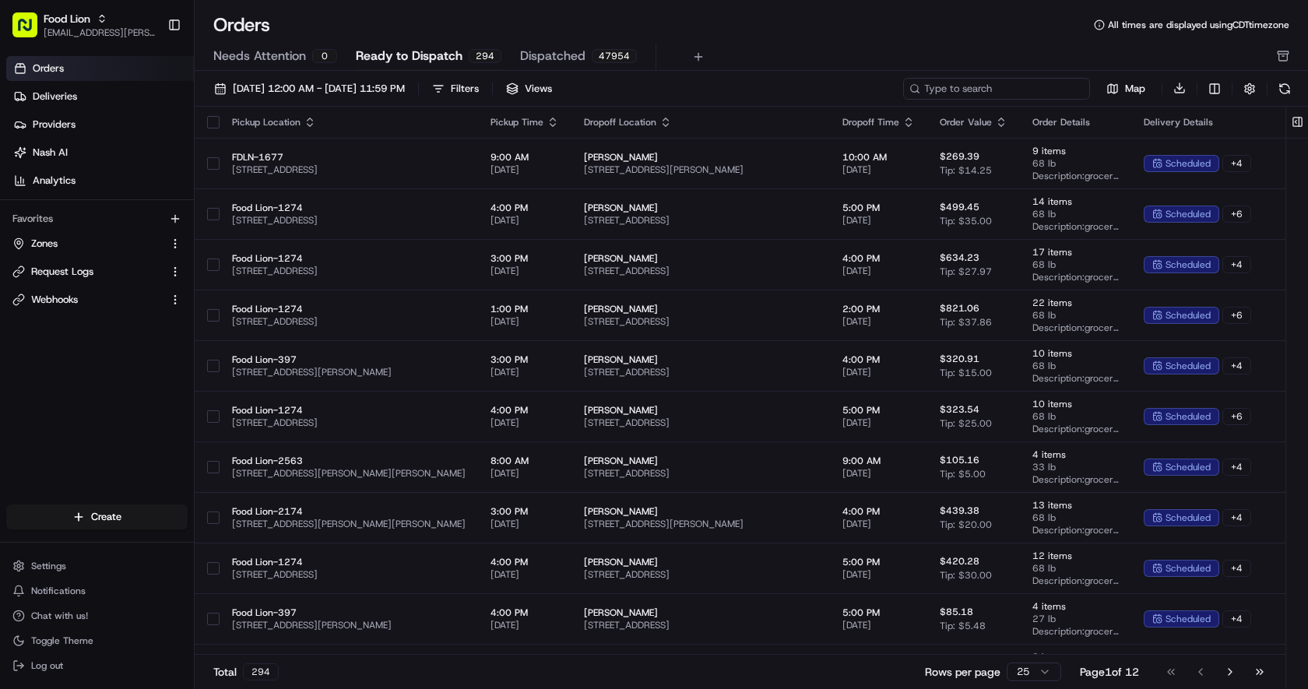
click at [1031, 90] on input at bounding box center [996, 89] width 187 height 22
paste input "m697213356"
type input "m697213356"
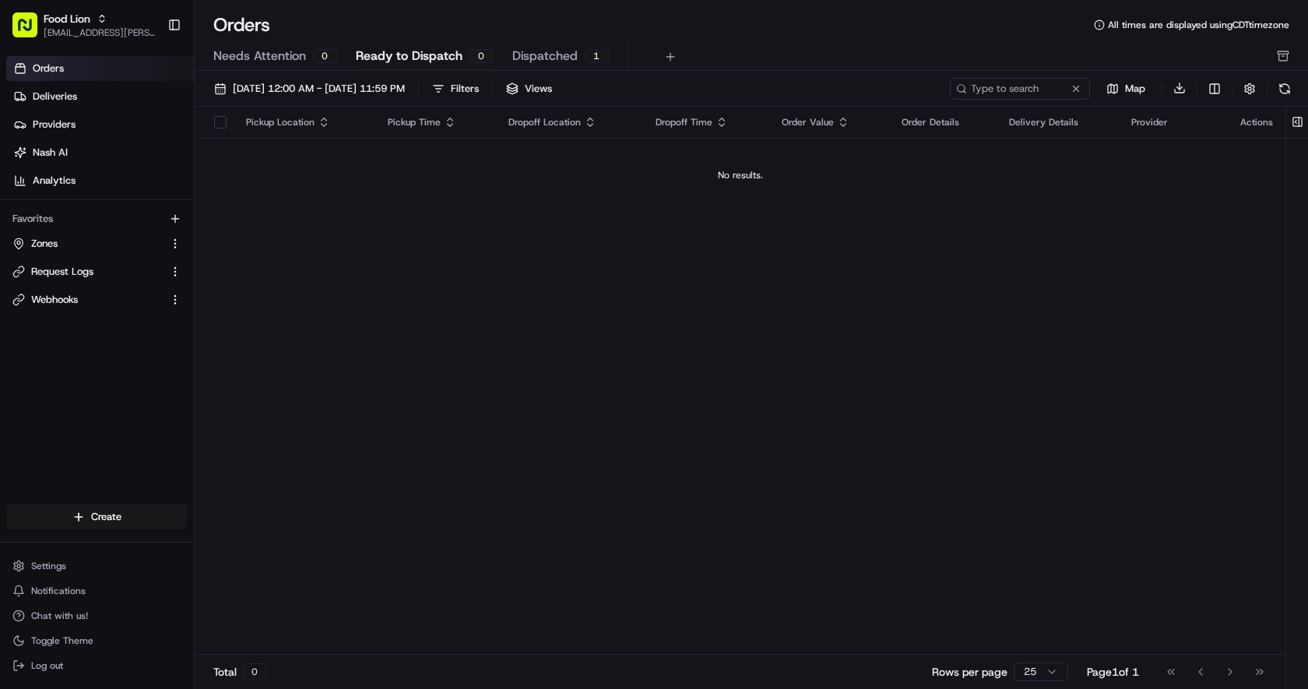
click at [542, 51] on span "Dispatched" at bounding box center [544, 56] width 65 height 19
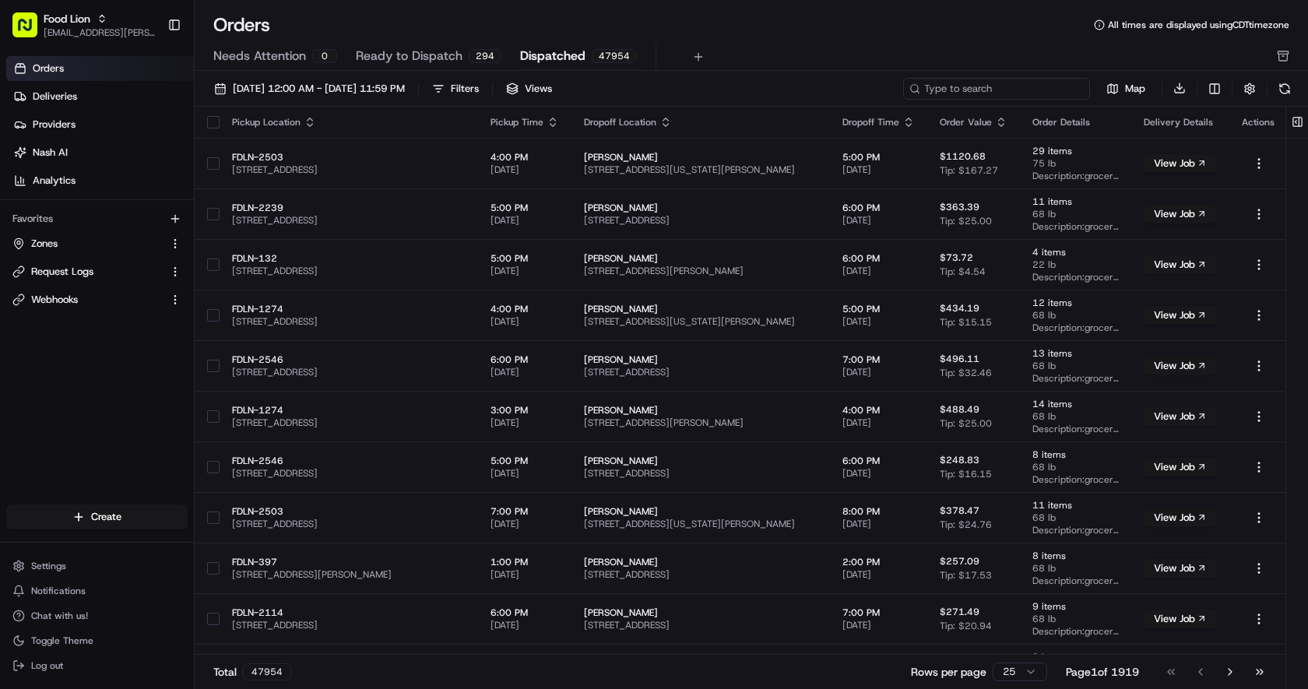
click at [986, 86] on input at bounding box center [996, 89] width 187 height 22
paste input "m697213356"
type input "m697213356"
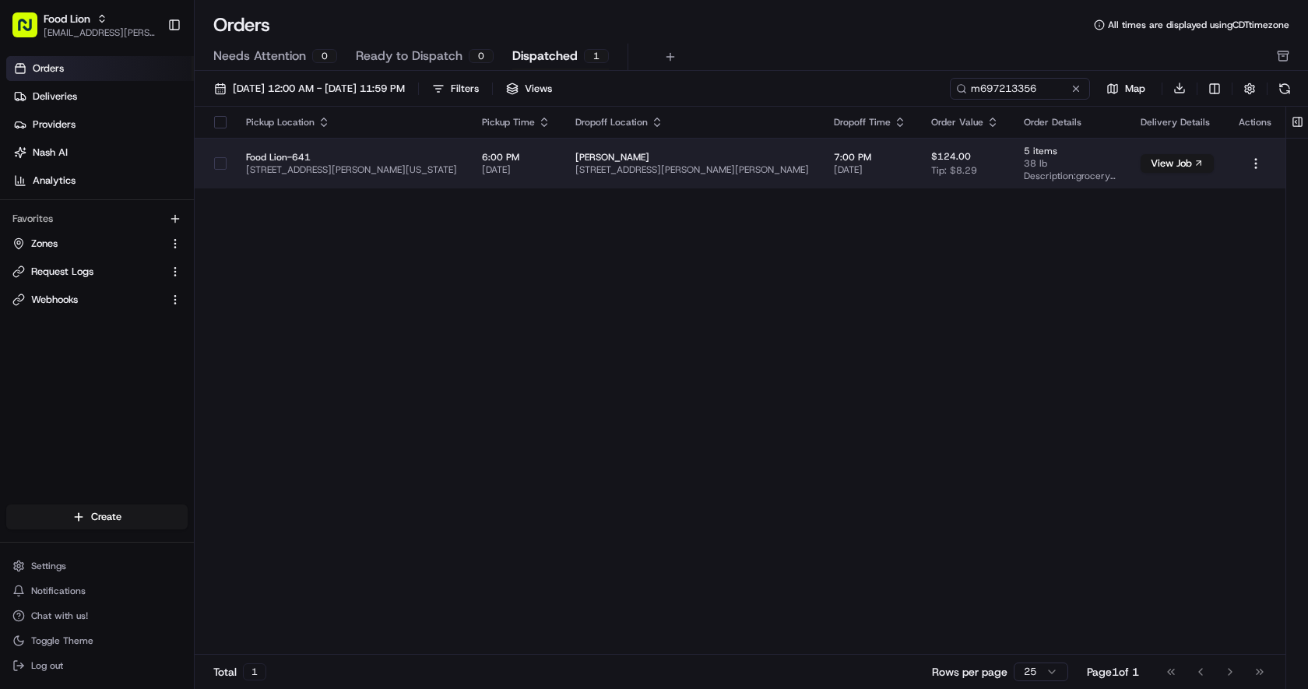
click at [457, 163] on span "[STREET_ADDRESS][PERSON_NAME][US_STATE]" at bounding box center [351, 169] width 211 height 12
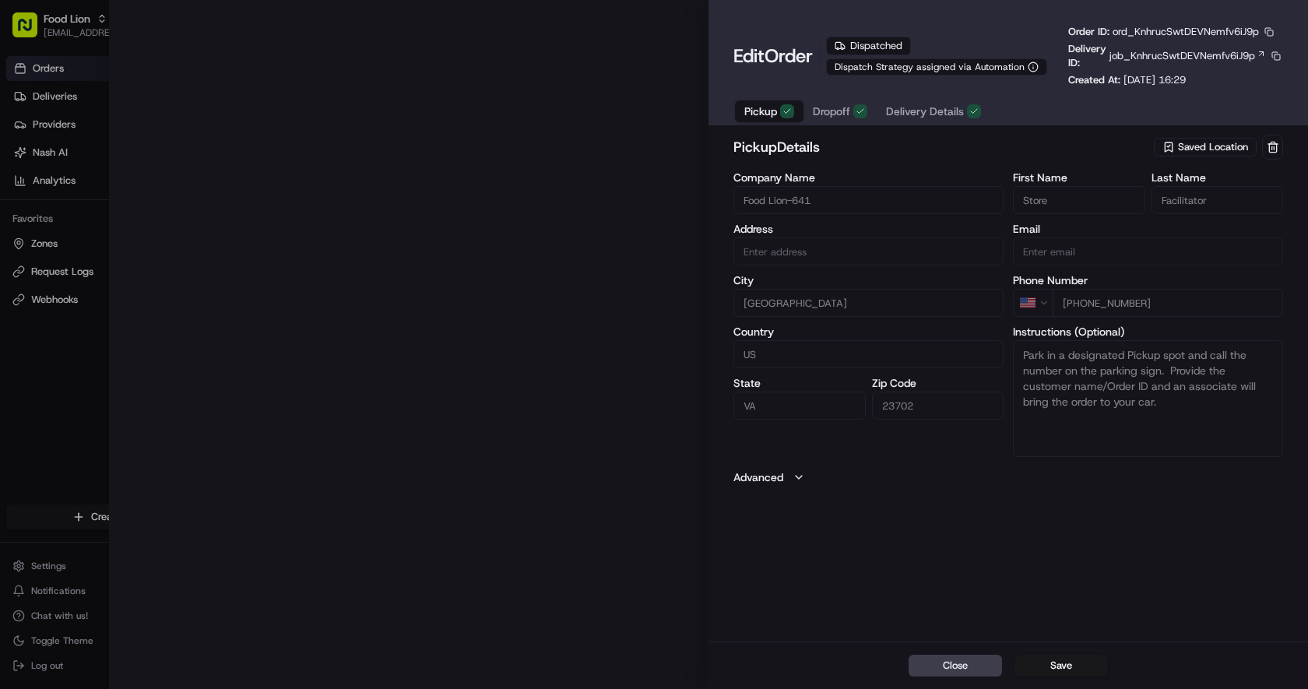
type input "[STREET_ADDRESS][PERSON_NAME][US_STATE]"
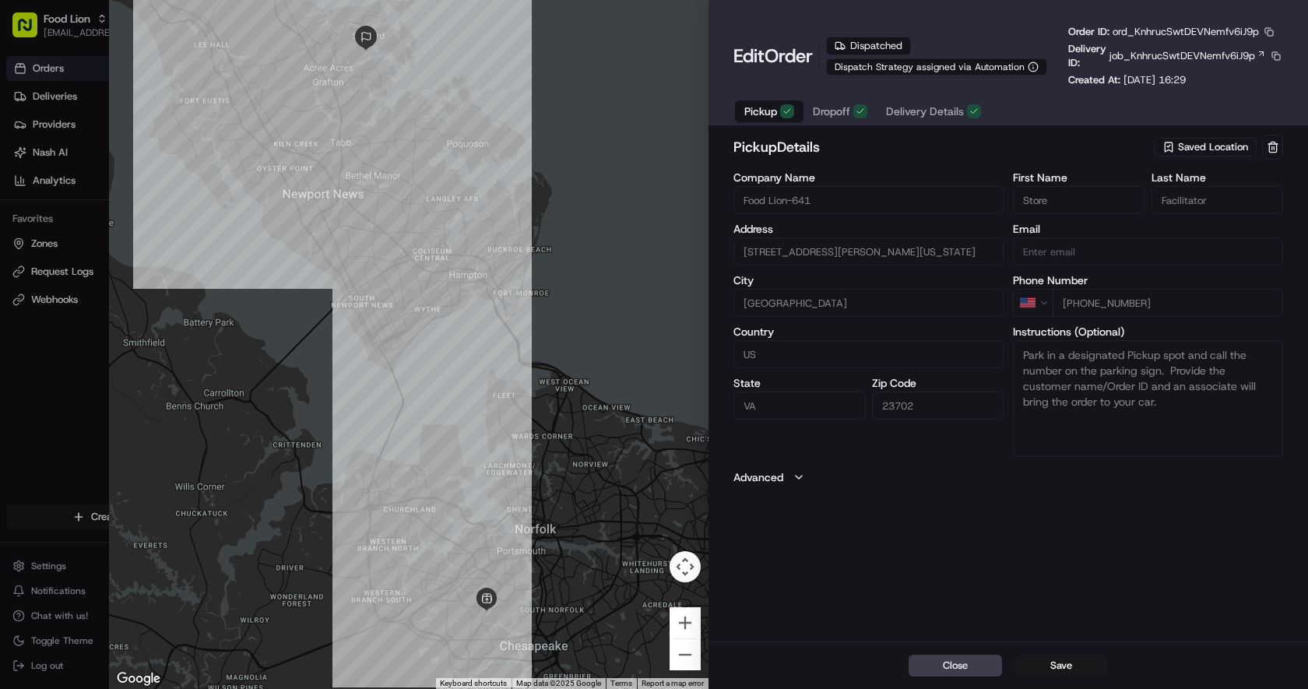
click at [61, 399] on div at bounding box center [654, 344] width 1308 height 689
type input "+1"
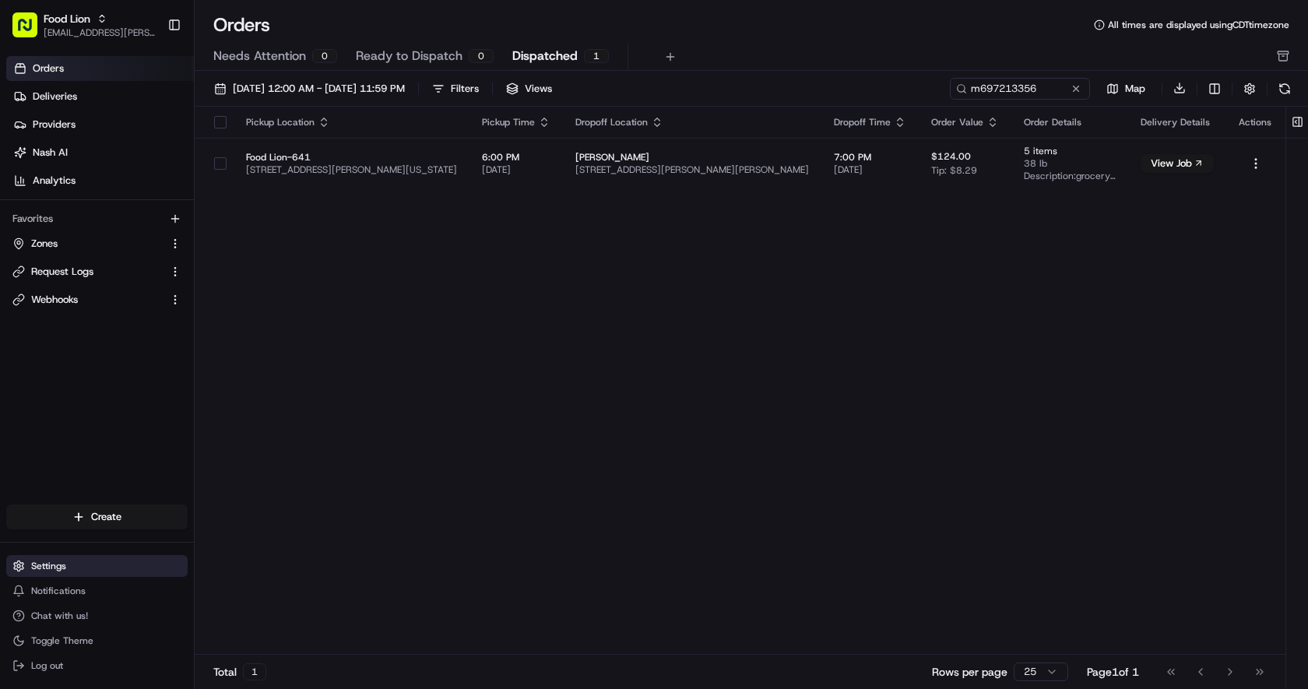
click at [44, 563] on span "Settings" at bounding box center [48, 566] width 35 height 12
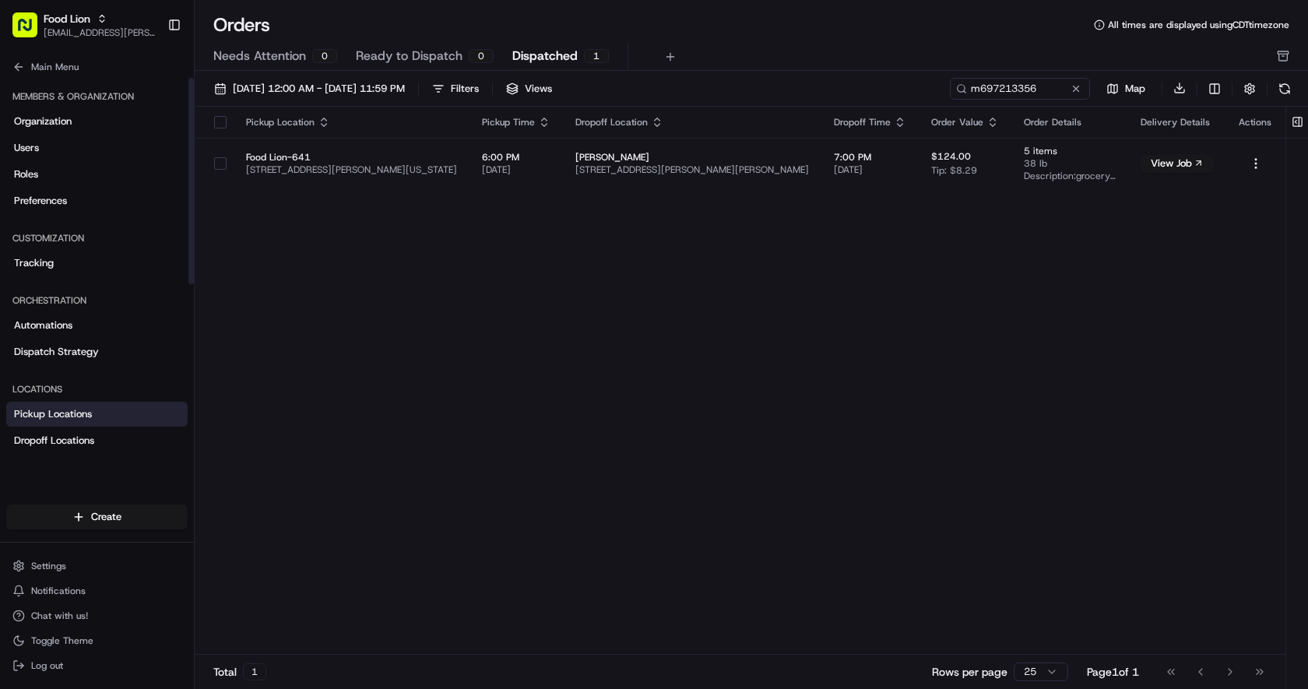
click at [90, 413] on span "Pickup Locations" at bounding box center [53, 414] width 78 height 14
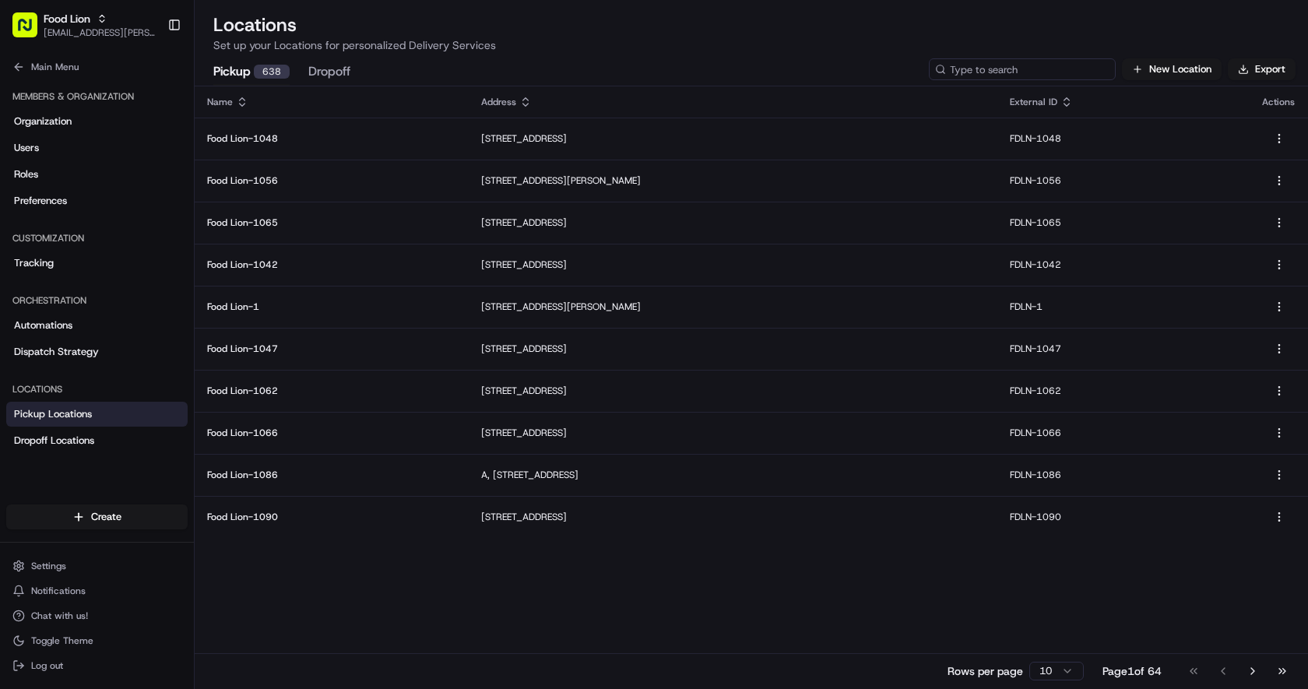
click at [1059, 64] on input at bounding box center [1022, 69] width 187 height 22
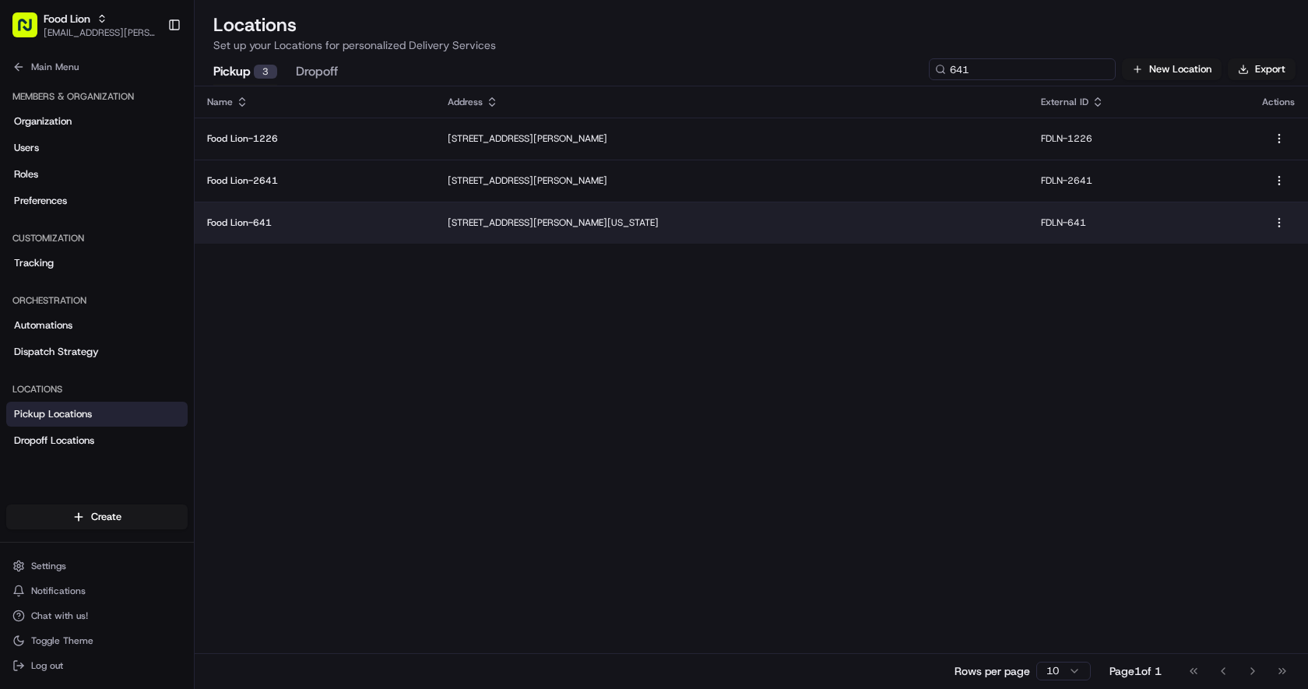
type input "641"
click at [677, 223] on p "[STREET_ADDRESS][PERSON_NAME][US_STATE]" at bounding box center [732, 222] width 568 height 12
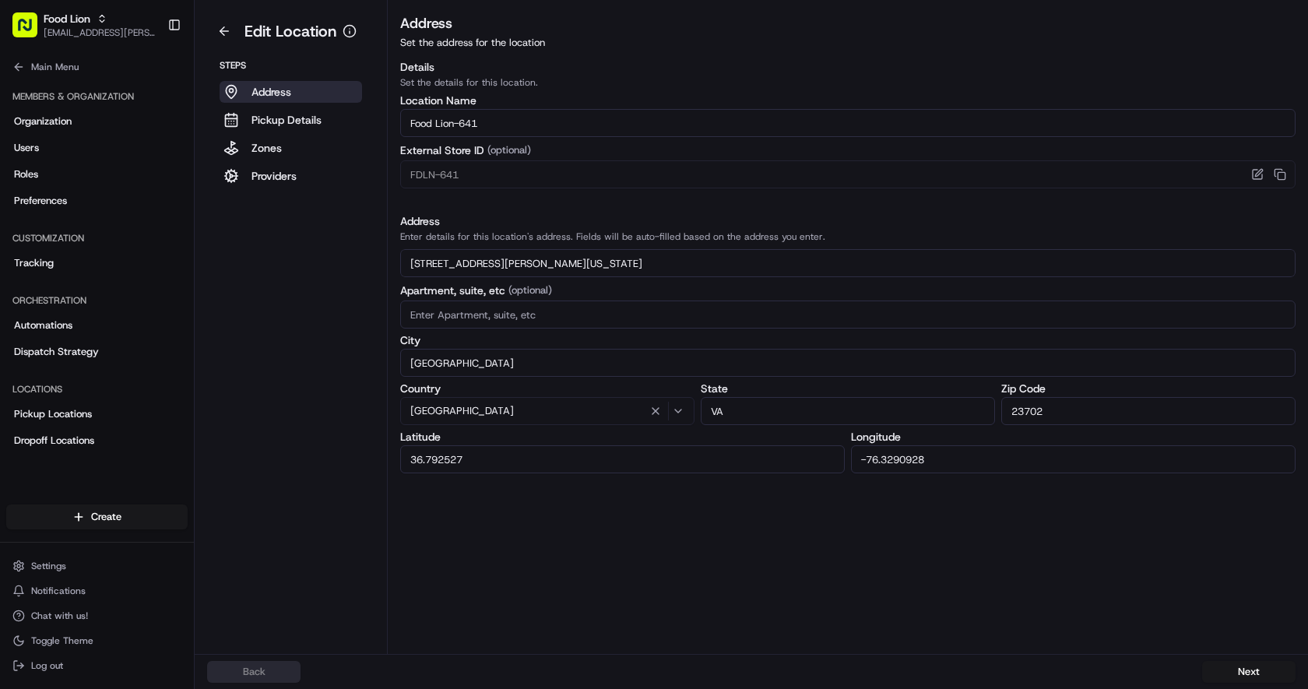
click at [595, 261] on input "[STREET_ADDRESS][PERSON_NAME][US_STATE]" at bounding box center [847, 263] width 895 height 28
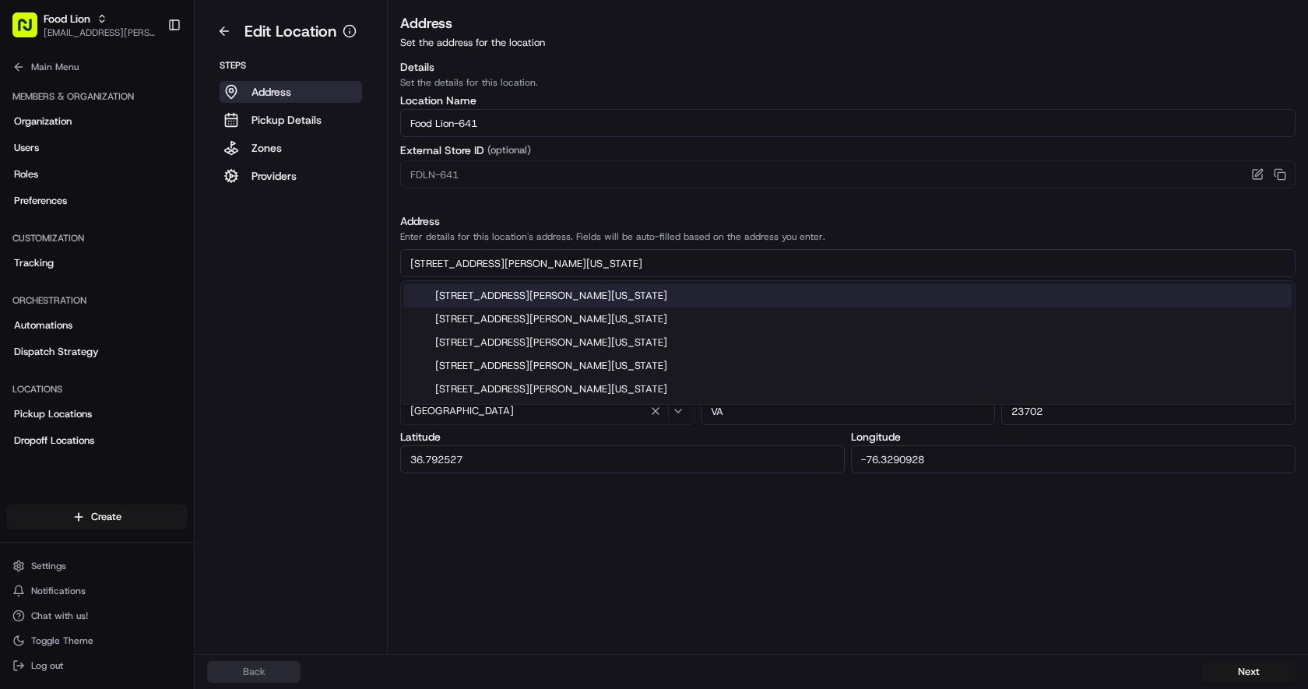
click at [588, 293] on div "[STREET_ADDRESS][PERSON_NAME][US_STATE]" at bounding box center [847, 295] width 887 height 23
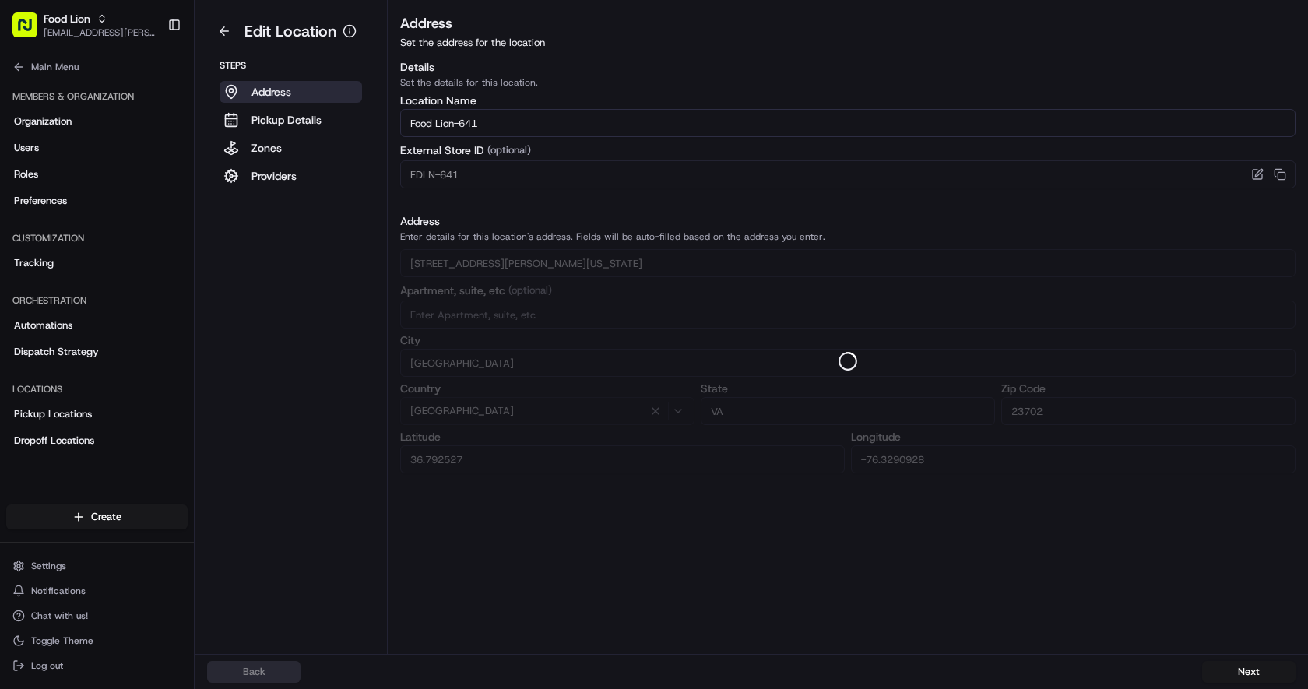
type input "[STREET_ADDRESS][PERSON_NAME][US_STATE]"
type input "[GEOGRAPHIC_DATA]"
type input "23692"
type input "37.1915309"
type input "-76.4858397"
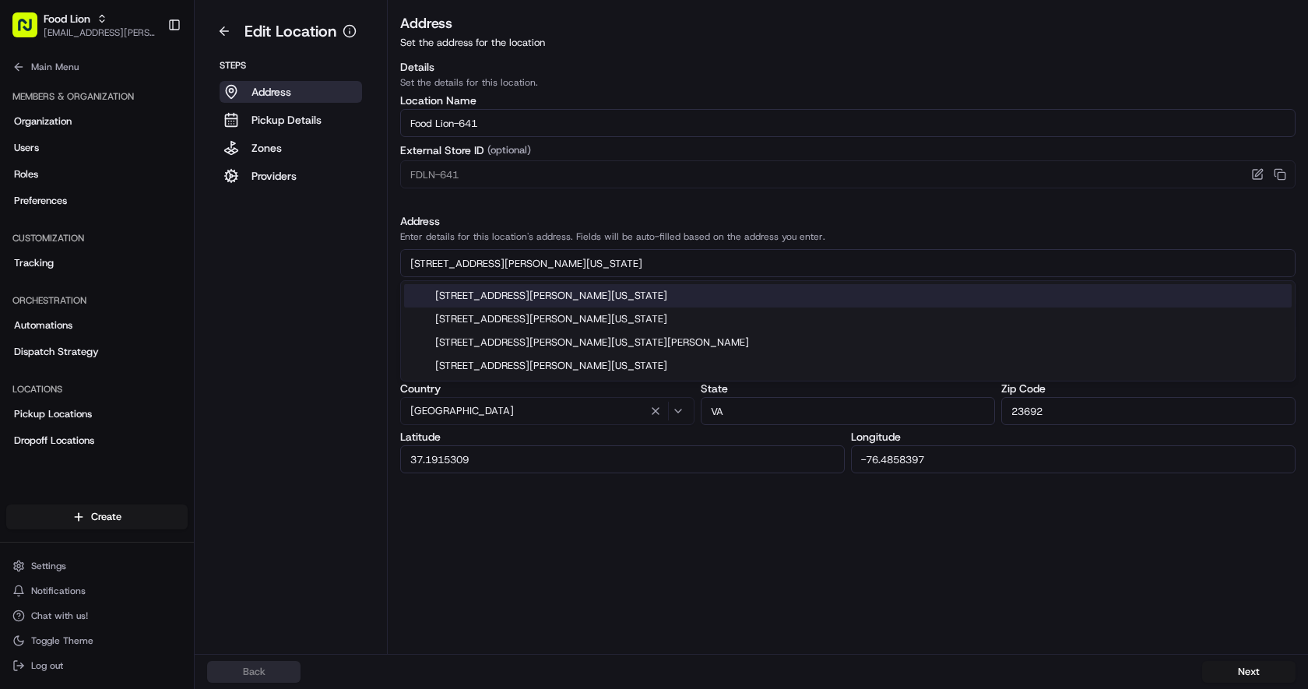
click at [603, 296] on div "[STREET_ADDRESS][PERSON_NAME][US_STATE]" at bounding box center [847, 295] width 887 height 23
type input "[STREET_ADDRESS][PERSON_NAME][US_STATE]"
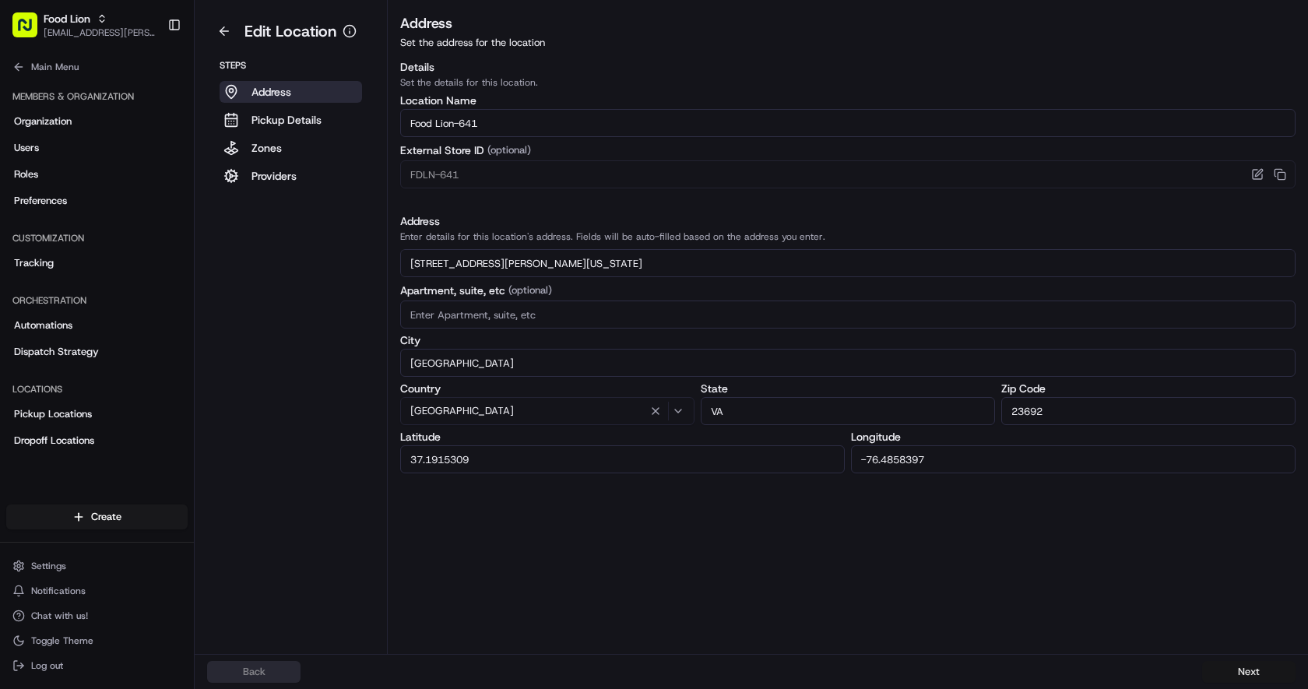
click at [1256, 673] on button "Next" at bounding box center [1248, 672] width 93 height 22
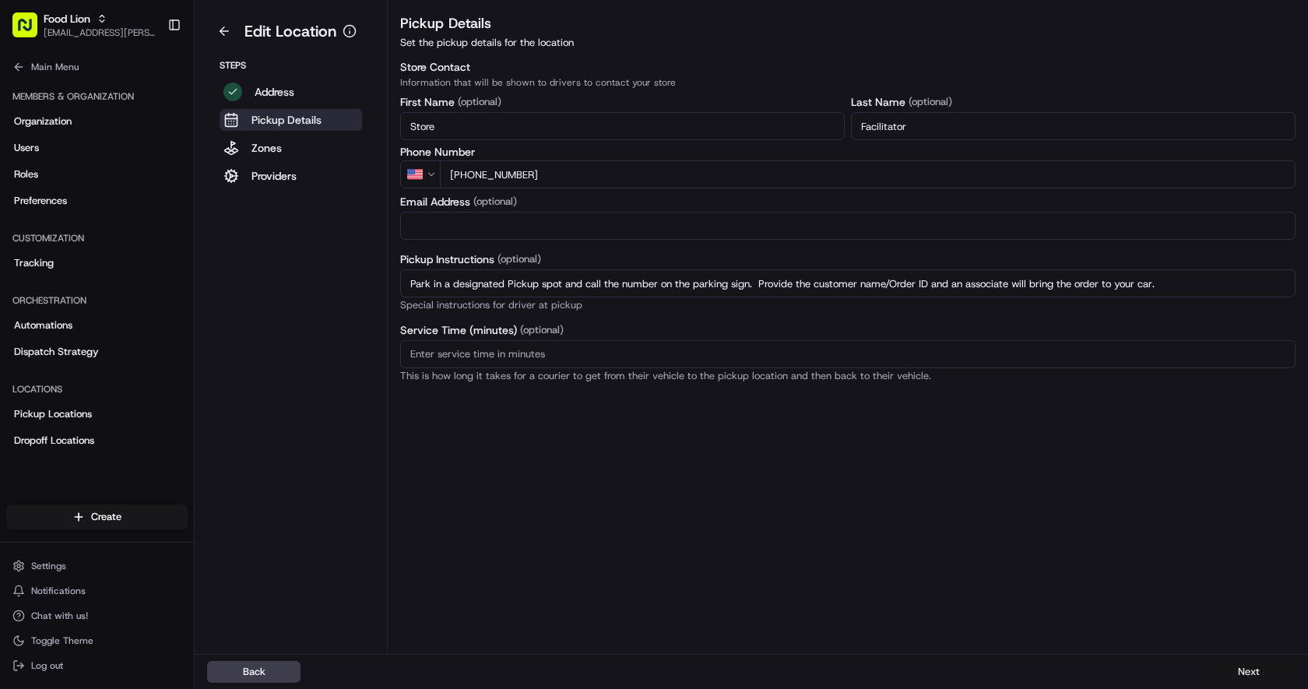
click at [1256, 673] on button "Next" at bounding box center [1248, 672] width 93 height 22
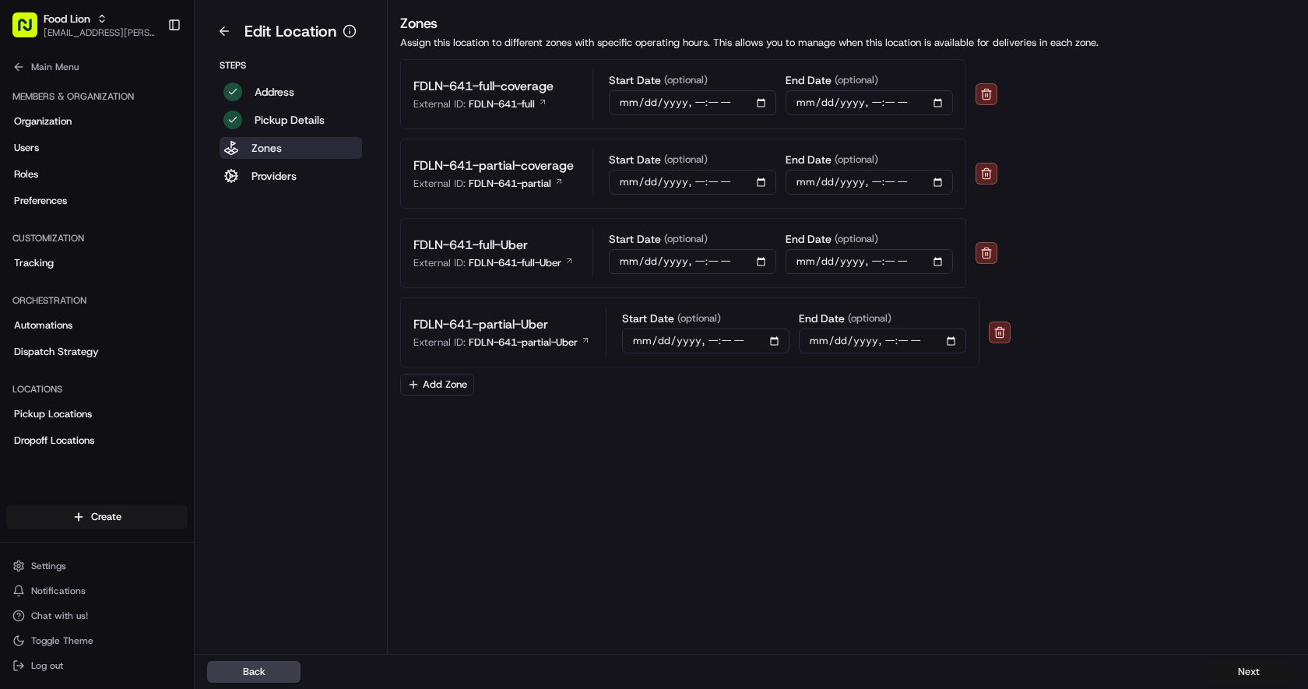
click at [1256, 673] on button "Next" at bounding box center [1248, 672] width 93 height 22
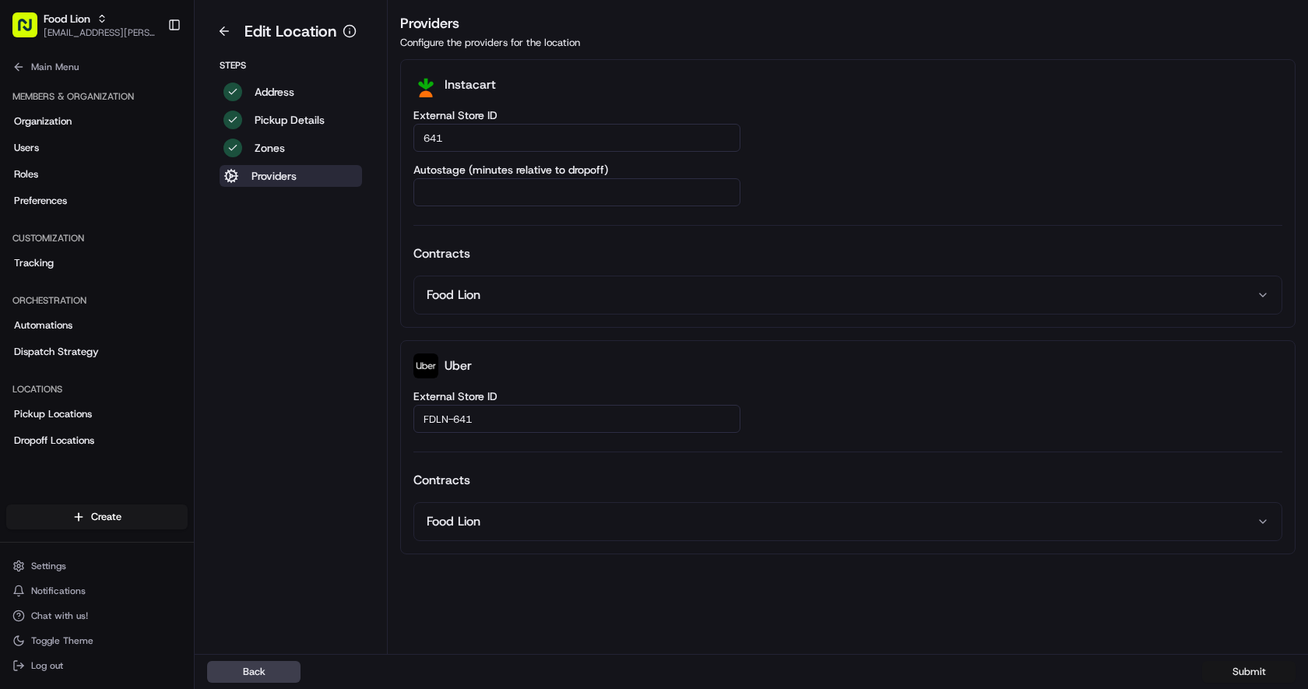
click at [1256, 673] on button "Submit" at bounding box center [1248, 672] width 93 height 22
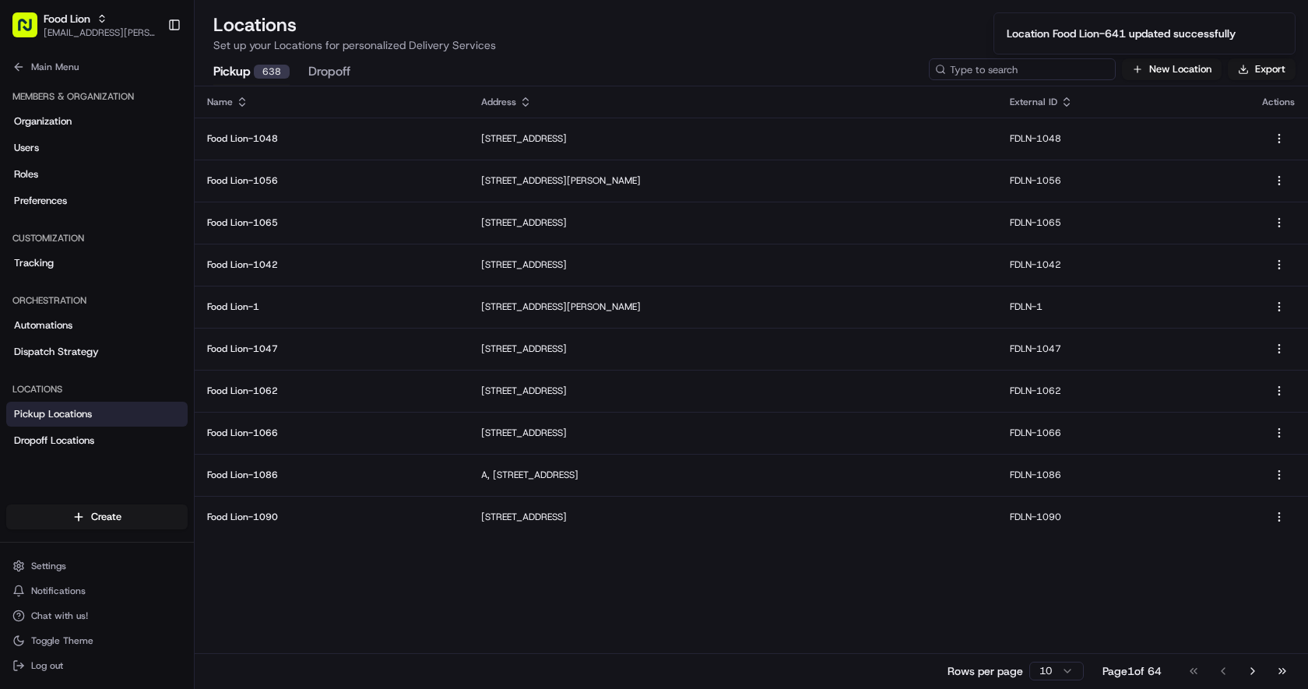
click at [1012, 69] on input at bounding box center [1022, 69] width 187 height 22
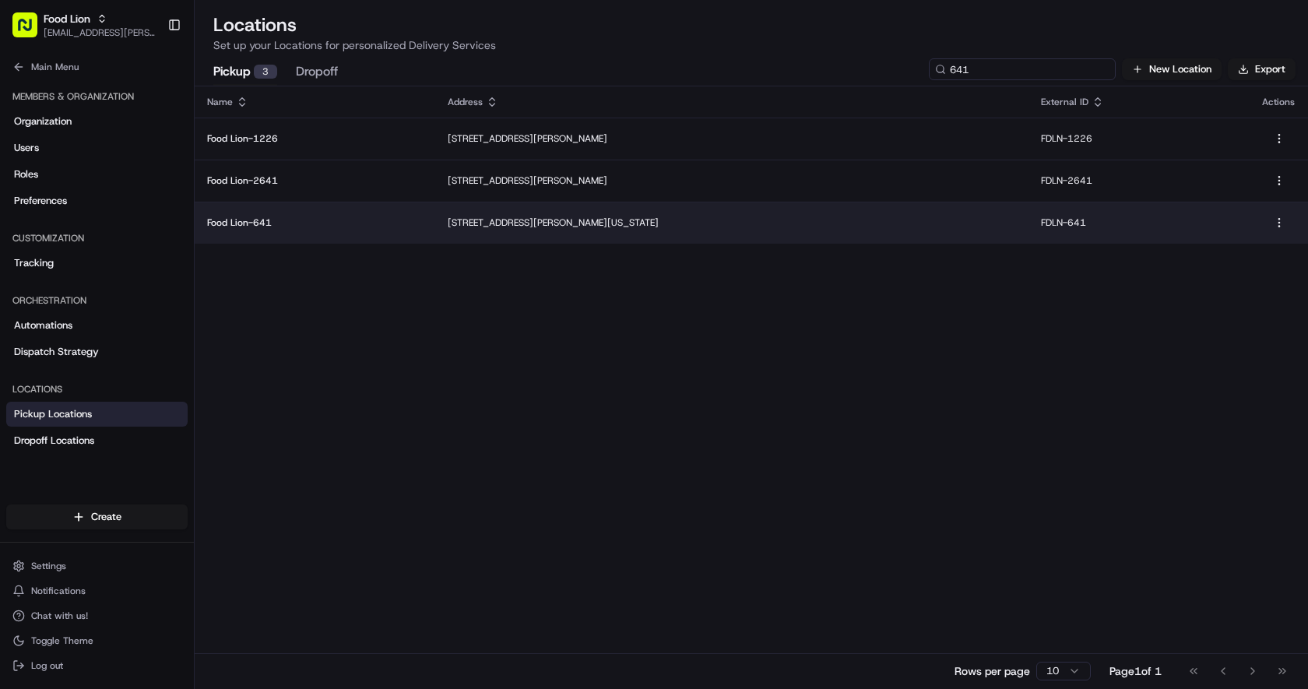
type input "641"
click at [608, 227] on p "[STREET_ADDRESS][PERSON_NAME][US_STATE]" at bounding box center [732, 222] width 568 height 12
